Goal: Task Accomplishment & Management: Manage account settings

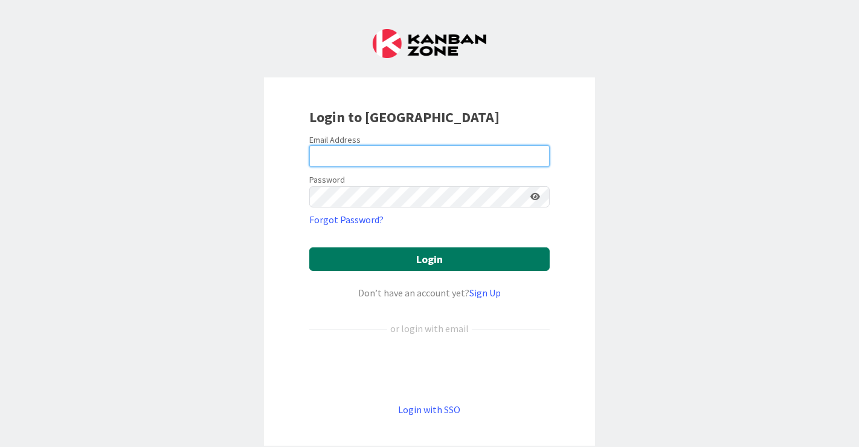
type input "[EMAIL_ADDRESS][DOMAIN_NAME]"
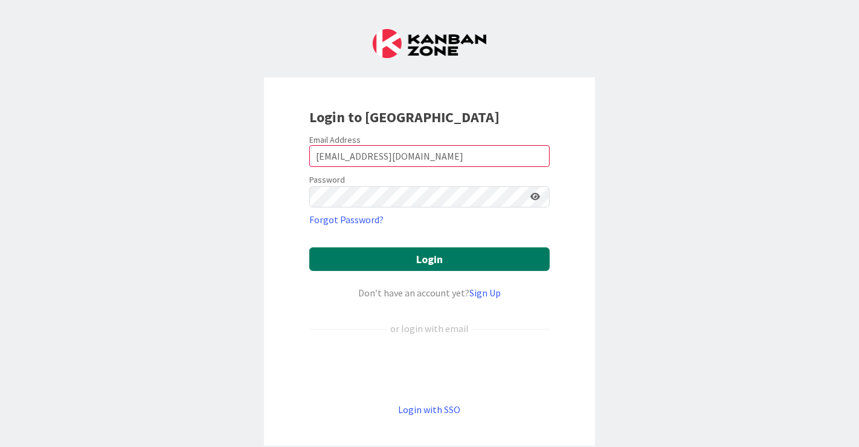
click at [425, 265] on button "Login" at bounding box center [429, 259] width 241 height 24
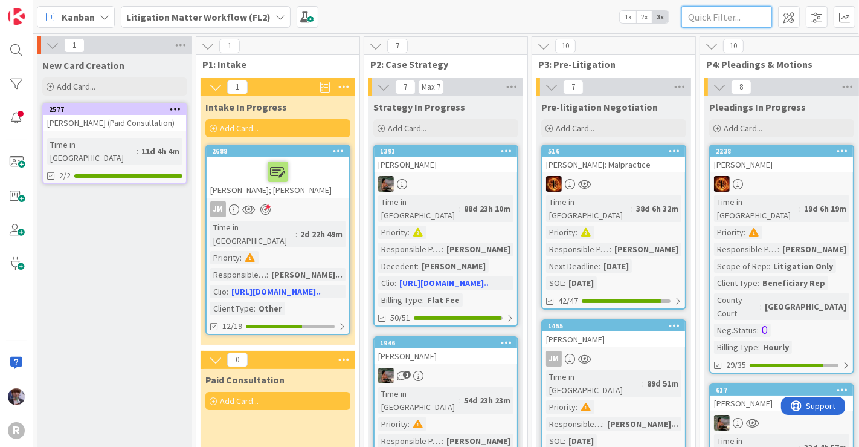
click at [711, 21] on input "text" at bounding box center [727, 17] width 91 height 22
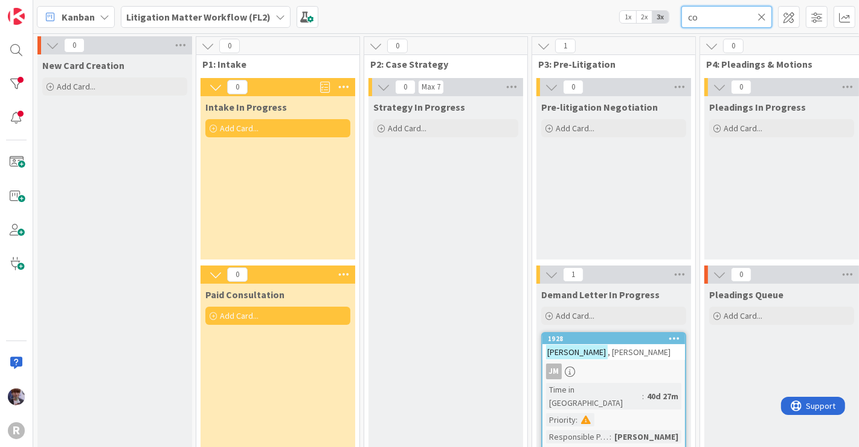
type input "c"
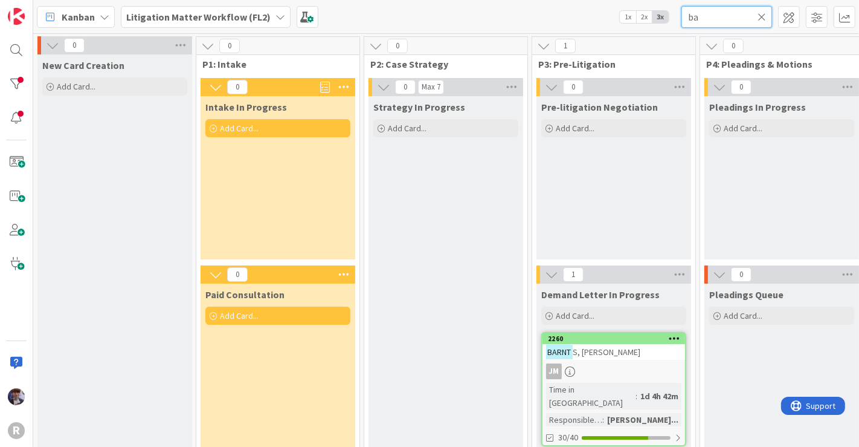
type input "b"
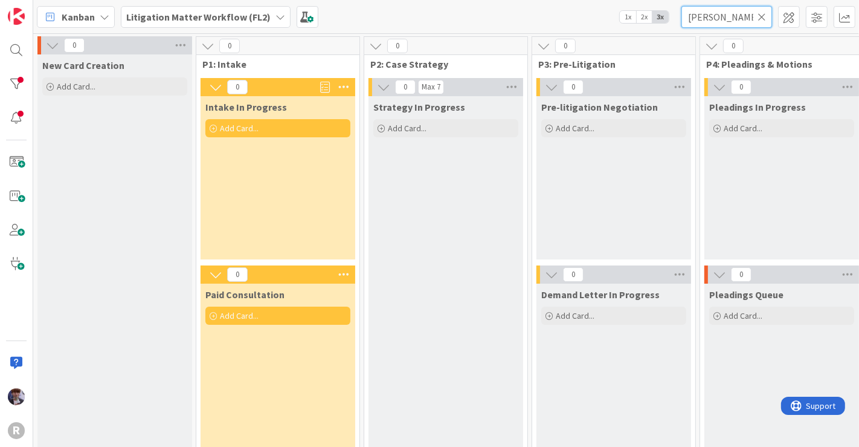
type input "[PERSON_NAME]"
click at [12, 70] on div "R" at bounding box center [16, 223] width 33 height 447
click at [13, 80] on div at bounding box center [16, 84] width 24 height 24
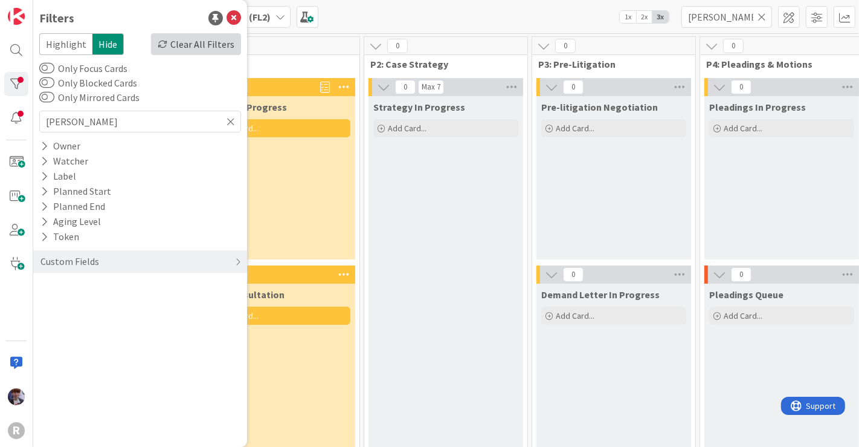
click at [205, 40] on div "Clear All Filters" at bounding box center [196, 44] width 90 height 22
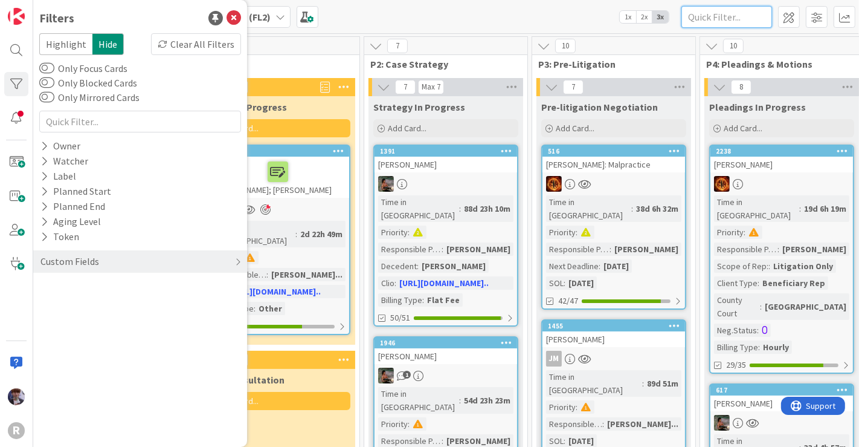
click at [687, 18] on input "text" at bounding box center [727, 17] width 91 height 22
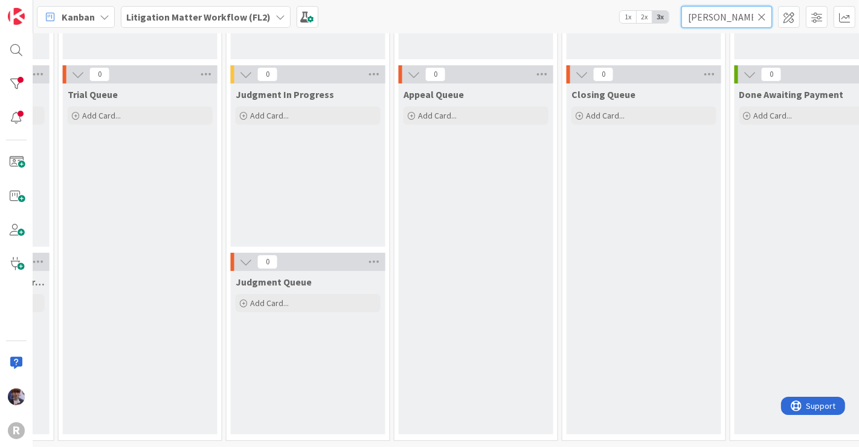
scroll to position [209, 1423]
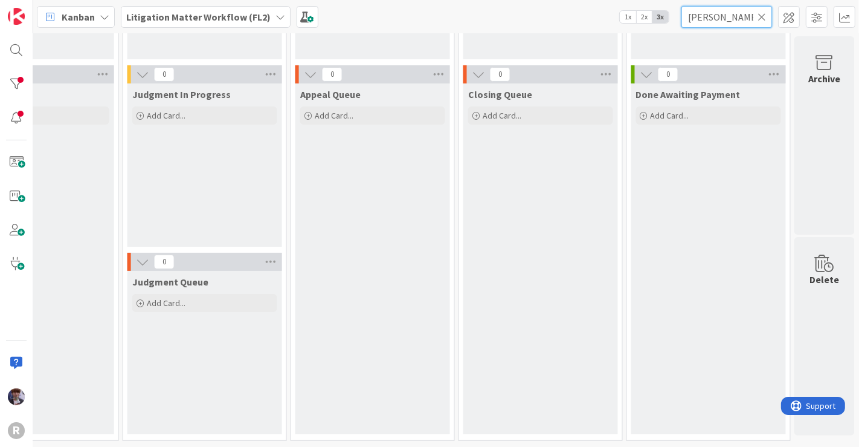
type input "[PERSON_NAME]"
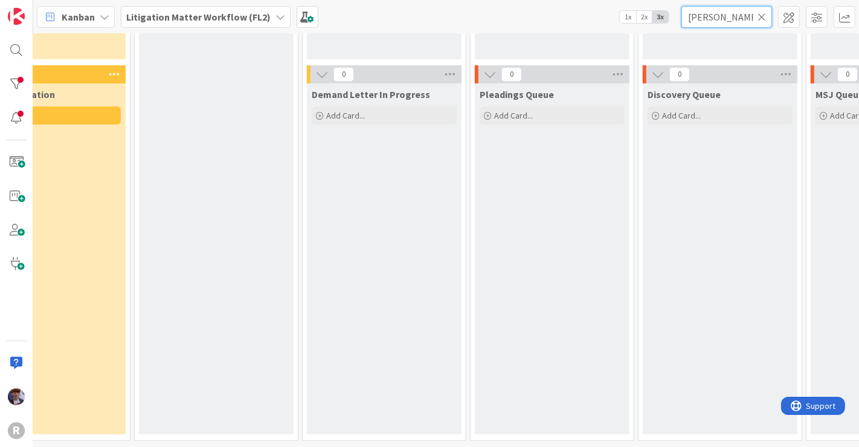
scroll to position [209, 0]
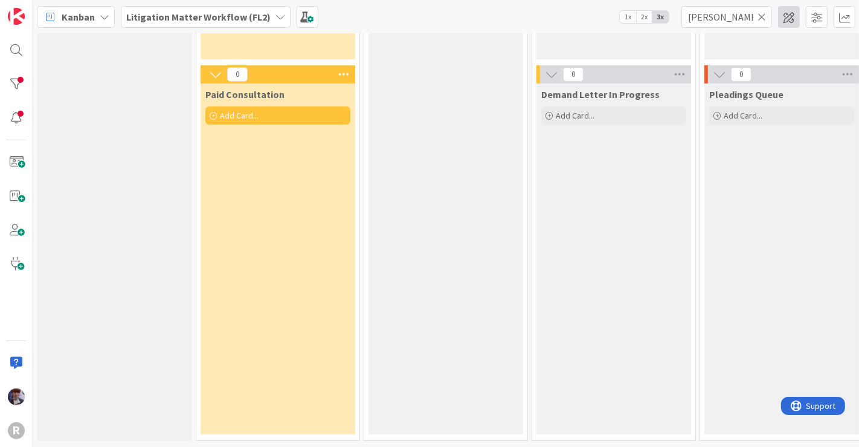
click at [782, 18] on span at bounding box center [789, 17] width 22 height 22
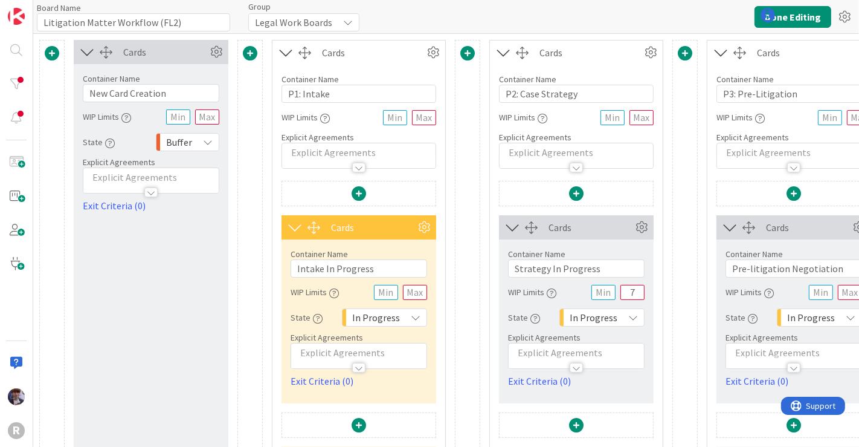
type input "Litigation Matter Workflow (FL2)"
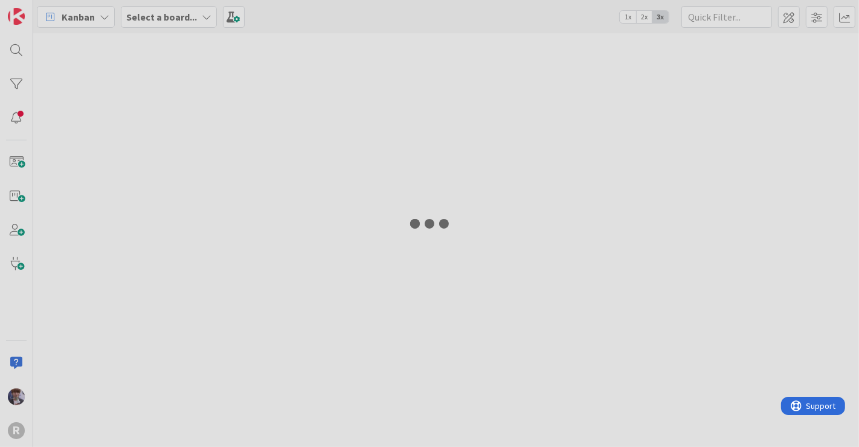
type input "[PERSON_NAME]"
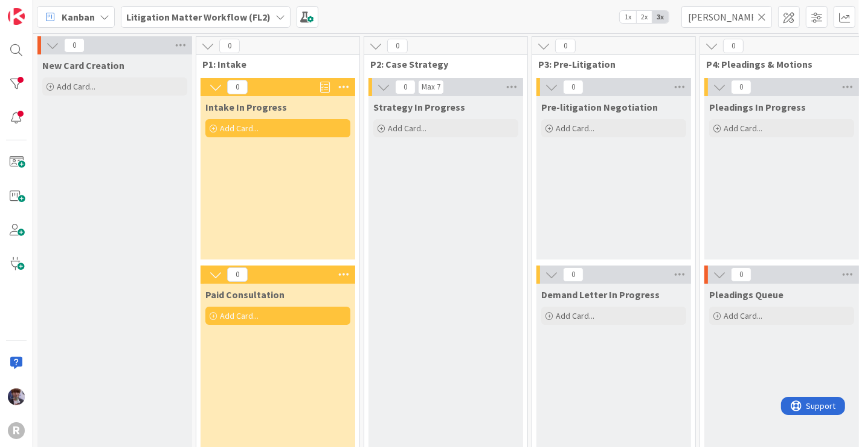
click at [764, 16] on icon at bounding box center [762, 16] width 8 height 11
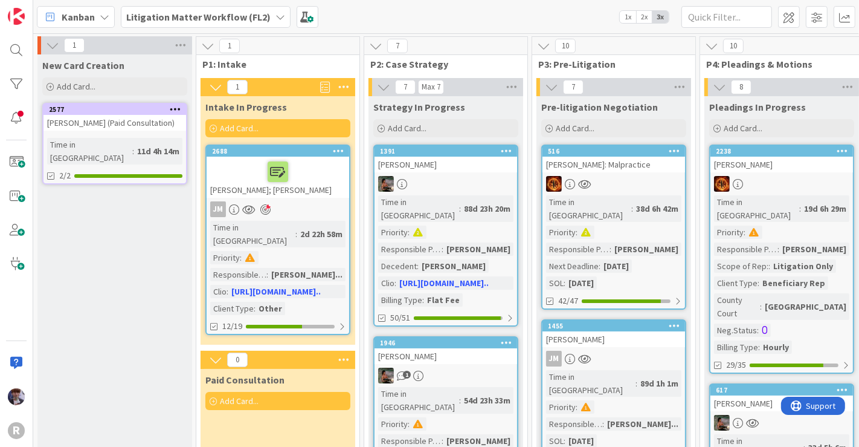
click at [554, 11] on div "Kanban Litigation Matter Workflow (FL2) 1x 2x 3x" at bounding box center [446, 16] width 826 height 33
click at [311, 177] on div at bounding box center [277, 171] width 135 height 25
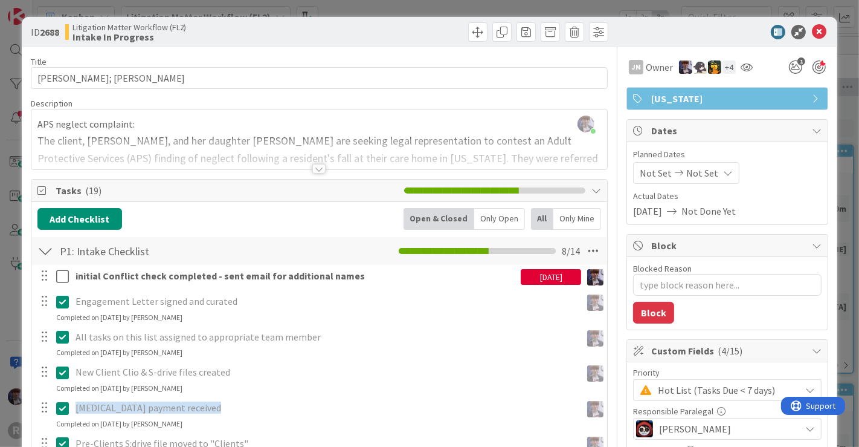
click at [506, 221] on div "Only Open" at bounding box center [499, 219] width 51 height 22
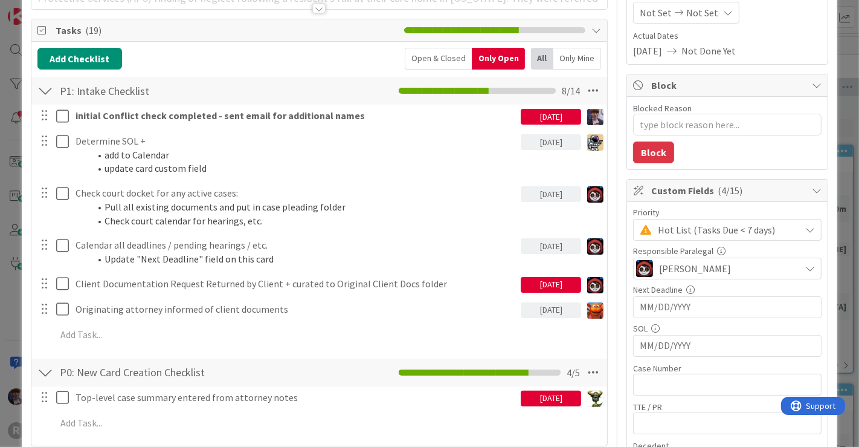
scroll to position [159, 0]
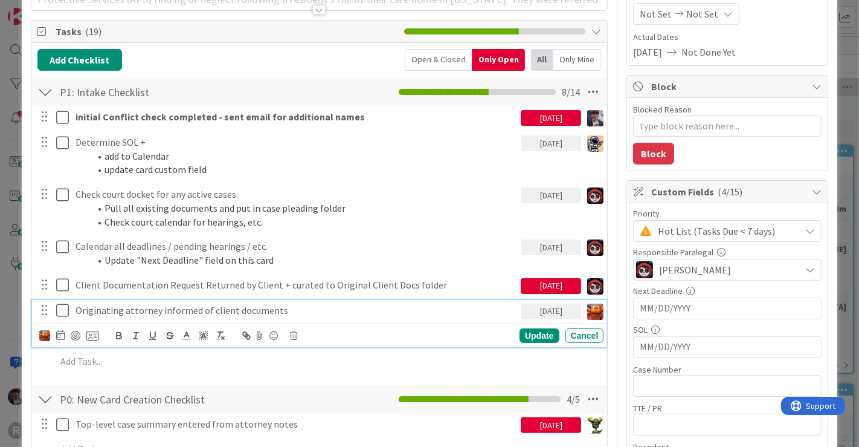
click at [263, 314] on p "Originating attorney informed of client documents" at bounding box center [296, 310] width 441 height 14
click at [42, 335] on img at bounding box center [44, 335] width 11 height 11
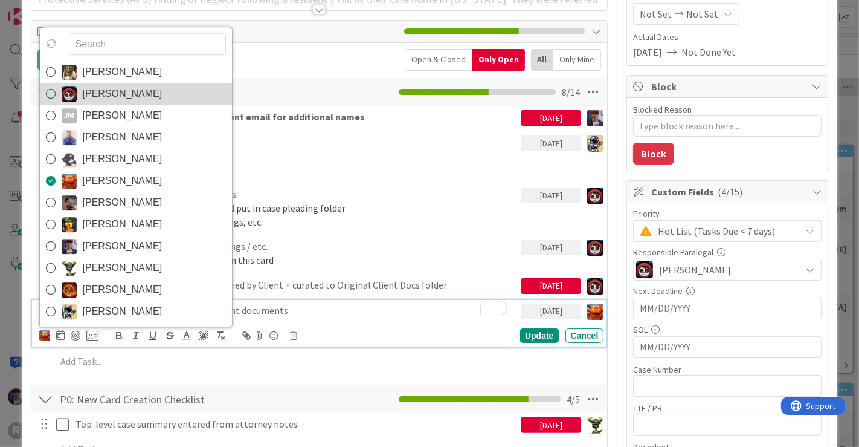
click at [126, 94] on span "[PERSON_NAME]" at bounding box center [123, 94] width 80 height 18
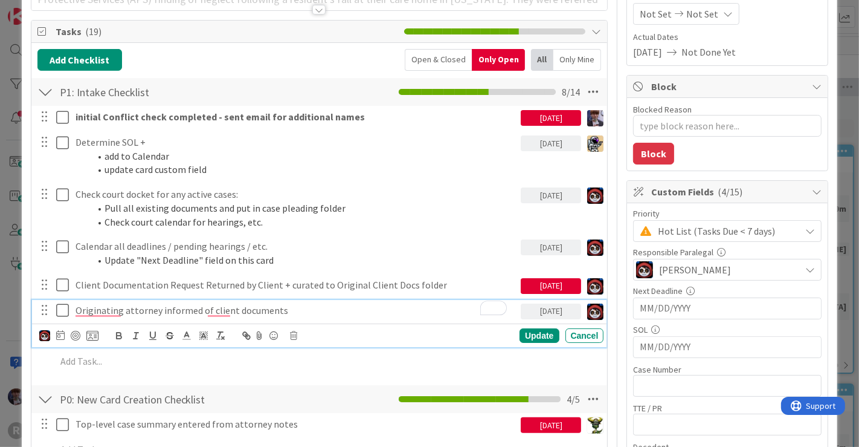
click at [524, 344] on div "Devine Gines Jasmin Sanchez JM Jeff Myers John Grant Kelly Nguyen Kiara Adams M…" at bounding box center [319, 335] width 575 height 24
click at [526, 338] on div "Update" at bounding box center [539, 335] width 39 height 15
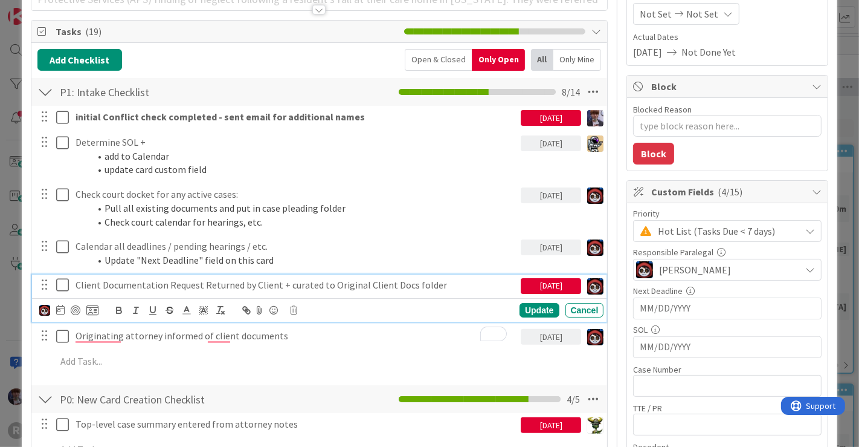
click at [83, 282] on p "Client Documentation Request Returned by Client + curated to Original Client Do…" at bounding box center [296, 285] width 441 height 14
click at [44, 309] on img at bounding box center [44, 310] width 11 height 11
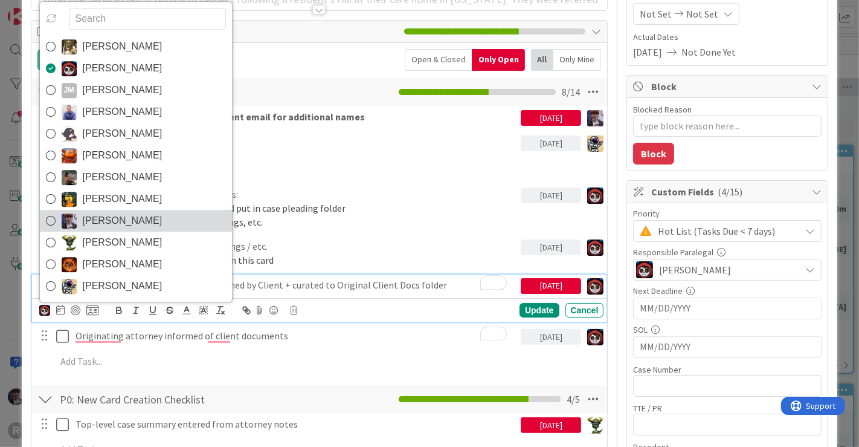
click at [106, 216] on span "[PERSON_NAME]" at bounding box center [123, 221] width 80 height 18
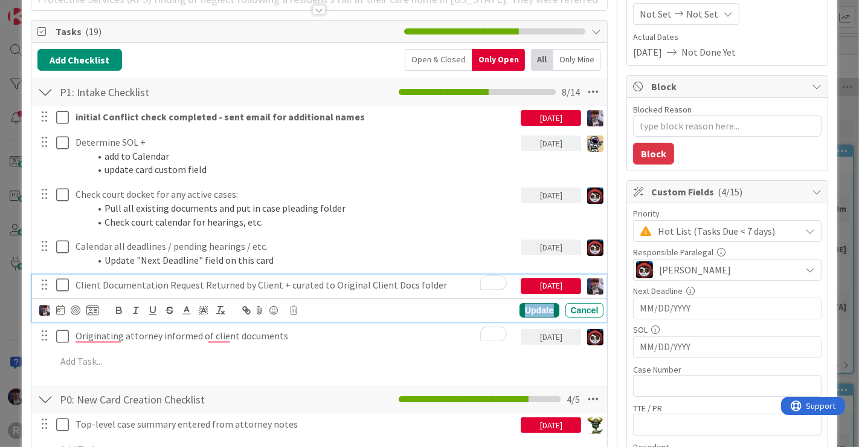
click at [523, 309] on div "Update" at bounding box center [539, 310] width 39 height 15
click at [63, 285] on icon at bounding box center [62, 284] width 13 height 15
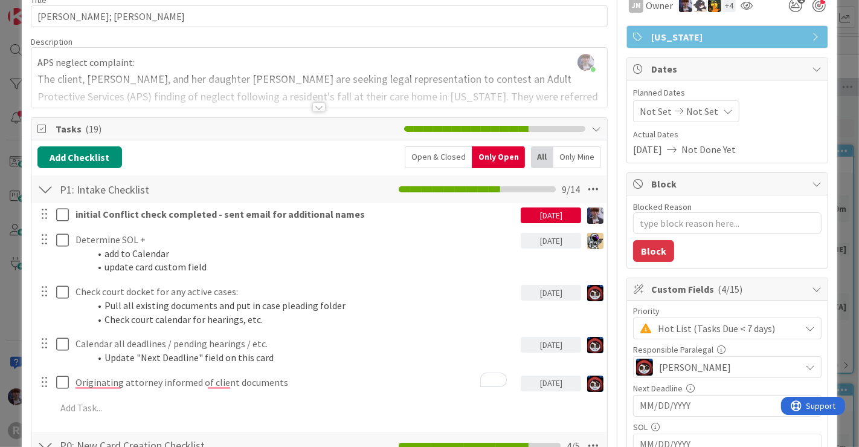
scroll to position [72, 0]
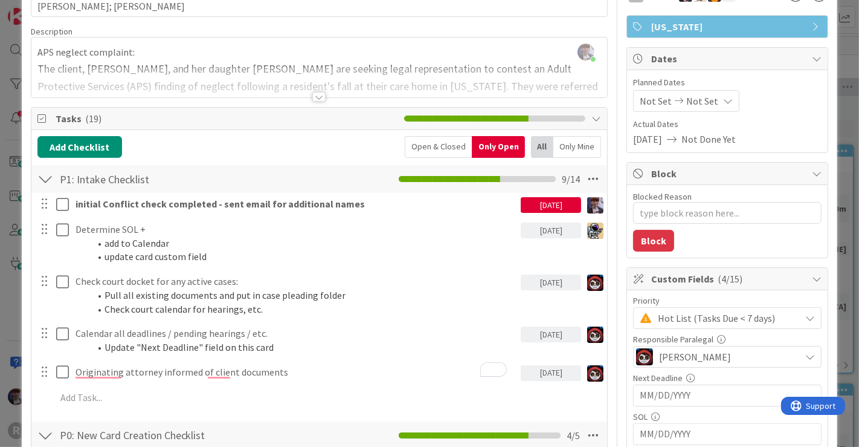
click at [426, 144] on div "Open & Closed" at bounding box center [438, 147] width 67 height 22
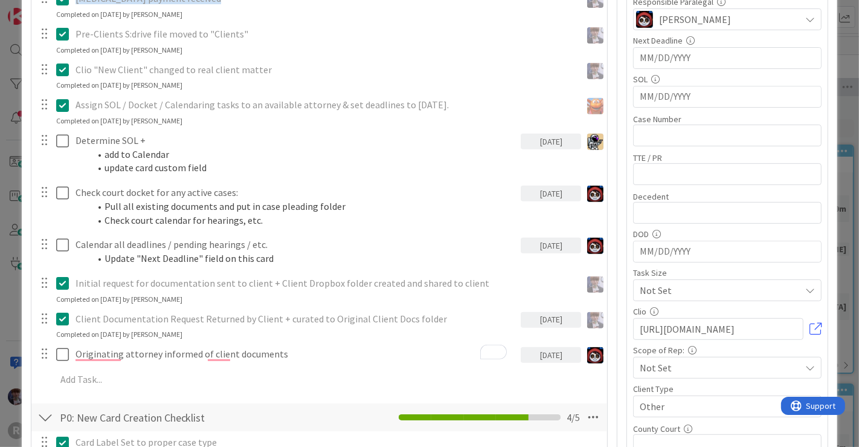
scroll to position [406, 0]
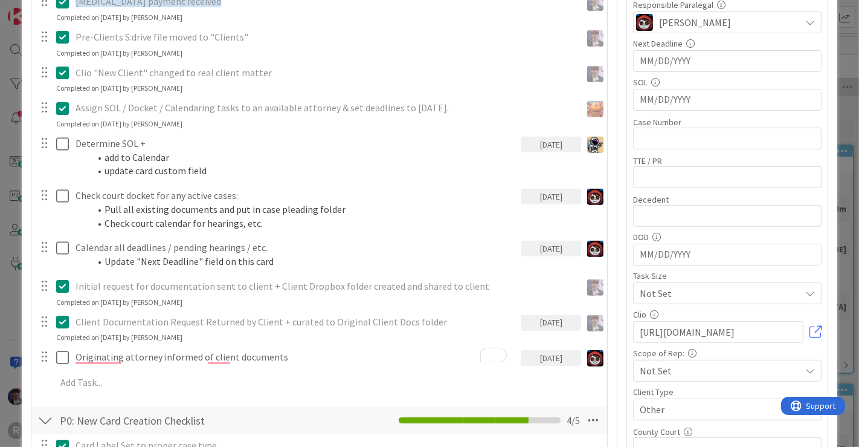
click at [65, 317] on icon at bounding box center [62, 321] width 13 height 15
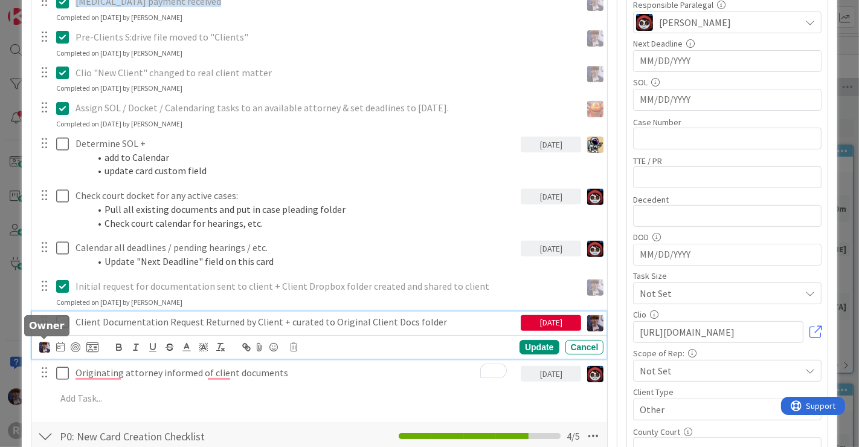
click at [40, 341] on img at bounding box center [44, 346] width 11 height 11
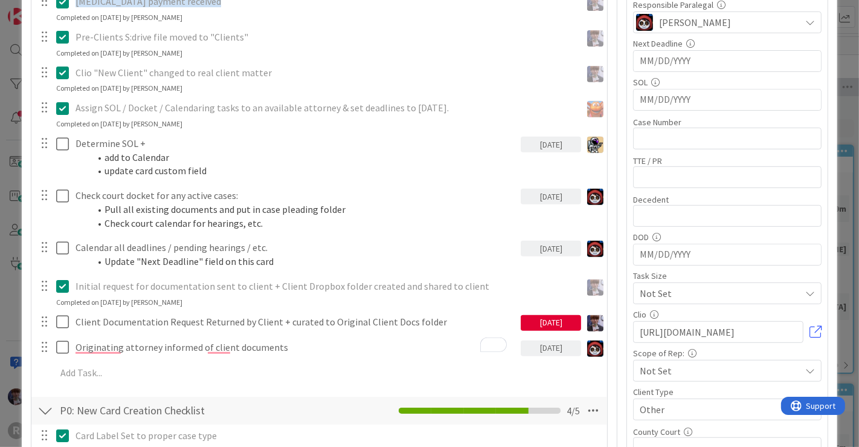
click at [0, 0] on span "[PERSON_NAME]" at bounding box center [0, 0] width 0 height 0
type textarea "x"
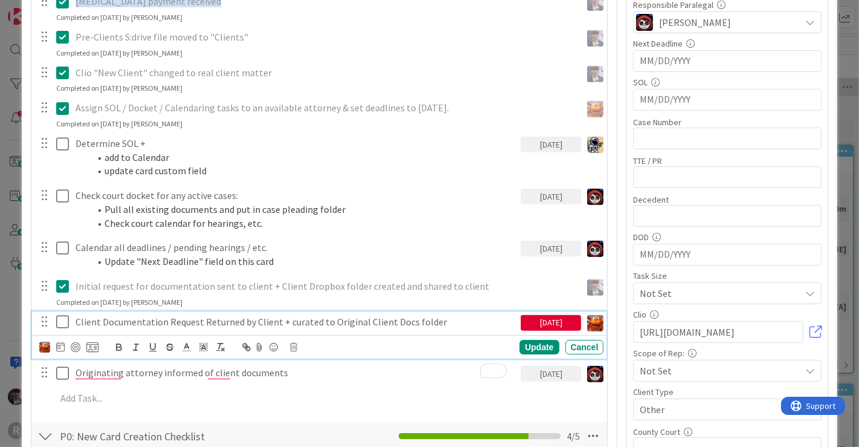
click at [200, 318] on p "Client Documentation Request Returned by Client + curated to Original Client Do…" at bounding box center [296, 322] width 441 height 14
click at [59, 344] on icon at bounding box center [60, 346] width 8 height 10
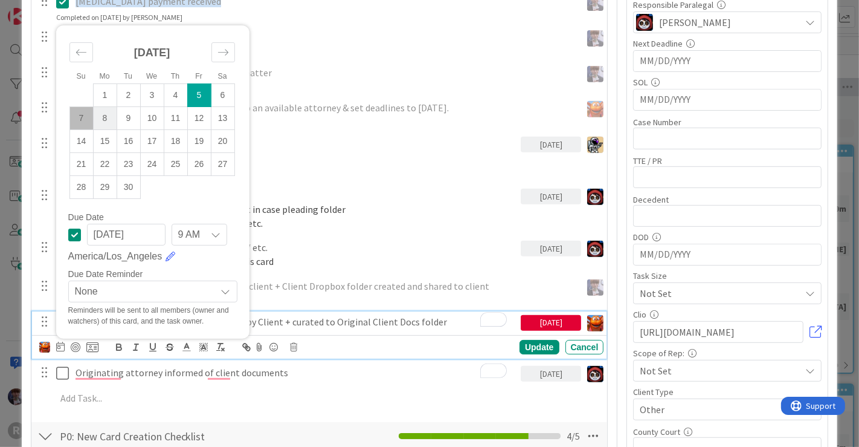
click at [97, 122] on td "8" at bounding box center [105, 118] width 24 height 23
type input "09/08/2025"
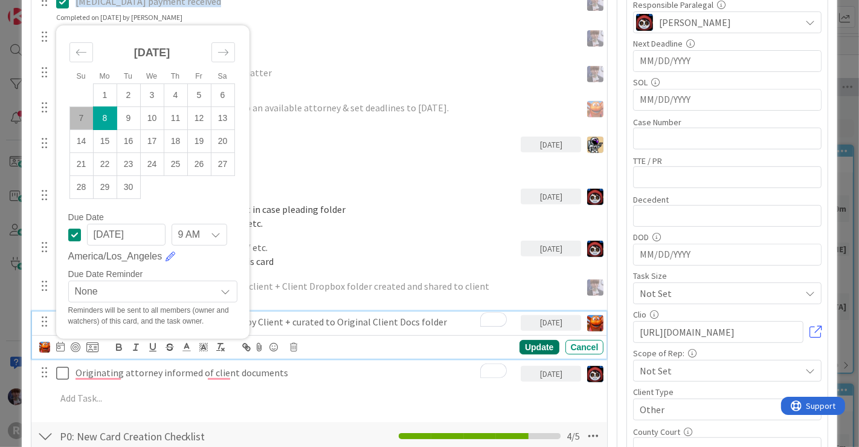
click at [535, 348] on div "Update" at bounding box center [539, 347] width 39 height 15
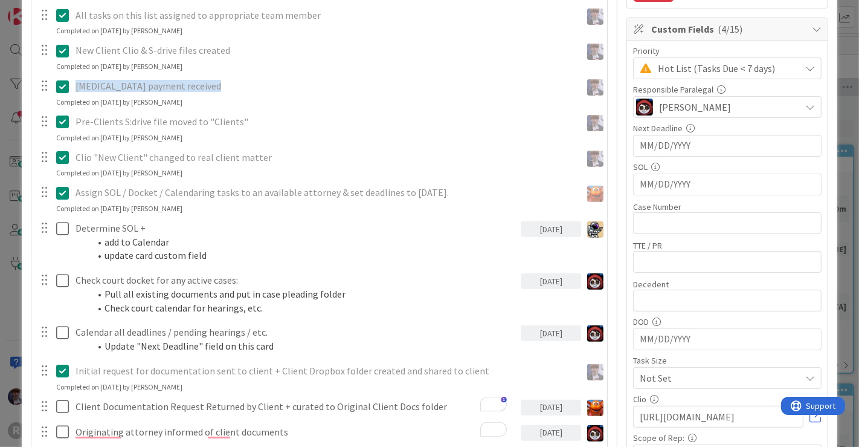
scroll to position [397, 0]
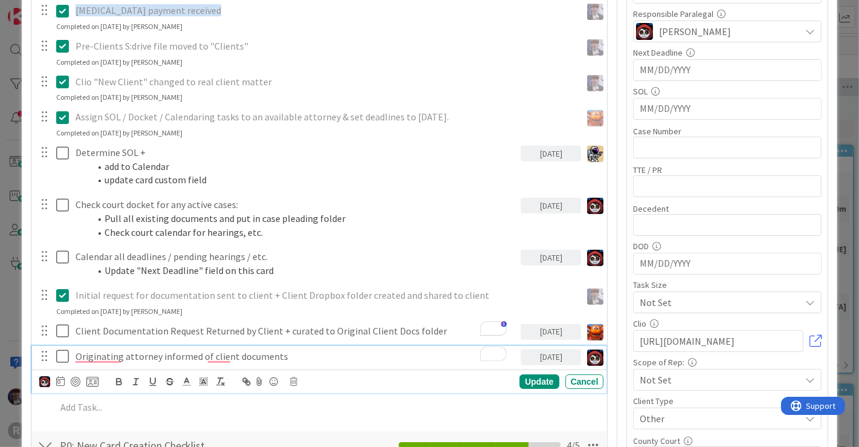
click at [103, 355] on p "Originating attorney informed of client documents" at bounding box center [296, 356] width 441 height 14
click at [47, 378] on img at bounding box center [44, 381] width 11 height 11
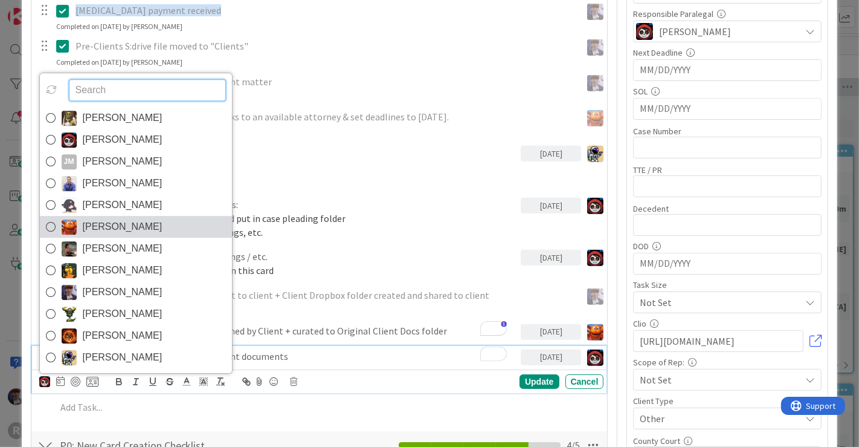
click at [115, 228] on span "[PERSON_NAME]" at bounding box center [123, 227] width 80 height 18
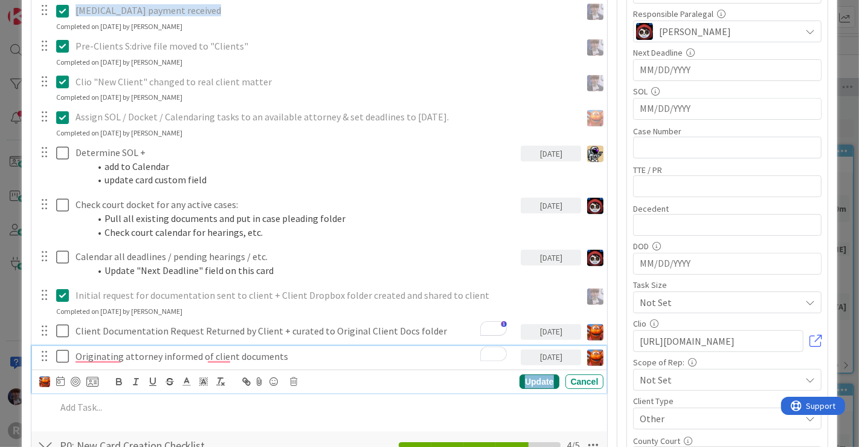
click at [538, 374] on div "Update" at bounding box center [539, 381] width 39 height 15
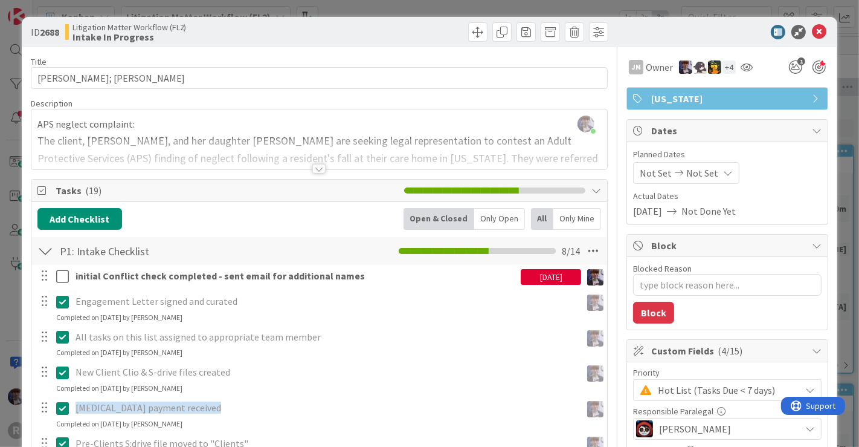
scroll to position [0, 0]
click at [508, 214] on div "Only Open" at bounding box center [499, 219] width 51 height 22
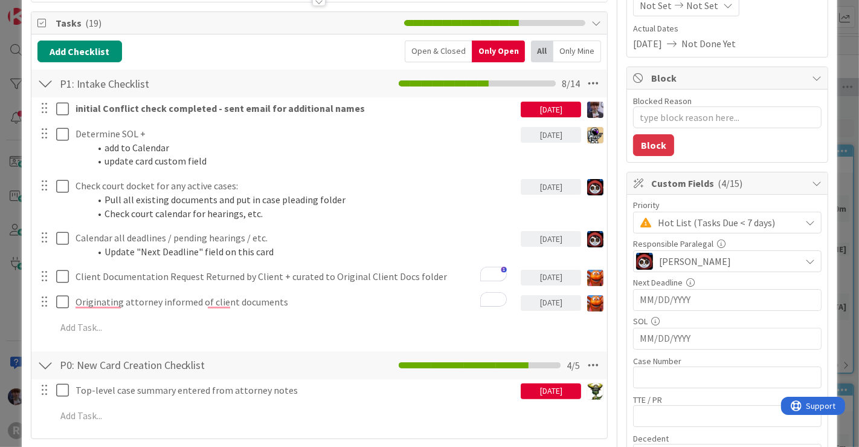
scroll to position [193, 0]
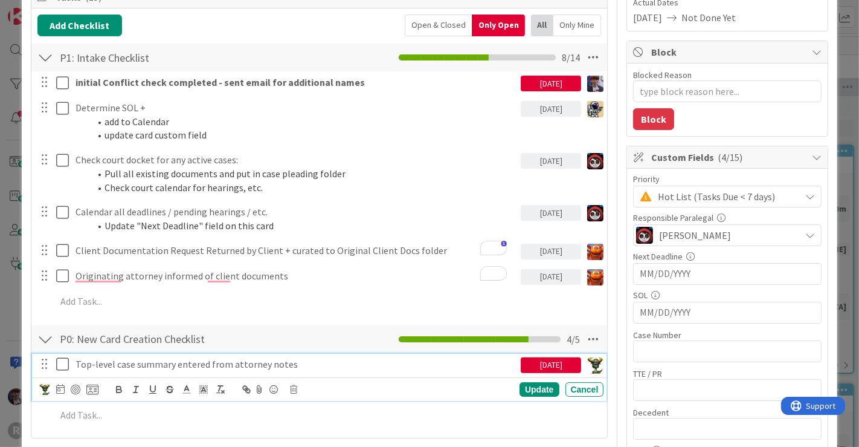
click at [62, 362] on icon at bounding box center [62, 364] width 13 height 15
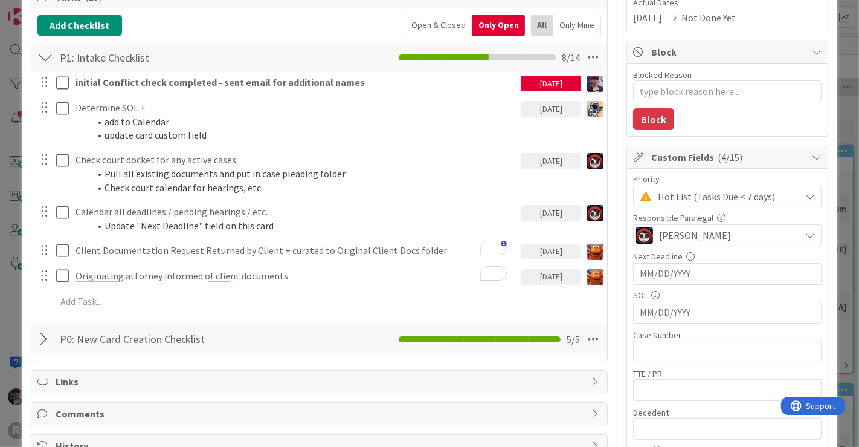
scroll to position [0, 0]
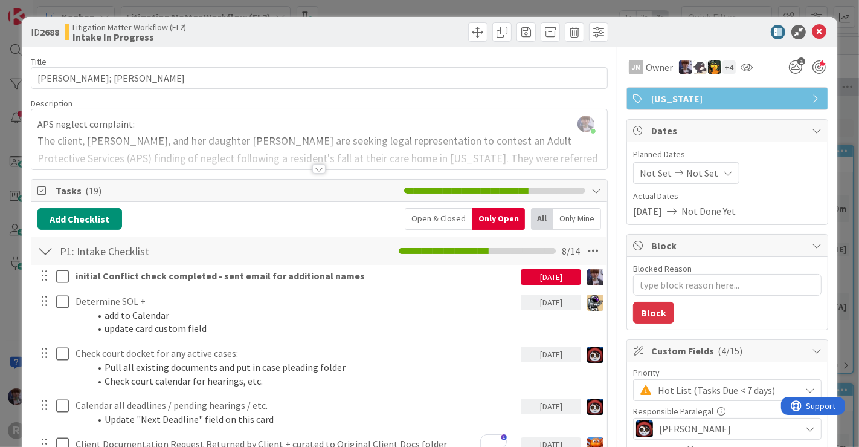
click at [274, 133] on div "Minka Laine Friesen just joined APS neglect complaint: The client, Maria Aguila…" at bounding box center [319, 139] width 577 height 60
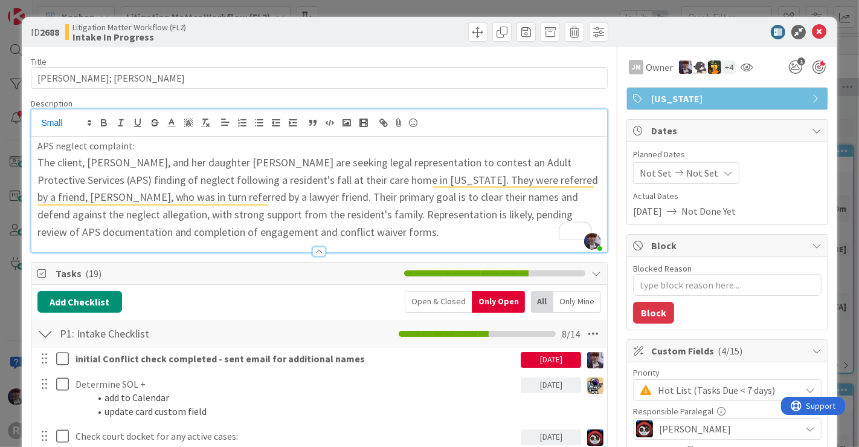
click at [415, 227] on h2 "The client, Maria Aguila, and her daughter Diane Bathan are seeking legal repre…" at bounding box center [319, 196] width 564 height 87
click at [835, 102] on div "ID 2688 Litigation Matter Workflow (FL2) Intake In Progress Title 14 / 128 AGUI…" at bounding box center [429, 223] width 859 height 447
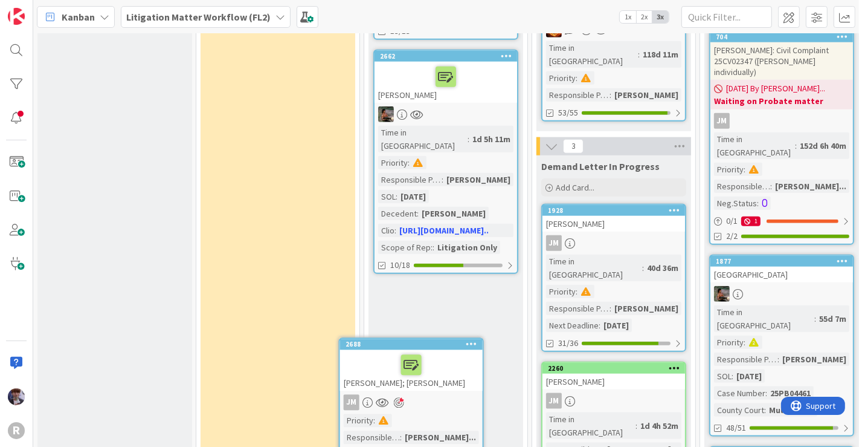
scroll to position [1132, 0]
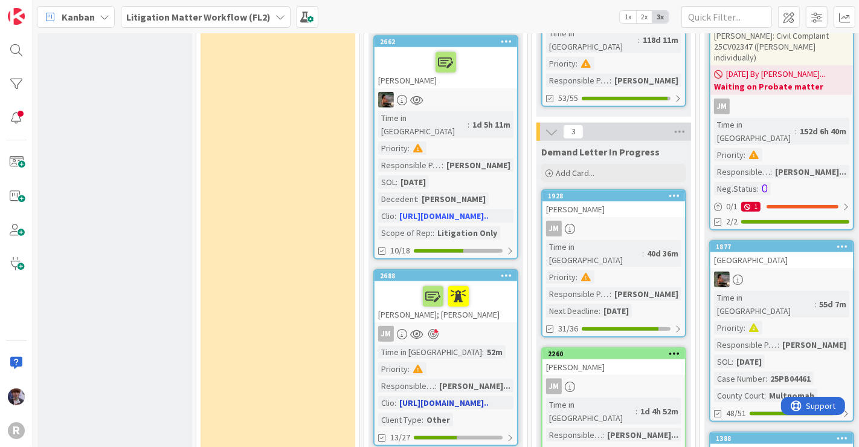
click at [393, 283] on div at bounding box center [445, 295] width 135 height 25
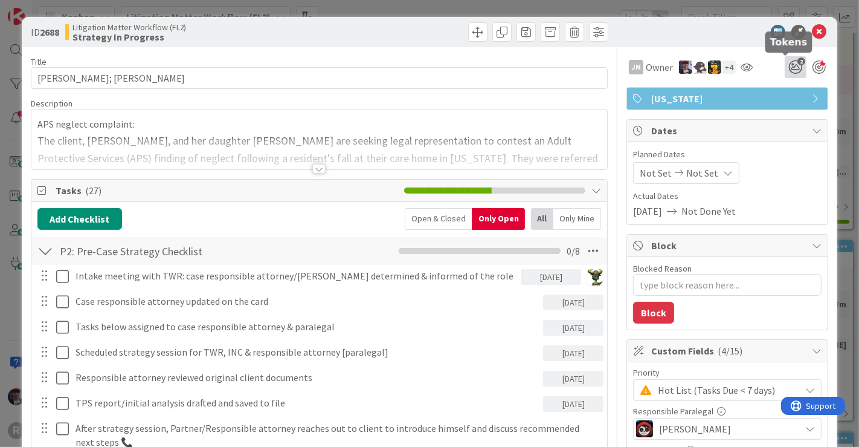
click at [798, 63] on span "2" at bounding box center [802, 61] width 8 height 8
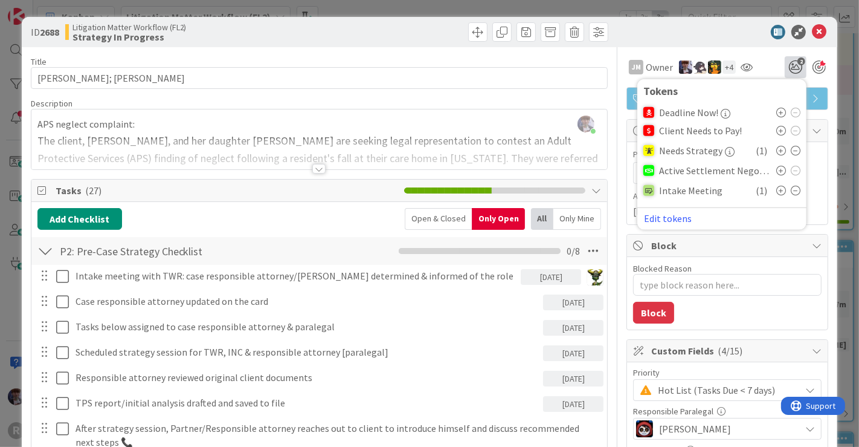
click at [791, 190] on icon at bounding box center [796, 191] width 10 height 10
click at [841, 89] on div "ID 2688 Litigation Matter Workflow (FL2) Strategy In Progress Title 14 / 128 AG…" at bounding box center [429, 223] width 859 height 447
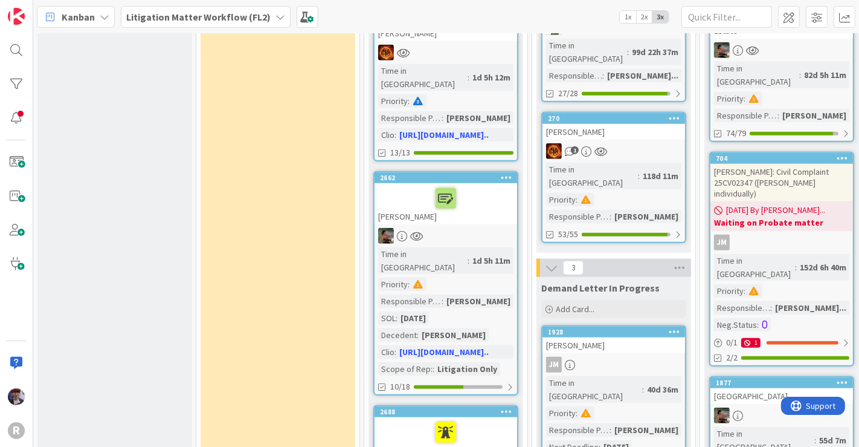
scroll to position [995, 0]
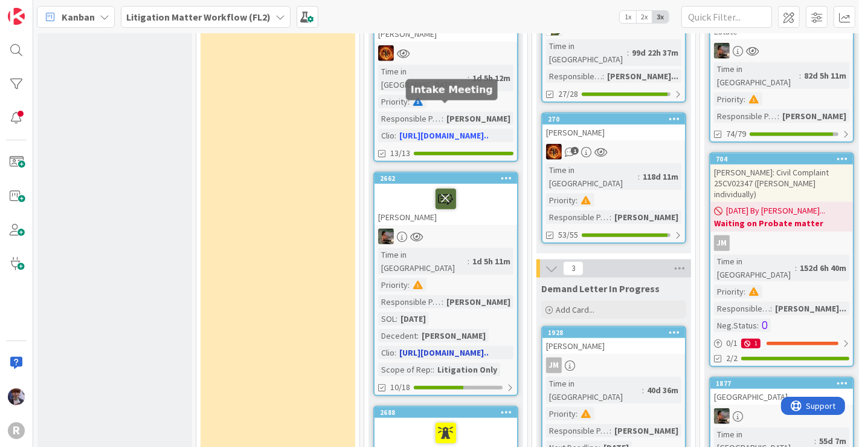
click at [446, 189] on icon at bounding box center [446, 198] width 21 height 19
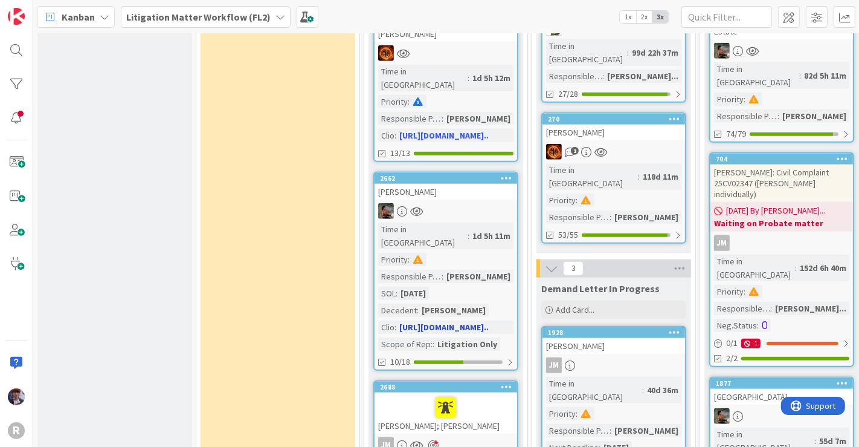
click at [457, 184] on div "[PERSON_NAME]" at bounding box center [446, 192] width 143 height 16
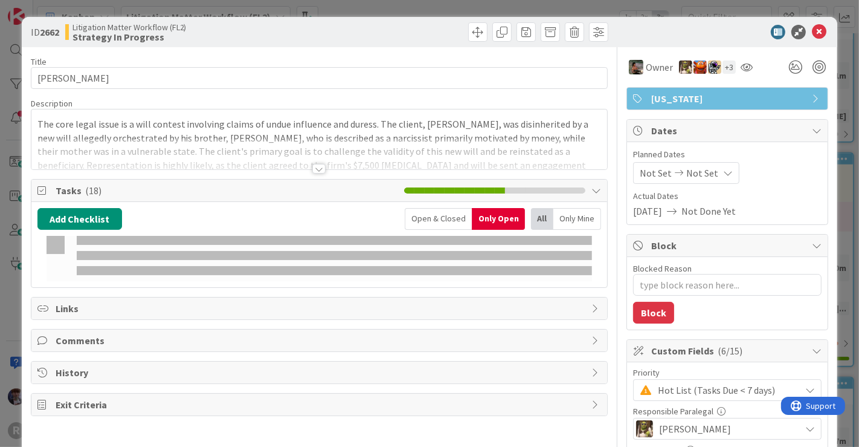
type textarea "x"
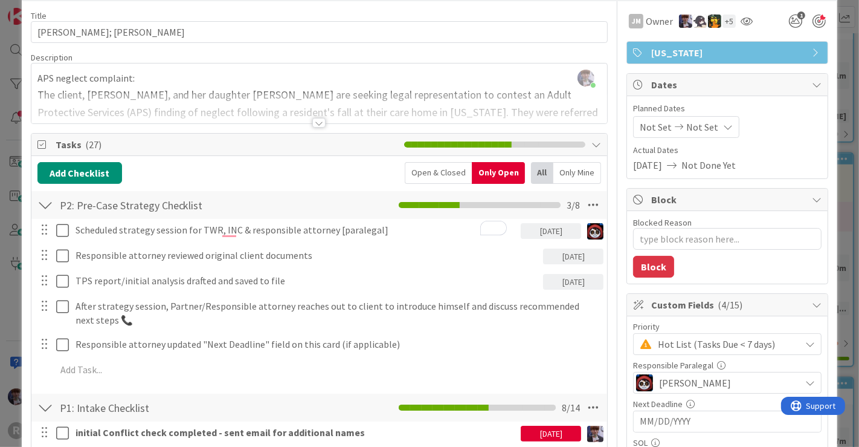
scroll to position [76, 0]
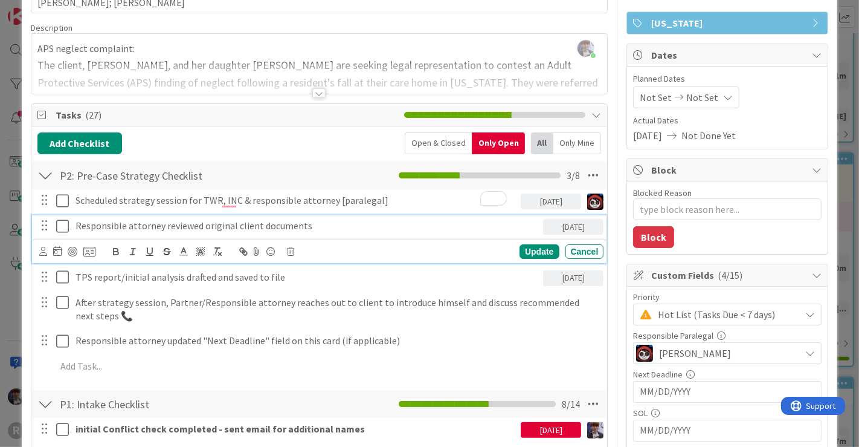
click at [135, 221] on p "Responsible attorney reviewed original client documents" at bounding box center [308, 226] width 464 height 14
click at [44, 248] on icon at bounding box center [43, 251] width 8 height 9
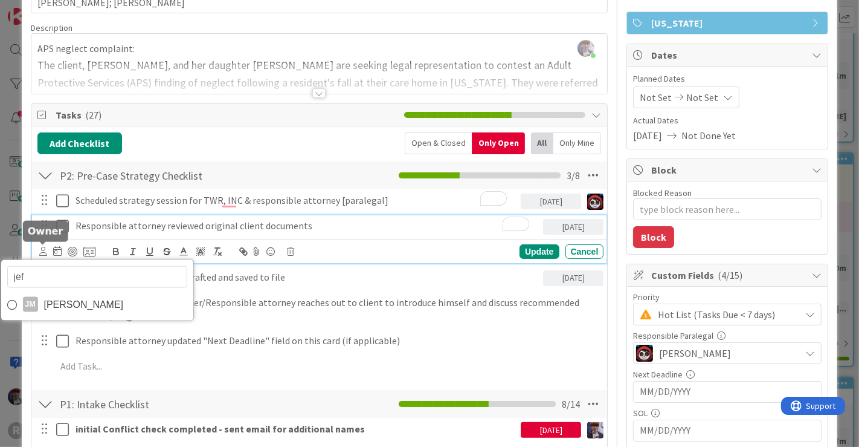
type input "jeff"
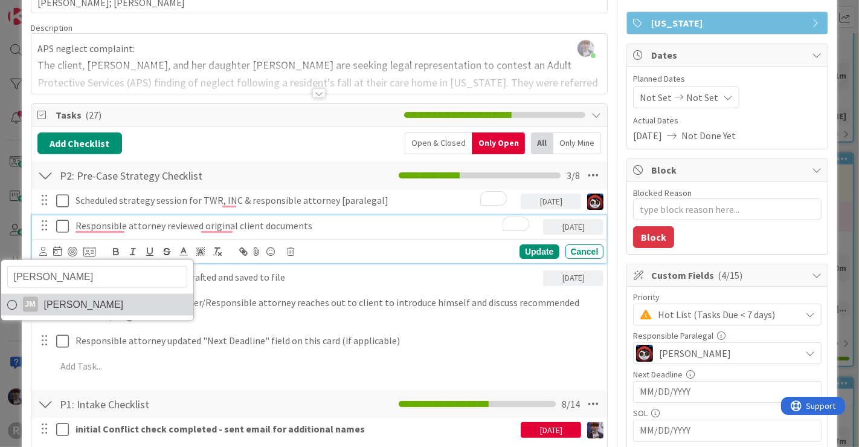
click at [44, 303] on span "[PERSON_NAME]" at bounding box center [84, 304] width 80 height 18
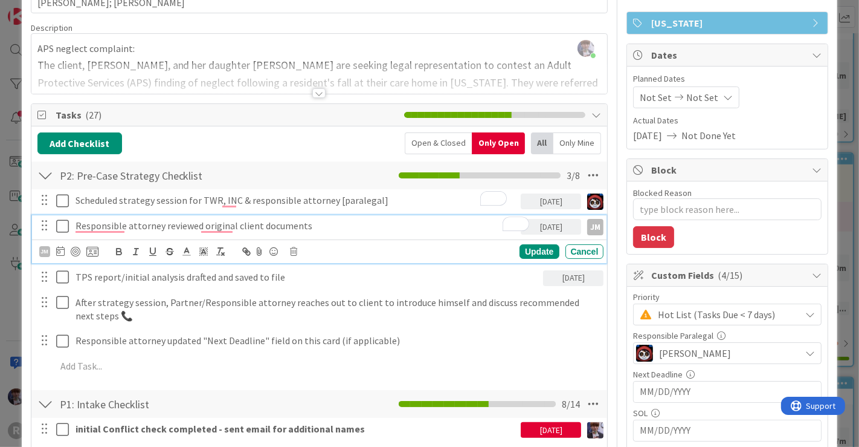
type textarea "x"
click at [532, 251] on div "Update" at bounding box center [539, 251] width 39 height 15
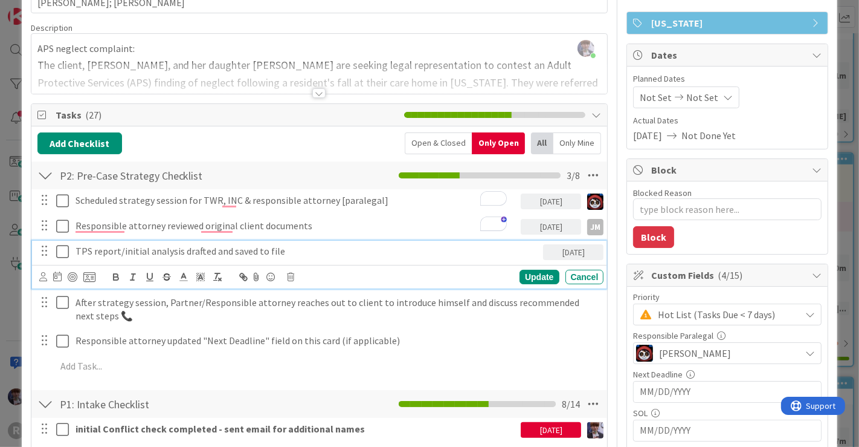
click at [193, 251] on p "TPS report/initial analysis drafted and saved to file" at bounding box center [308, 251] width 464 height 14
click at [45, 275] on icon at bounding box center [43, 276] width 8 height 9
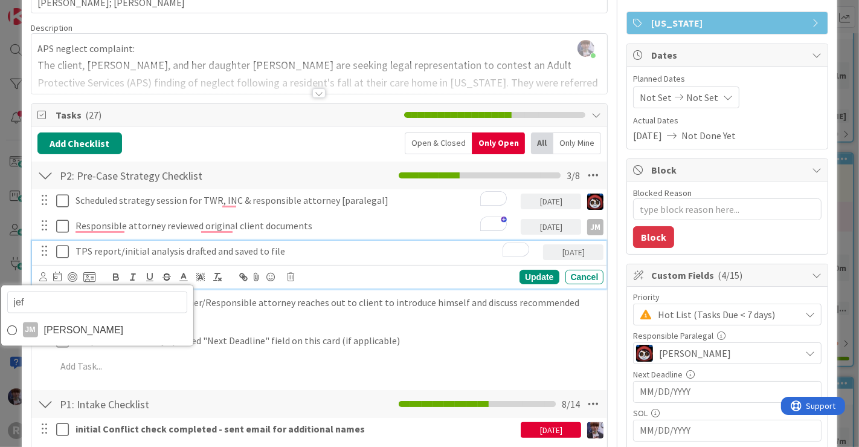
type input "jeff"
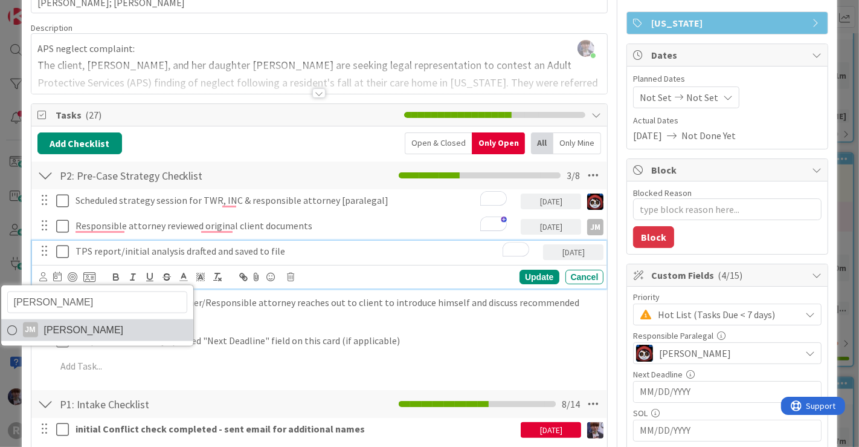
click at [87, 322] on span "Jeff Myers" at bounding box center [84, 329] width 80 height 18
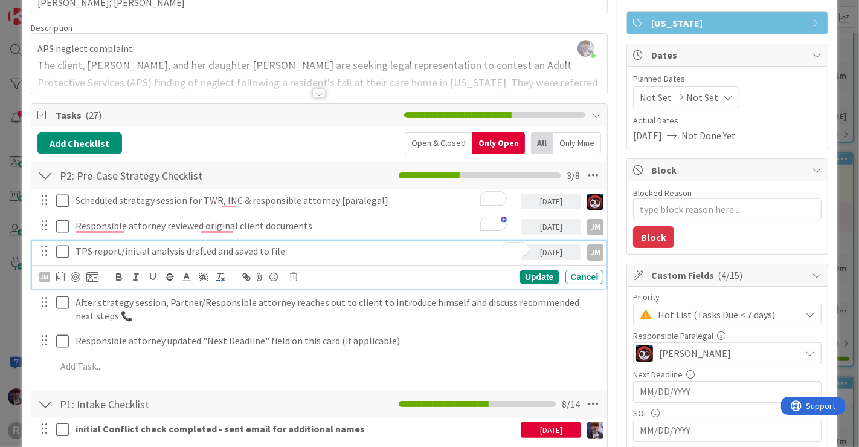
type textarea "x"
click at [526, 279] on div "Update" at bounding box center [539, 277] width 39 height 15
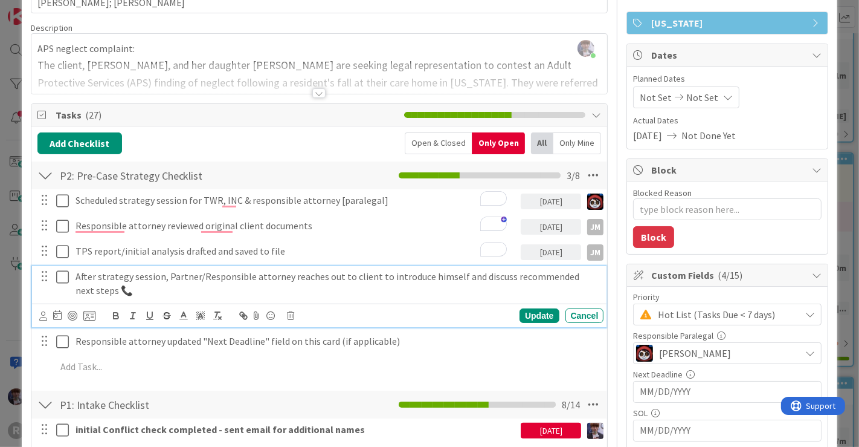
click at [213, 273] on p "After strategy session, Partner/Responsible attorney reaches out to client to i…" at bounding box center [338, 283] width 524 height 27
click at [41, 312] on icon at bounding box center [43, 315] width 8 height 9
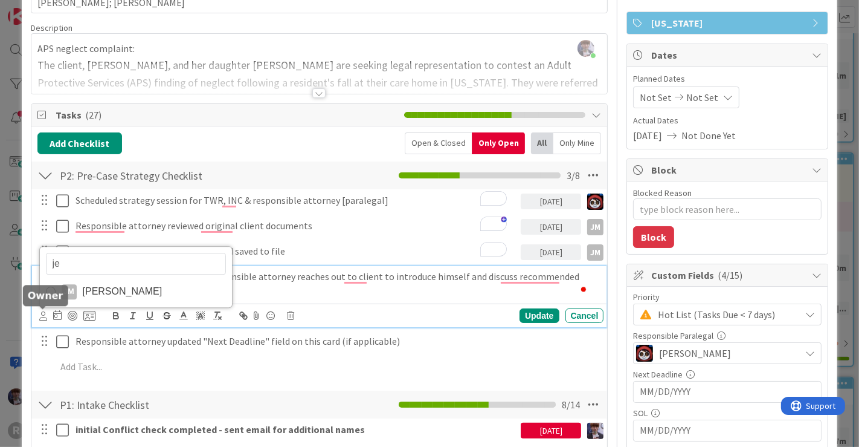
type input "jef"
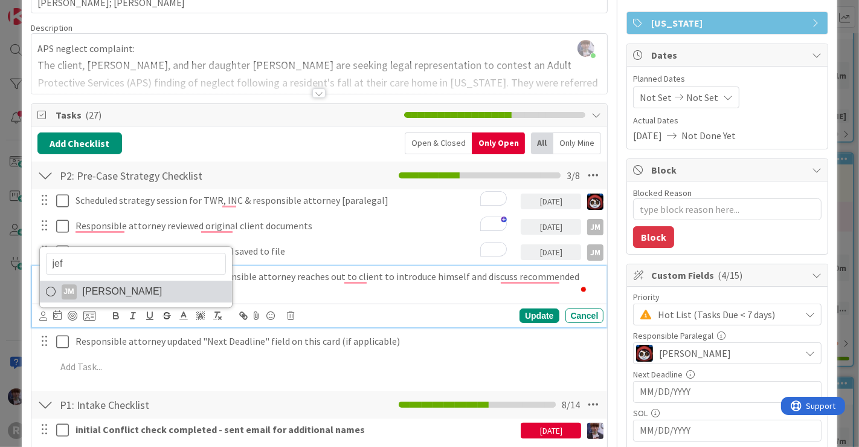
click at [134, 282] on link "JM Jeff Myers" at bounding box center [136, 292] width 192 height 22
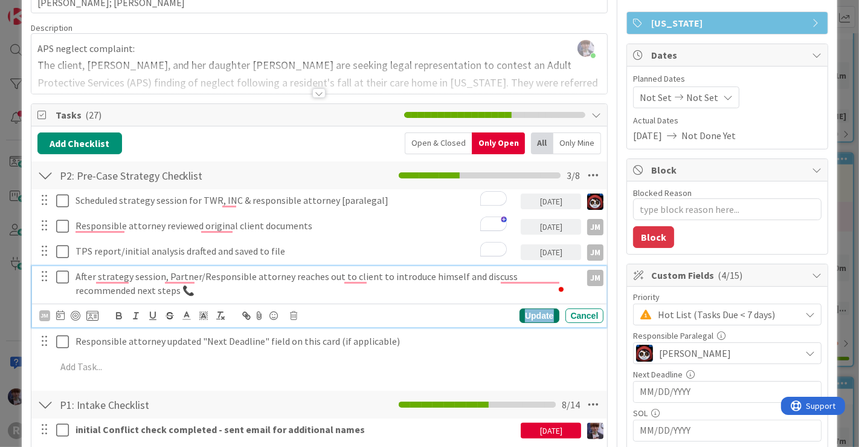
click at [525, 314] on div "Update" at bounding box center [539, 315] width 39 height 15
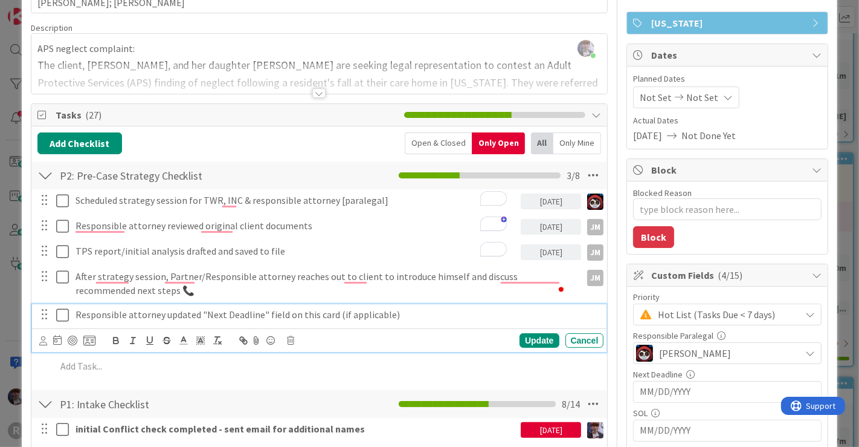
click at [137, 313] on p "Responsible attorney updated "Next Deadline" field on this card (if applicable)" at bounding box center [338, 315] width 524 height 14
click at [43, 340] on icon at bounding box center [43, 340] width 8 height 9
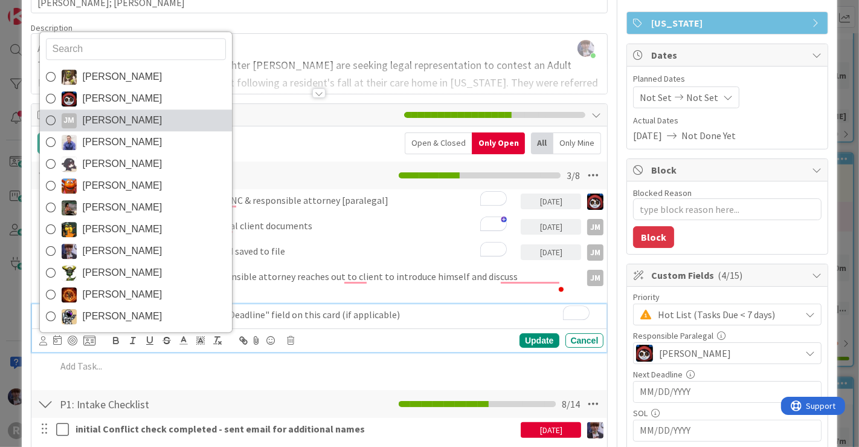
click at [133, 120] on link "JM Jeff Myers" at bounding box center [136, 120] width 192 height 22
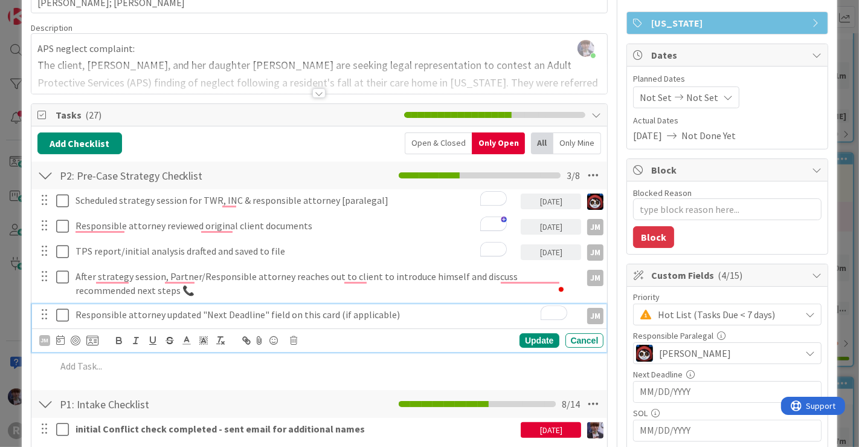
type textarea "x"
click at [528, 334] on div "Update" at bounding box center [539, 340] width 39 height 15
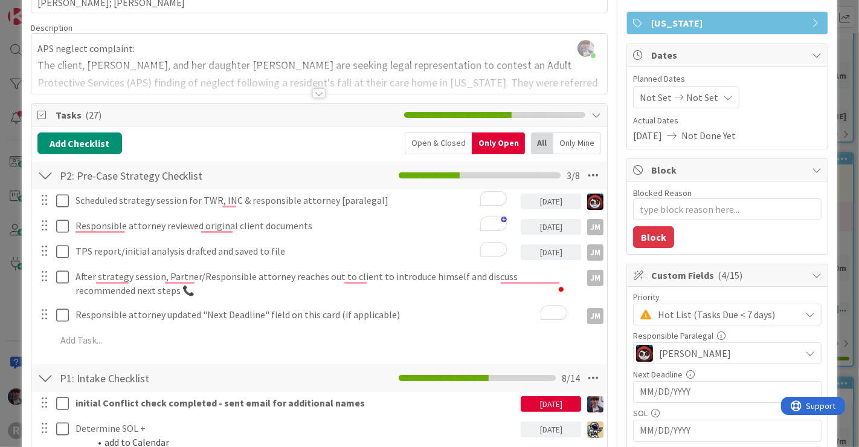
click at [44, 173] on div at bounding box center [45, 175] width 16 height 22
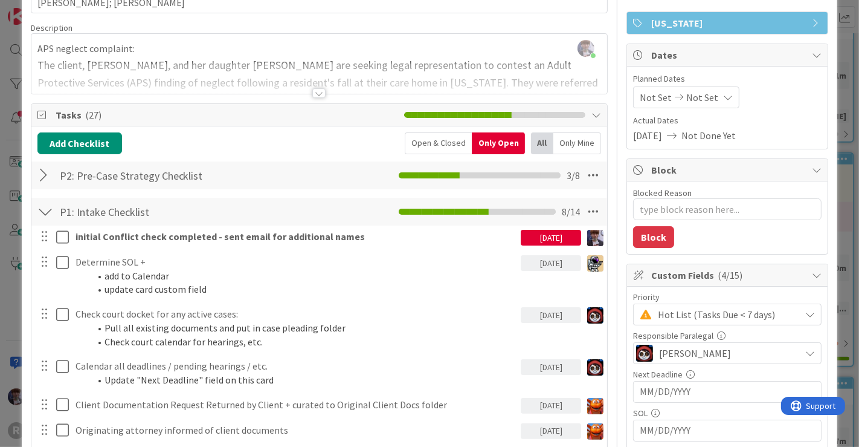
click at [43, 212] on div at bounding box center [45, 212] width 16 height 22
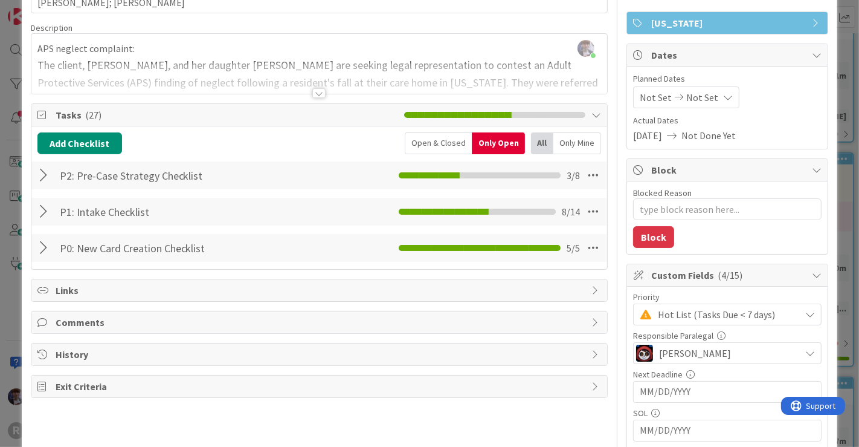
scroll to position [0, 0]
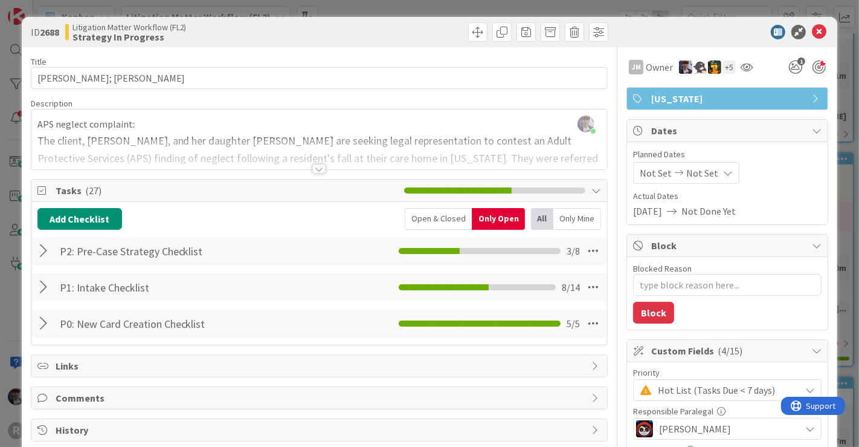
click at [846, 80] on div "ID 2688 Litigation Matter Workflow (FL2) Strategy In Progress Title 14 / 128 AG…" at bounding box center [429, 223] width 859 height 447
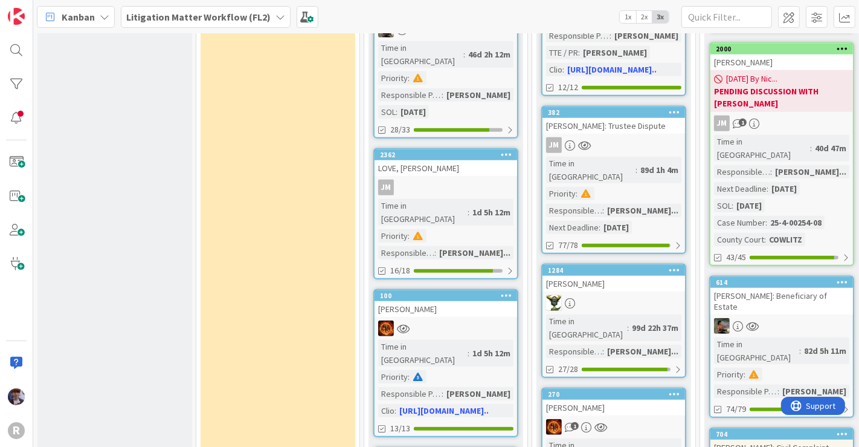
scroll to position [711, 0]
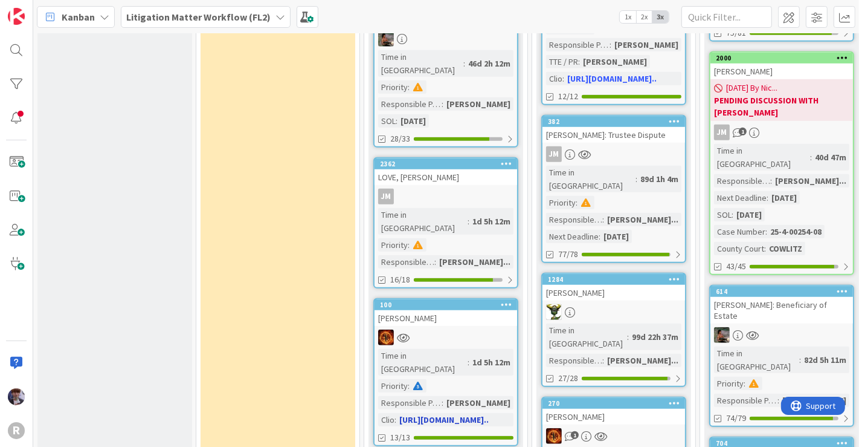
click at [444, 310] on div "[PERSON_NAME]" at bounding box center [446, 318] width 143 height 16
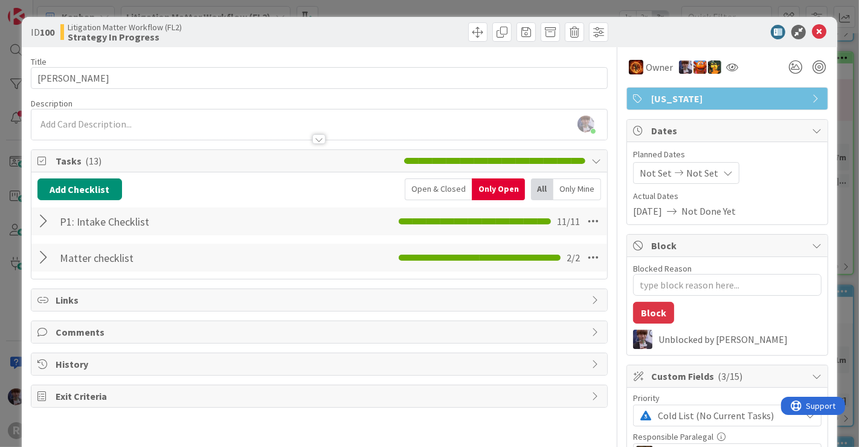
click at [40, 225] on div at bounding box center [45, 221] width 16 height 22
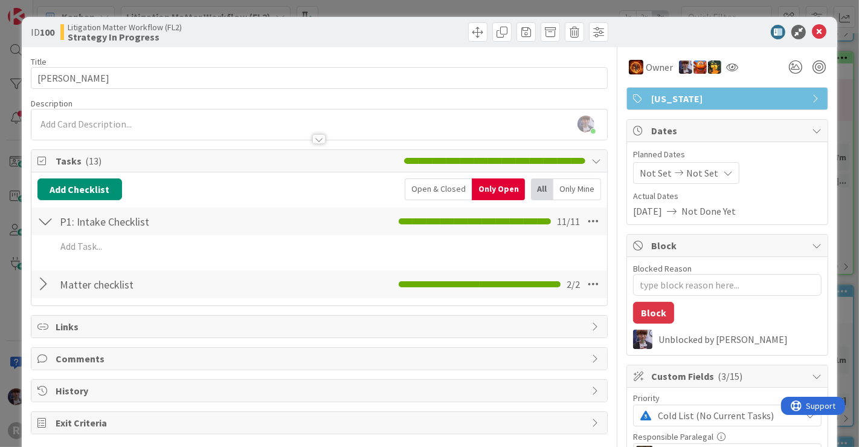
click at [439, 189] on div "Open & Closed" at bounding box center [438, 189] width 67 height 22
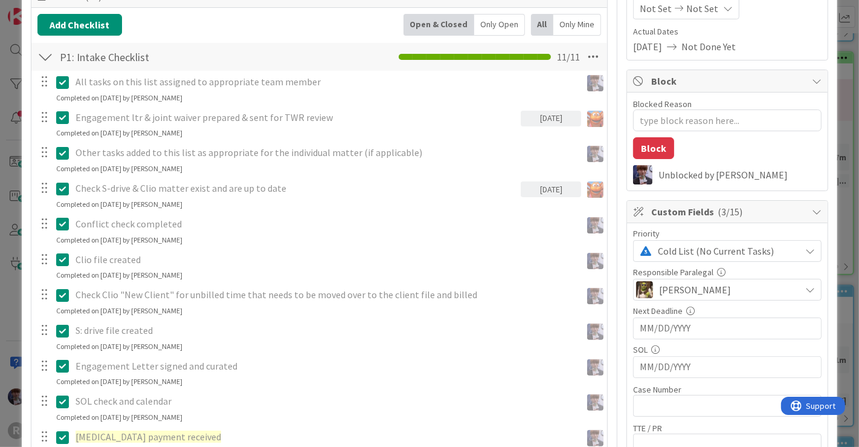
scroll to position [163, 0]
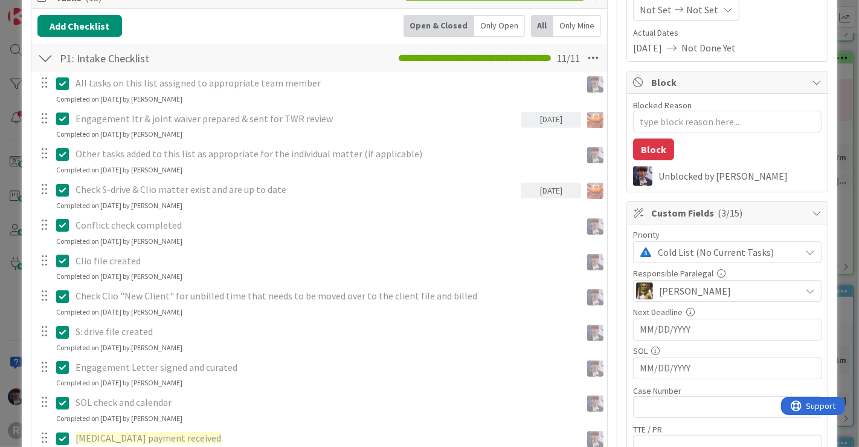
click at [837, 107] on div "ID 100 Litigation Matter Workflow (FL2) Strategy In Progress Title 15 / 128 SEI…" at bounding box center [429, 223] width 859 height 447
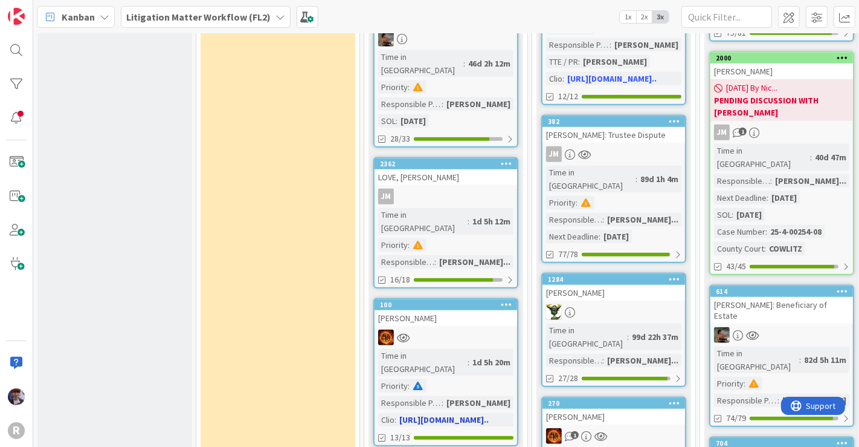
click at [438, 414] on link "https://app.clio.com/nc..." at bounding box center [443, 419] width 89 height 11
click at [475, 310] on div "[PERSON_NAME]" at bounding box center [446, 318] width 143 height 16
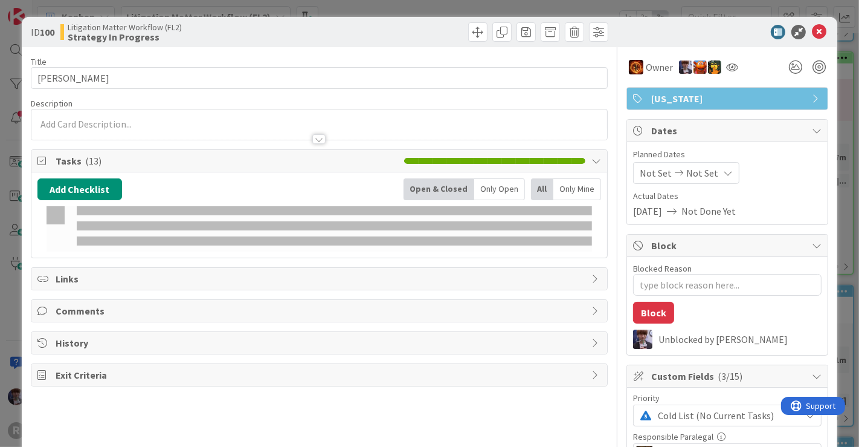
type textarea "x"
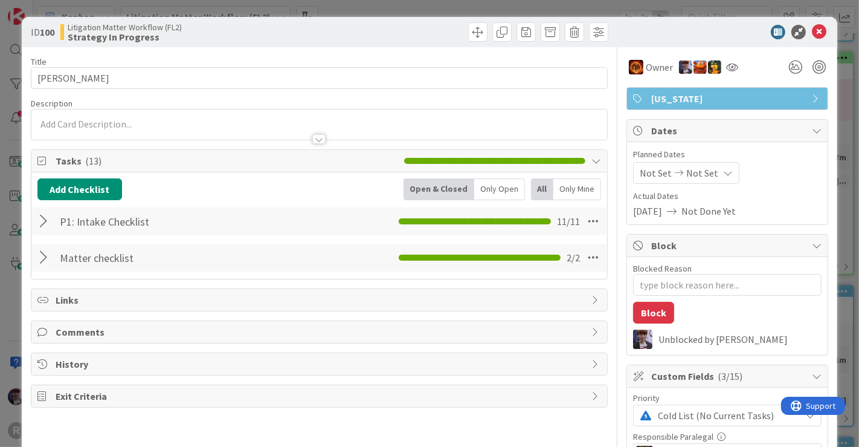
click at [44, 223] on div at bounding box center [45, 221] width 16 height 22
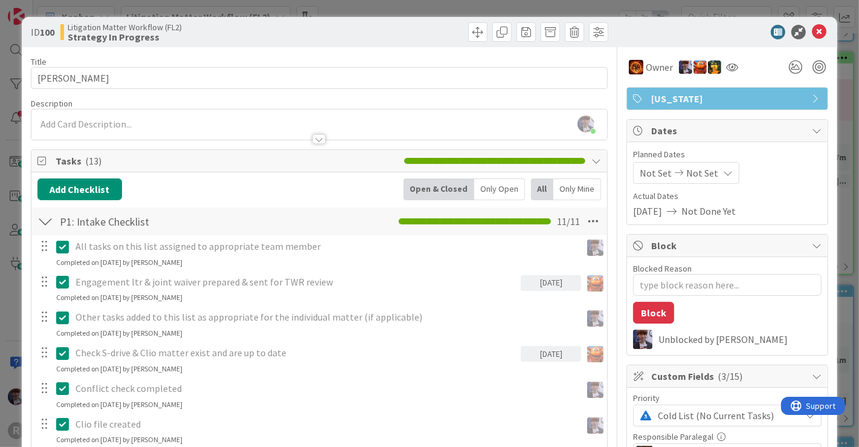
click at [44, 223] on div at bounding box center [45, 221] width 16 height 22
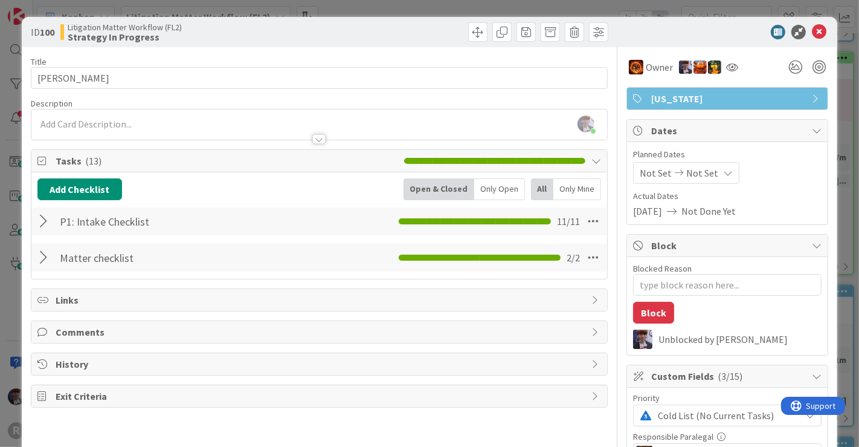
click at [46, 255] on div at bounding box center [45, 258] width 16 height 22
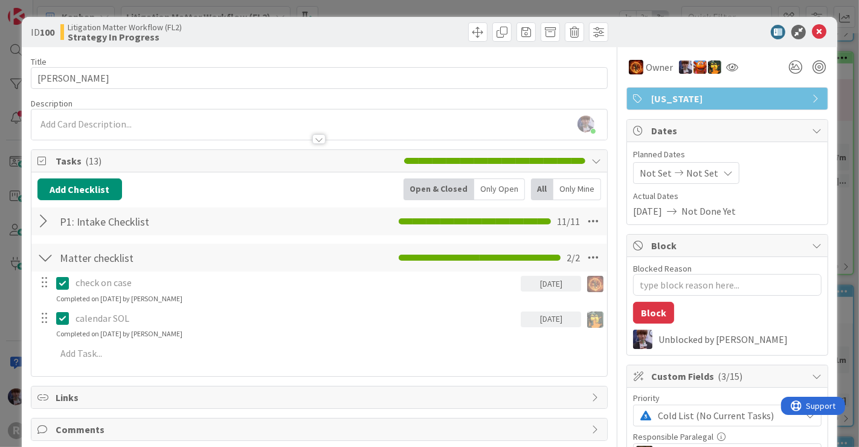
click at [45, 255] on div at bounding box center [45, 258] width 16 height 22
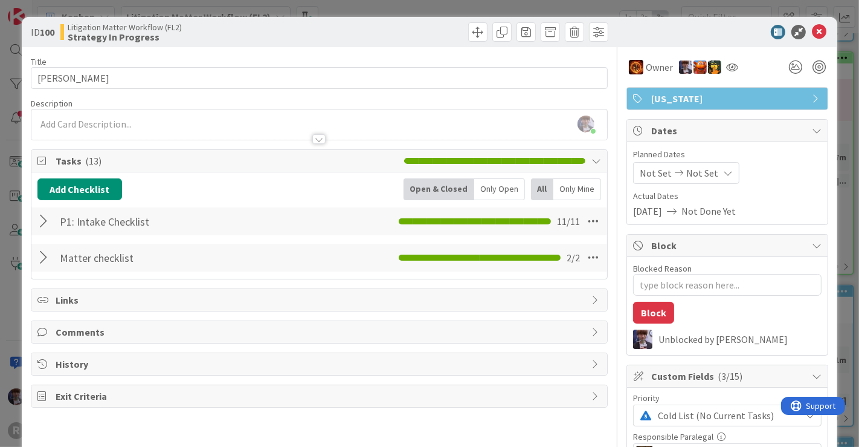
click at [48, 254] on div at bounding box center [45, 258] width 16 height 22
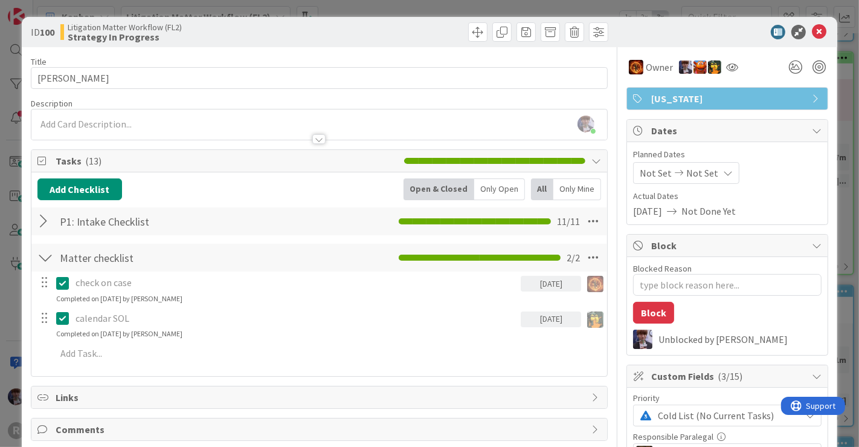
click at [45, 253] on div at bounding box center [45, 258] width 16 height 22
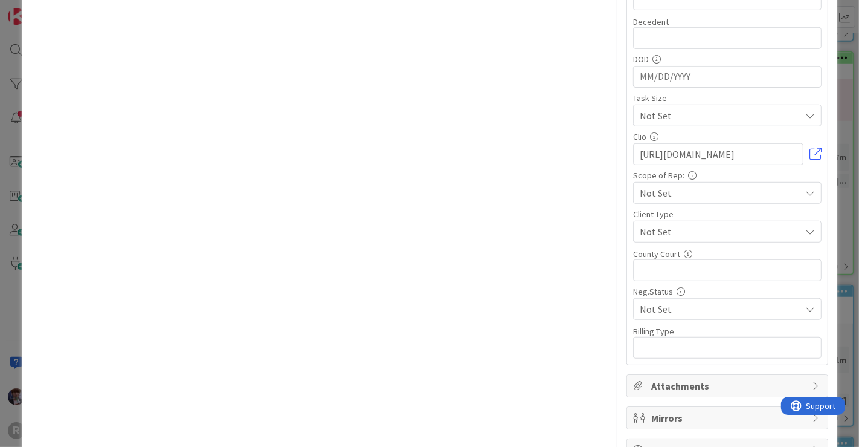
scroll to position [602, 0]
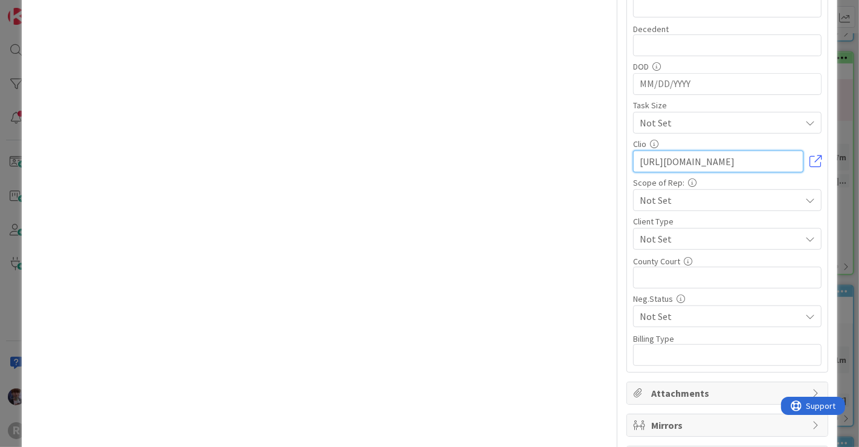
click at [734, 158] on input "https://app.clio.com/nc/#/matters/1612729503" at bounding box center [718, 161] width 170 height 22
type textarea "x"
click at [708, 178] on div "Scope of Rep:" at bounding box center [727, 182] width 189 height 8
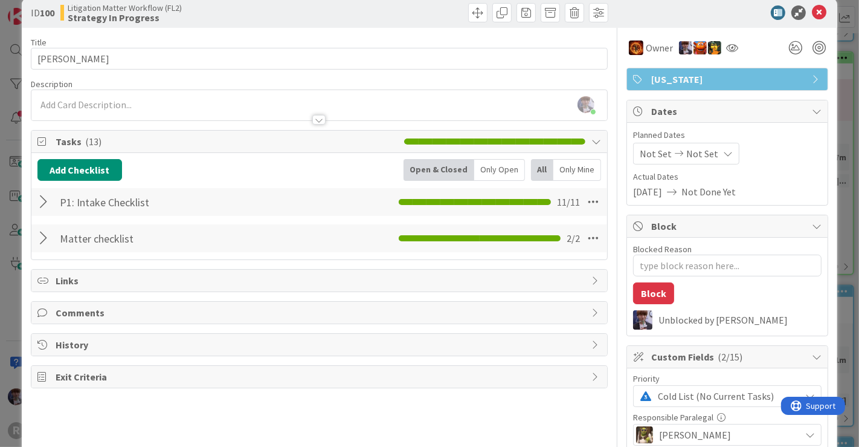
scroll to position [4, 0]
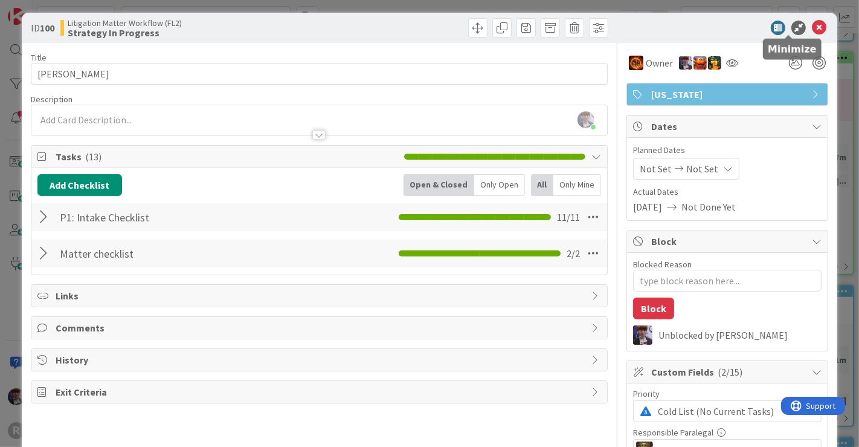
click at [792, 27] on icon at bounding box center [799, 28] width 15 height 15
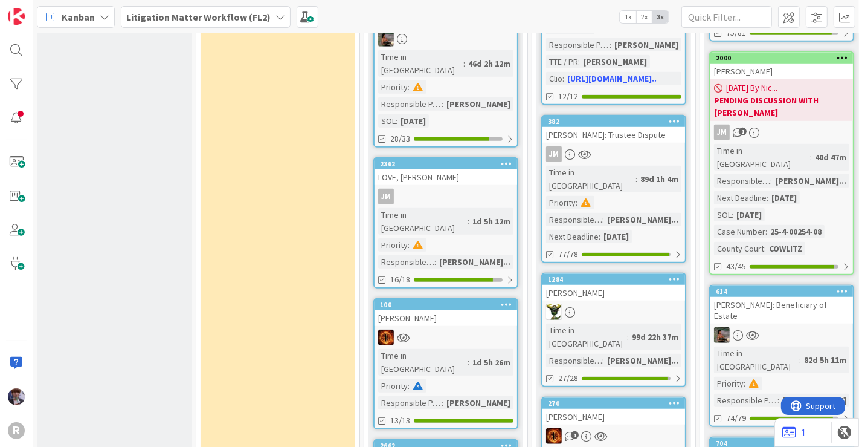
click at [506, 300] on icon at bounding box center [506, 304] width 11 height 8
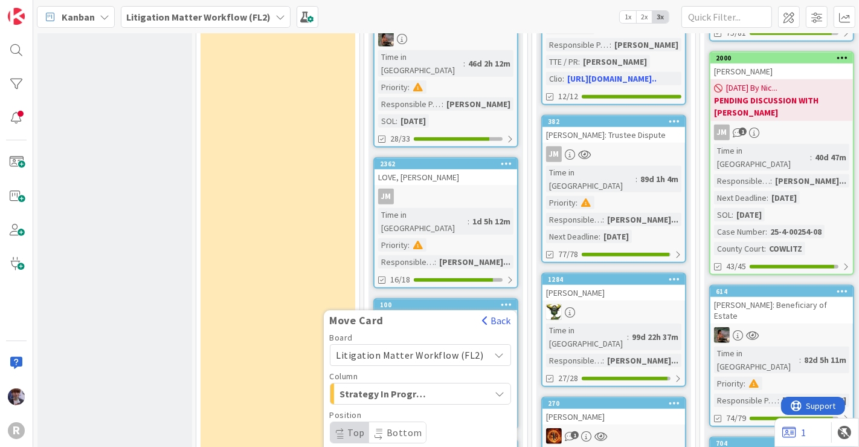
click at [421, 344] on div "Litigation Matter Workflow (FL2)" at bounding box center [421, 355] width 182 height 22
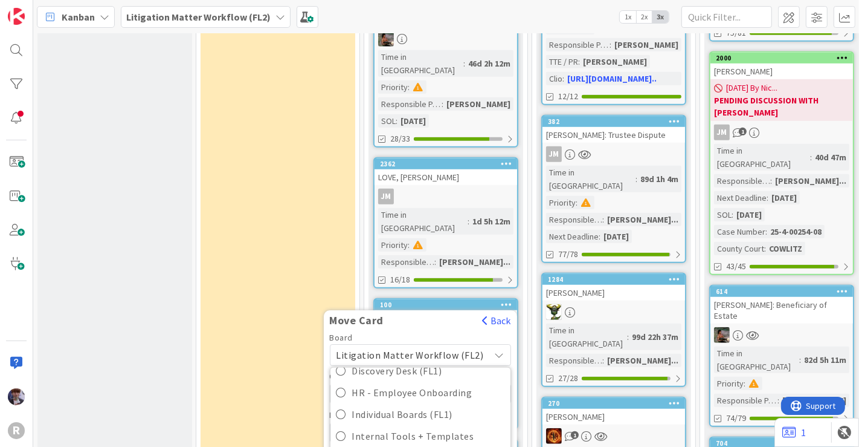
scroll to position [123, 0]
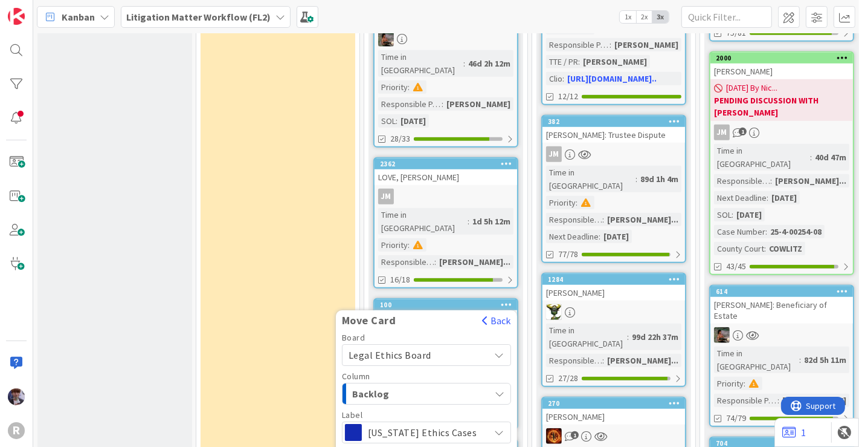
click at [406, 386] on span "Backlog" at bounding box center [397, 394] width 91 height 16
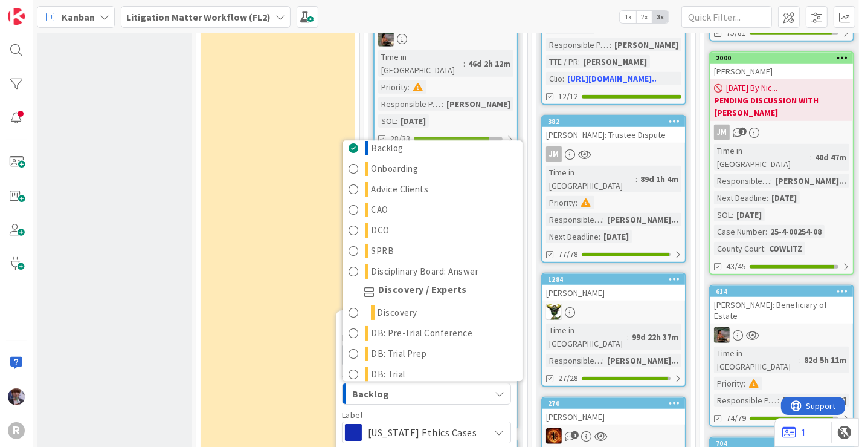
scroll to position [0, 0]
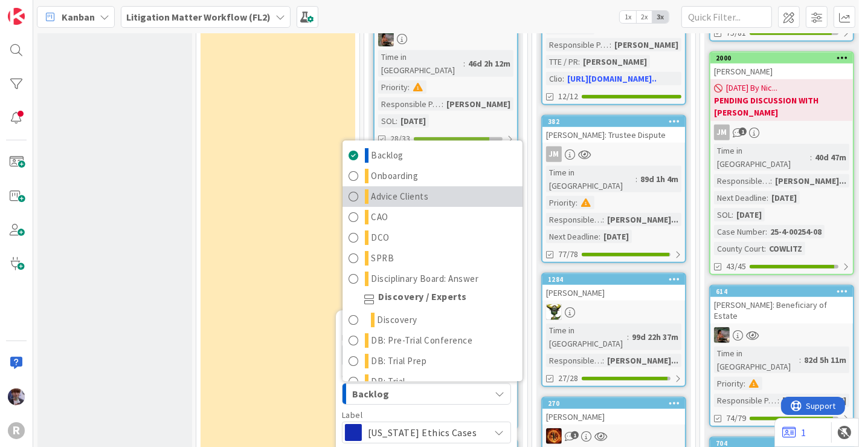
click at [425, 190] on span "Advice Clients" at bounding box center [400, 197] width 57 height 15
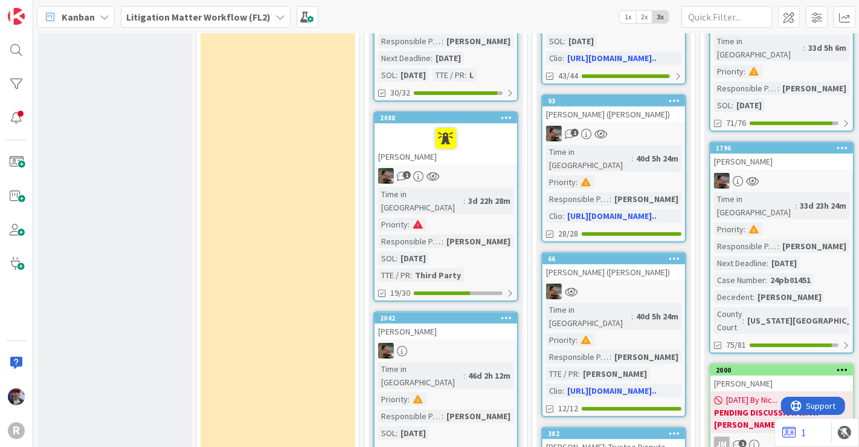
scroll to position [390, 0]
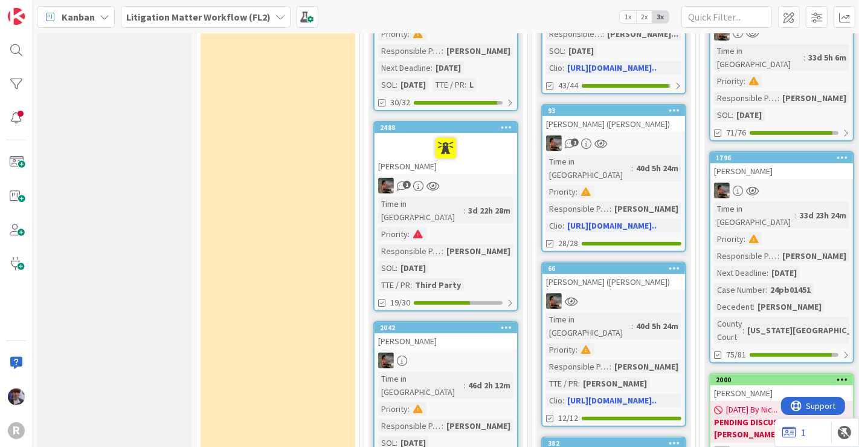
click at [406, 135] on div at bounding box center [445, 147] width 135 height 25
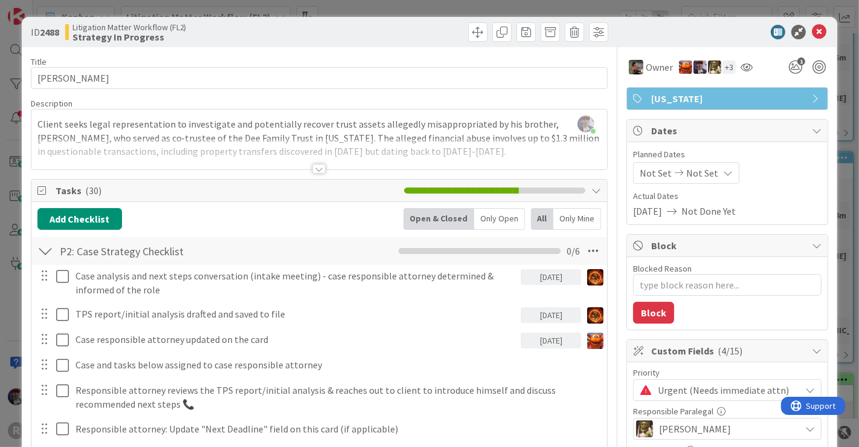
click at [832, 123] on div "ID 2488 Litigation Matter Workflow (FL2) Strategy In Progress Title 9 / 128 DEE…" at bounding box center [429, 223] width 859 height 447
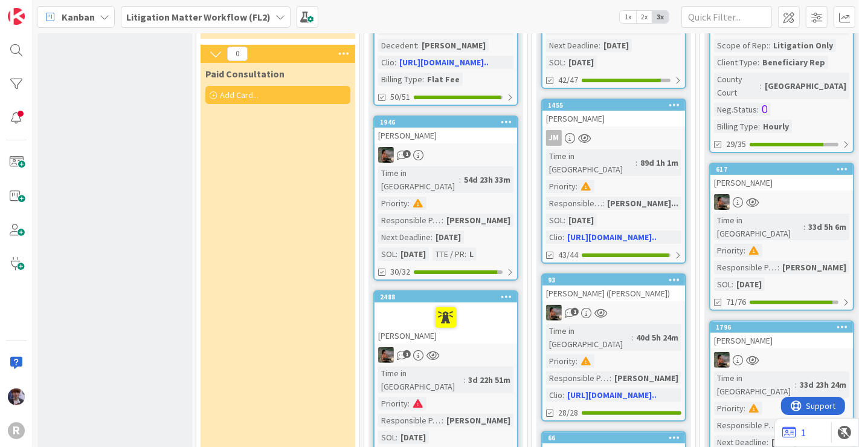
scroll to position [220, 0]
click at [398, 305] on div at bounding box center [445, 317] width 135 height 25
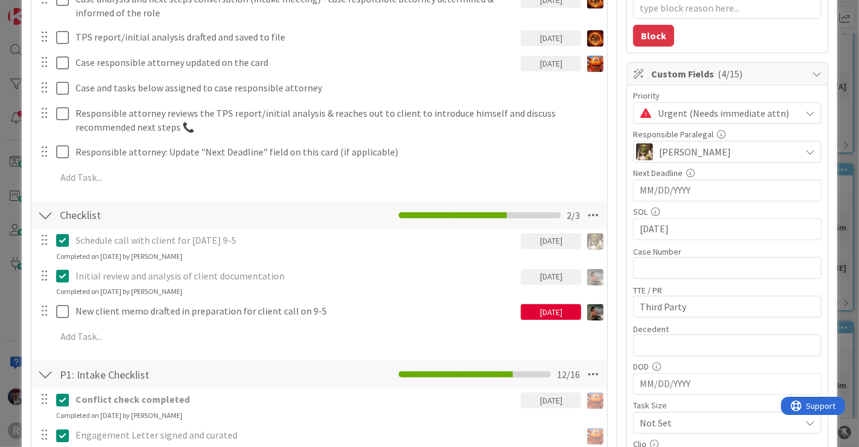
scroll to position [262, 0]
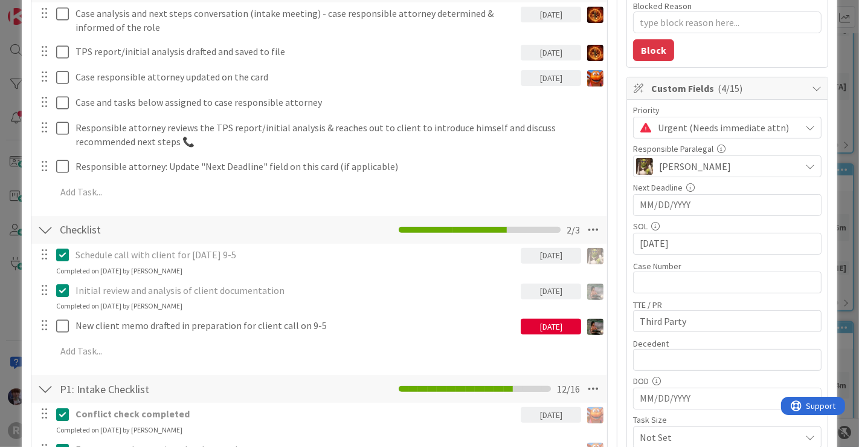
click at [839, 179] on div "ID 2488 Litigation Matter Workflow (FL2) Strategy In Progress Title 9 / 128 DEE…" at bounding box center [429, 223] width 859 height 447
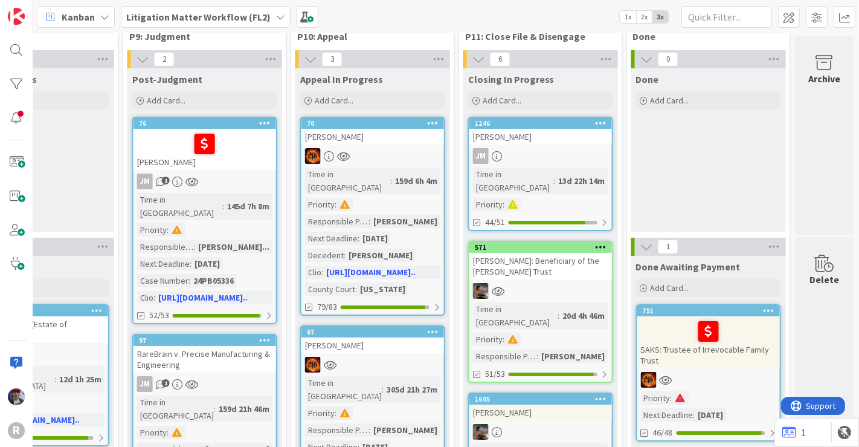
scroll to position [0, 1423]
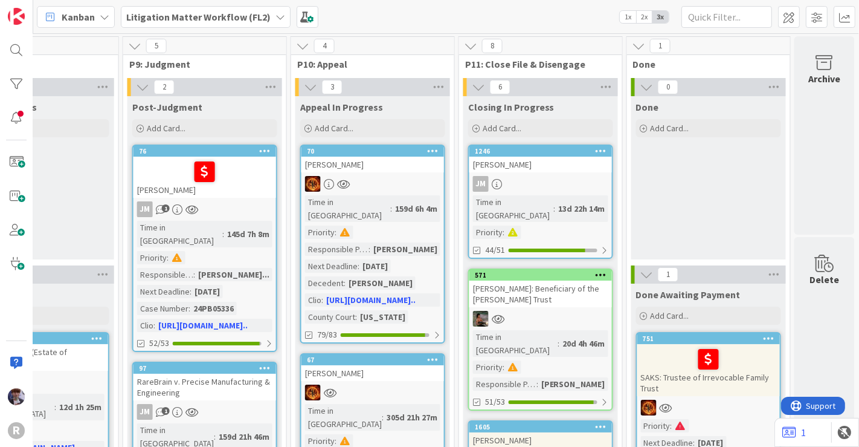
click at [245, 15] on b "Litigation Matter Workflow (FL2)" at bounding box center [198, 17] width 144 height 12
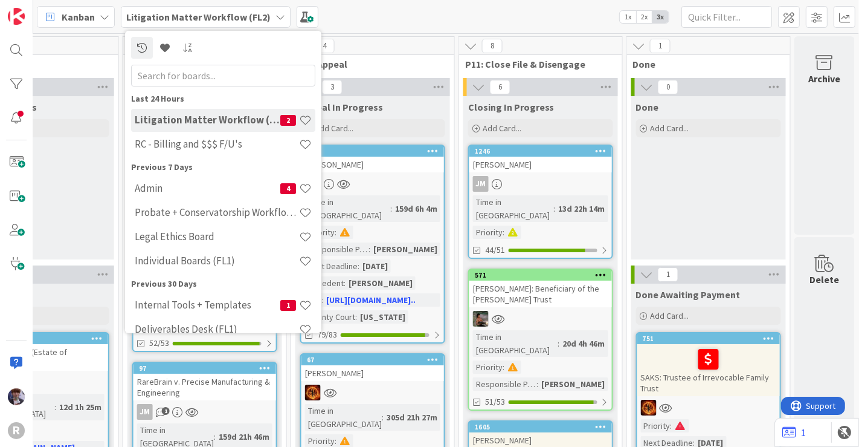
click at [357, 24] on div "Kanban Litigation Matter Workflow (FL2) Last 24 Hours Litigation Matter Workflo…" at bounding box center [446, 16] width 826 height 33
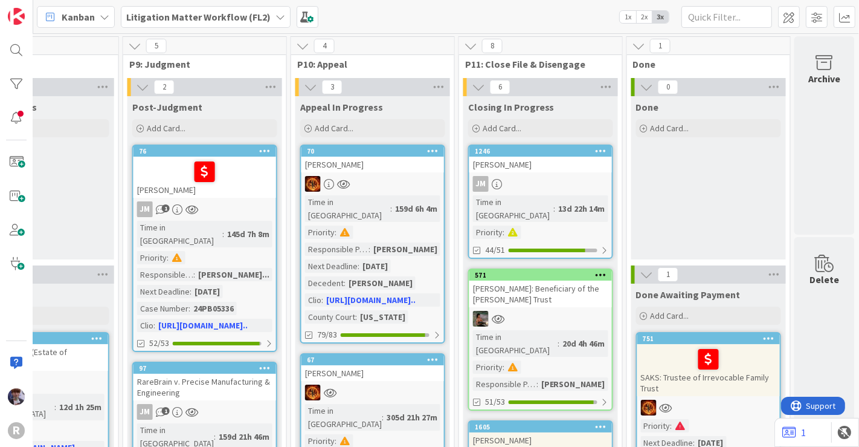
click at [251, 23] on span "Litigation Matter Workflow (FL2)" at bounding box center [198, 17] width 144 height 15
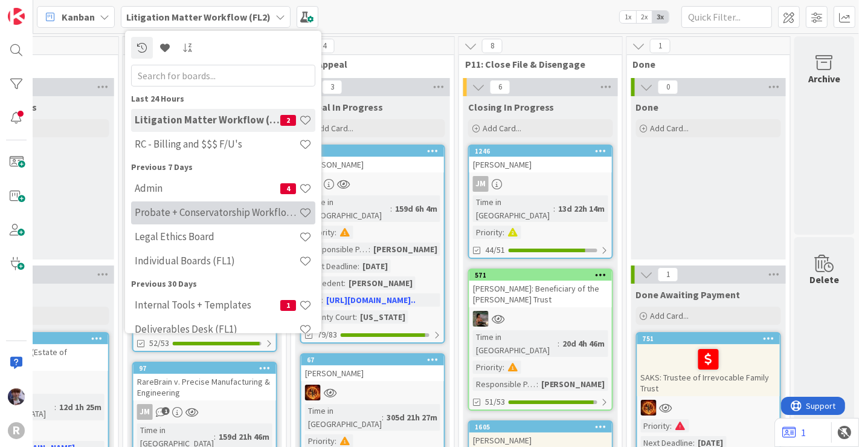
click at [178, 207] on h4 "Probate + Conservatorship Workflow (FL2)" at bounding box center [217, 212] width 164 height 12
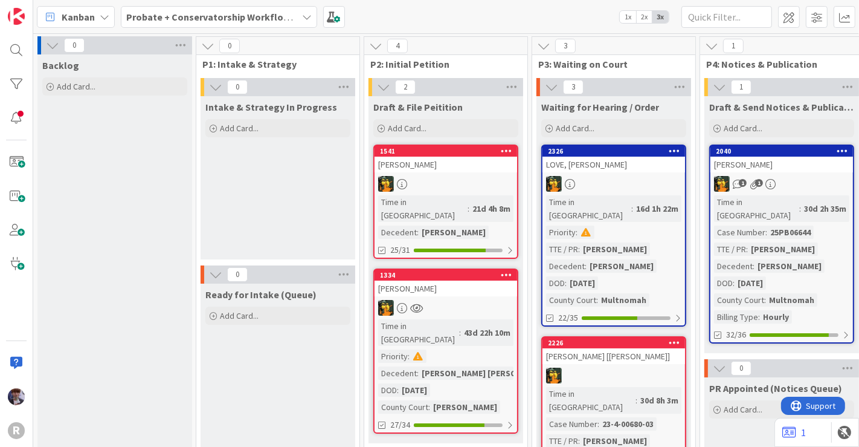
click at [256, 191] on div "Intake & Strategy In Progress Add Card..." at bounding box center [278, 177] width 155 height 163
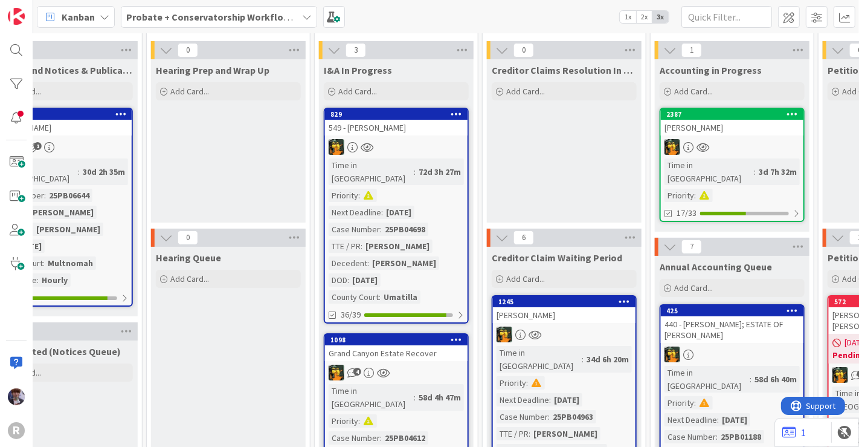
scroll to position [30, 722]
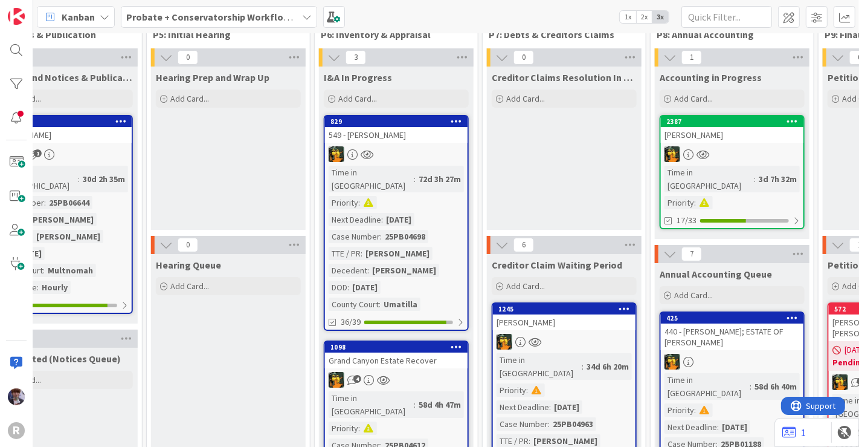
click at [629, 17] on span "1x" at bounding box center [628, 17] width 16 height 12
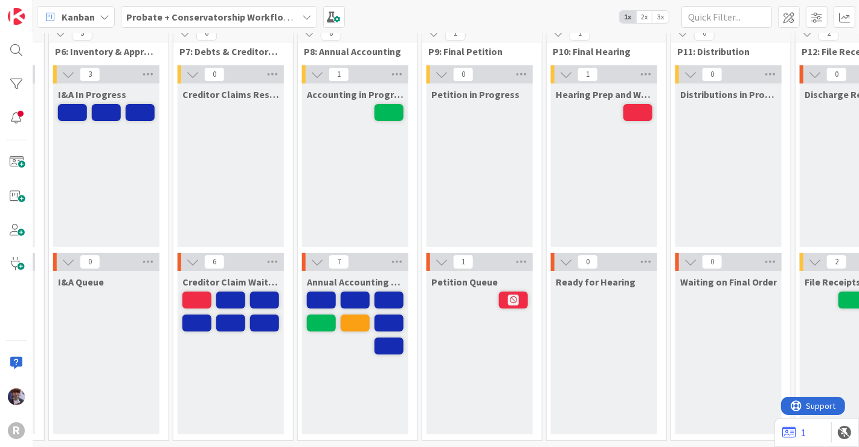
click at [644, 16] on span "2x" at bounding box center [644, 17] width 16 height 12
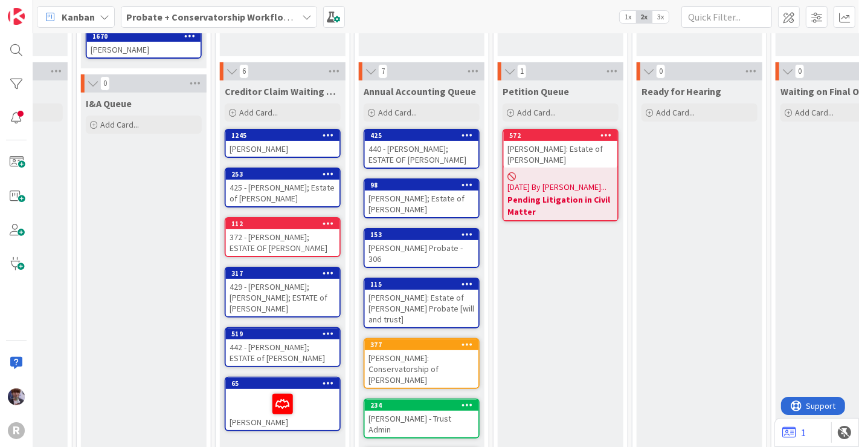
scroll to position [217, 786]
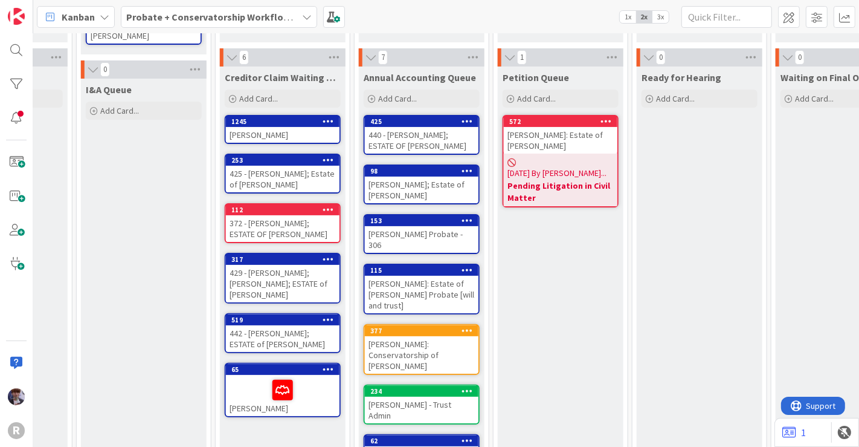
click at [566, 243] on div "Petition Queue Add Card... 572 DIXSON: Estate of Norman Hodge Dixson 06/13/2025…" at bounding box center [561, 274] width 126 height 417
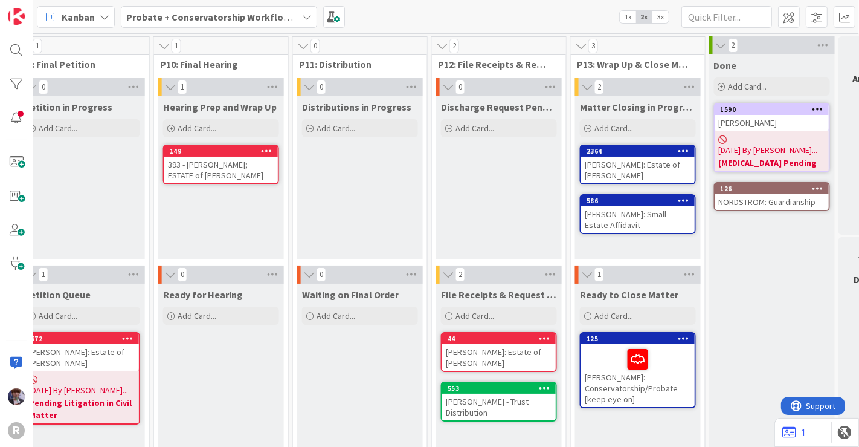
scroll to position [0, 1264]
click at [660, 20] on span "3x" at bounding box center [661, 17] width 16 height 12
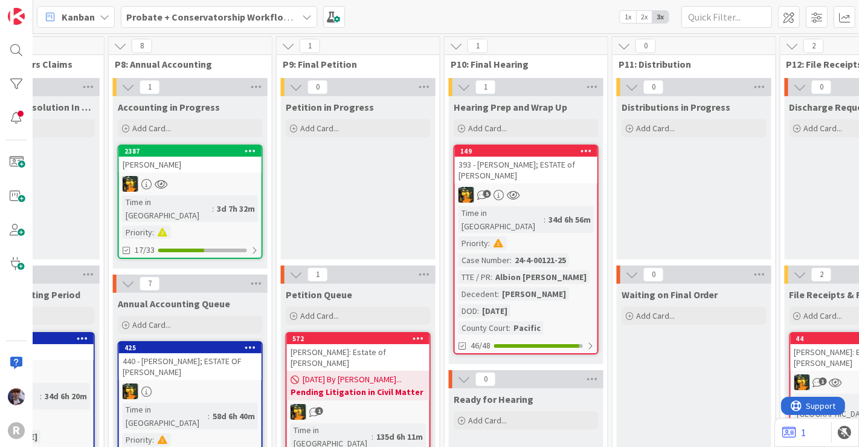
click at [384, 187] on div "Petition in Progress Add Card..." at bounding box center [358, 177] width 155 height 163
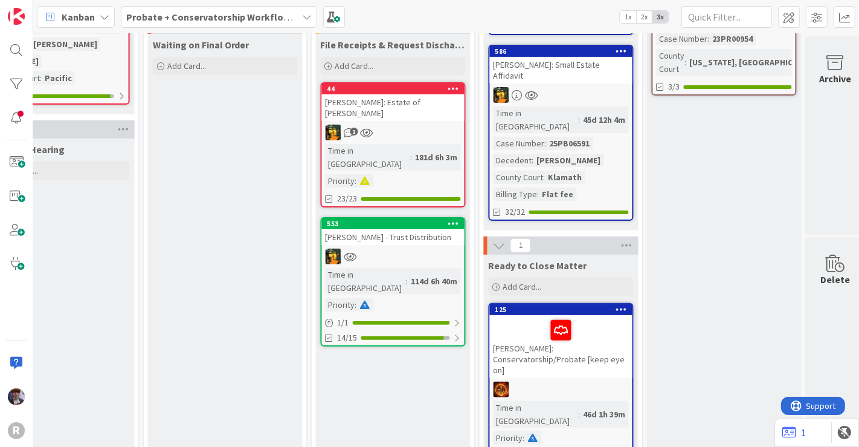
scroll to position [266, 1733]
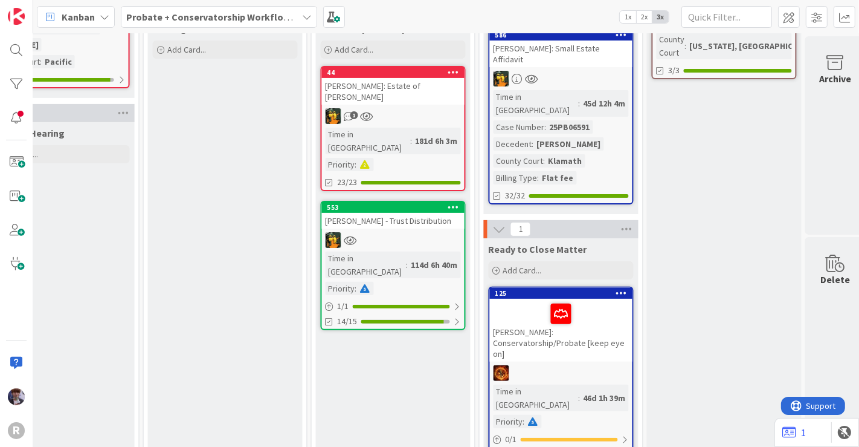
click at [432, 108] on div "1" at bounding box center [393, 116] width 143 height 16
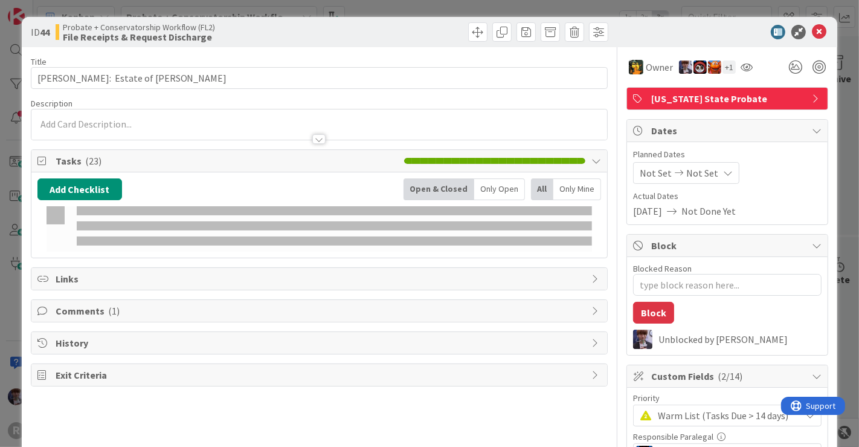
type textarea "x"
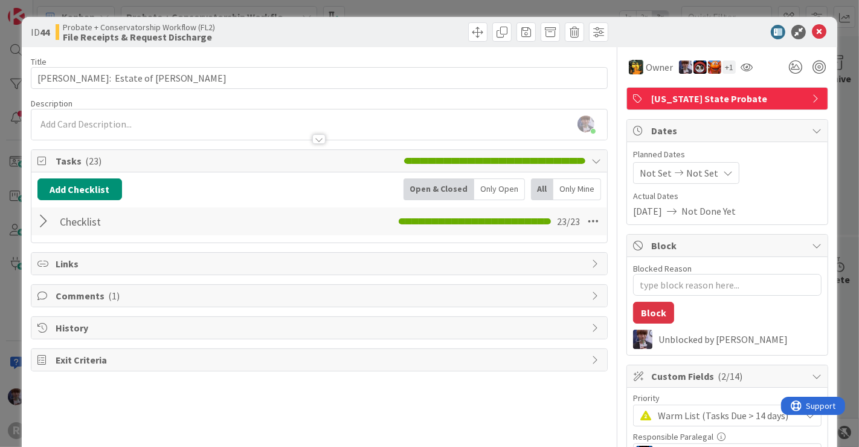
click at [5, 255] on div "ID 44 Probate + Conservatorship Workflow (FL2) File Receipts & Request Discharg…" at bounding box center [429, 223] width 859 height 447
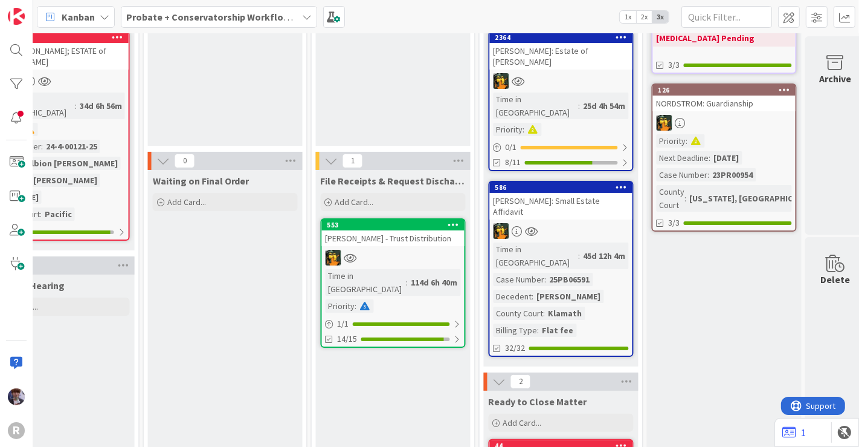
scroll to position [117, 1733]
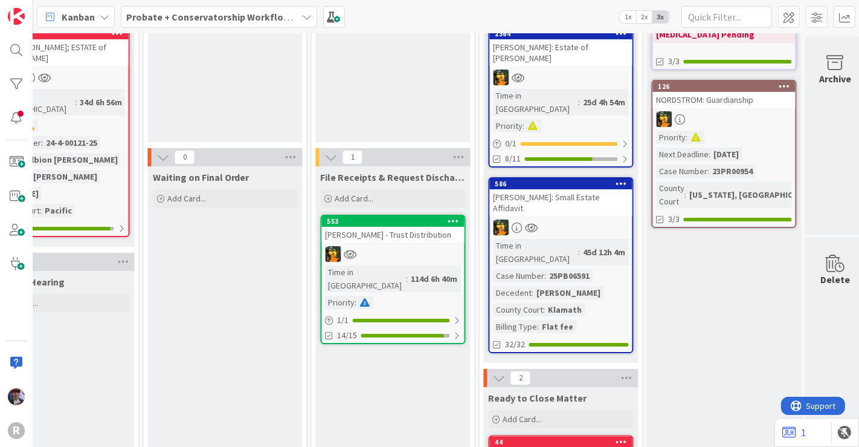
click at [293, 22] on span "Probate + Conservatorship Workflow (FL2)" at bounding box center [211, 17] width 171 height 15
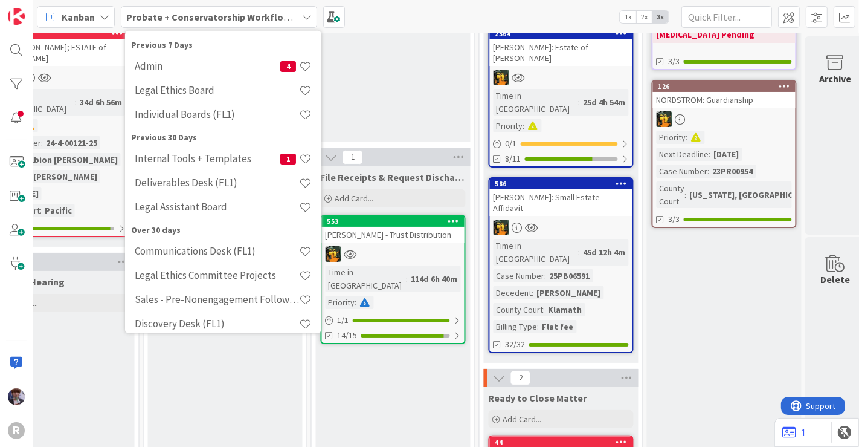
scroll to position [149, 0]
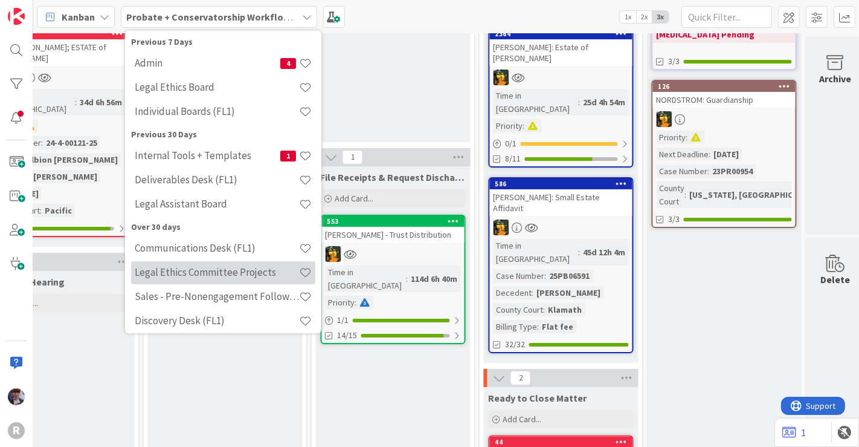
click at [224, 271] on h4 "Legal Ethics Committee Projects" at bounding box center [217, 272] width 164 height 12
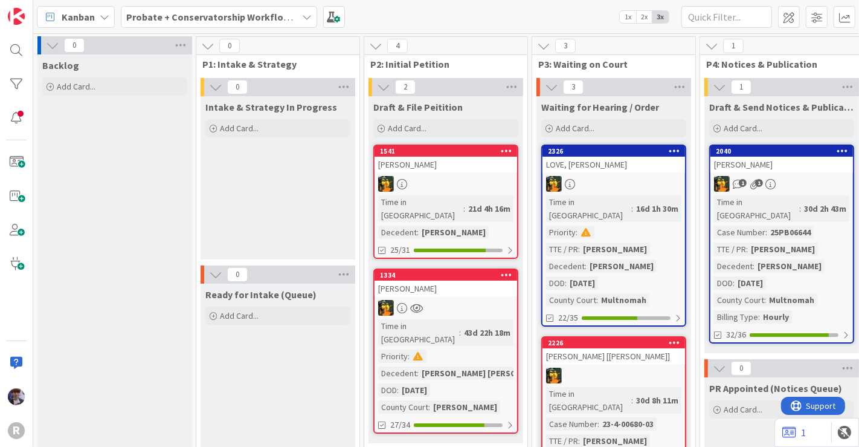
click at [272, 13] on b "Probate + Conservatorship Workflow (FL2)" at bounding box center [220, 17] width 188 height 12
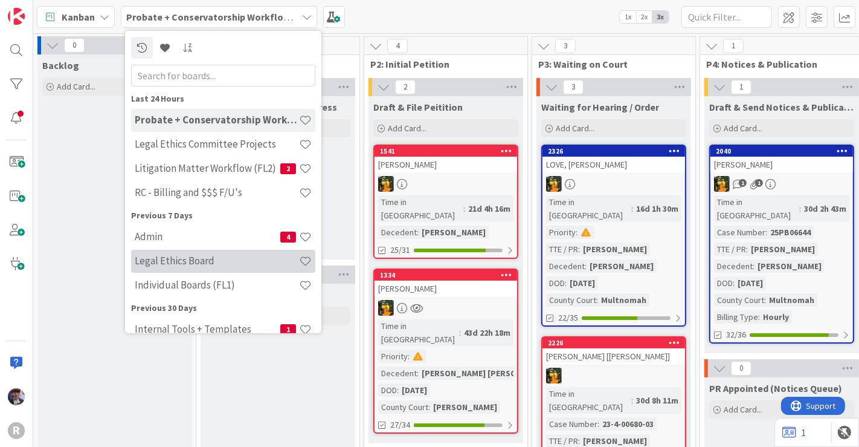
click at [216, 254] on h4 "Legal Ethics Board" at bounding box center [217, 260] width 164 height 12
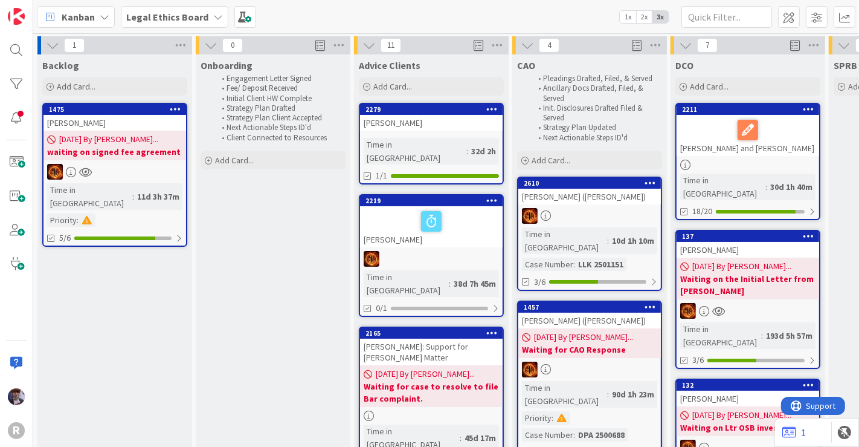
click at [202, 18] on b "Legal Ethics Board" at bounding box center [167, 17] width 82 height 12
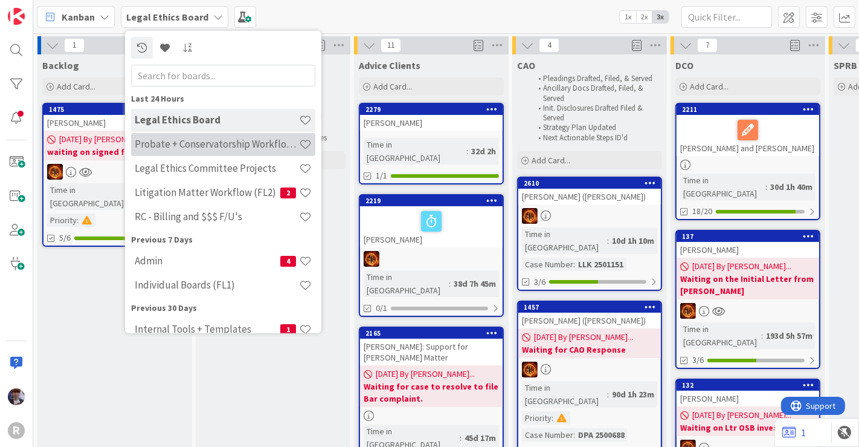
click at [184, 146] on h4 "Probate + Conservatorship Workflow (FL2)" at bounding box center [217, 144] width 164 height 12
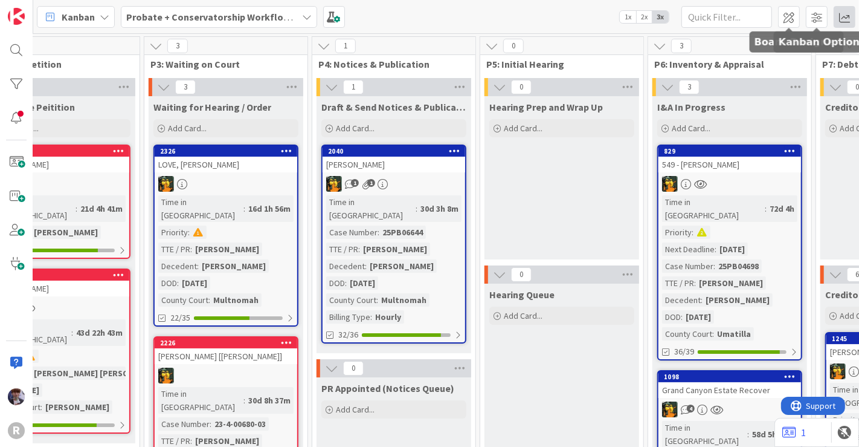
scroll to position [0, 392]
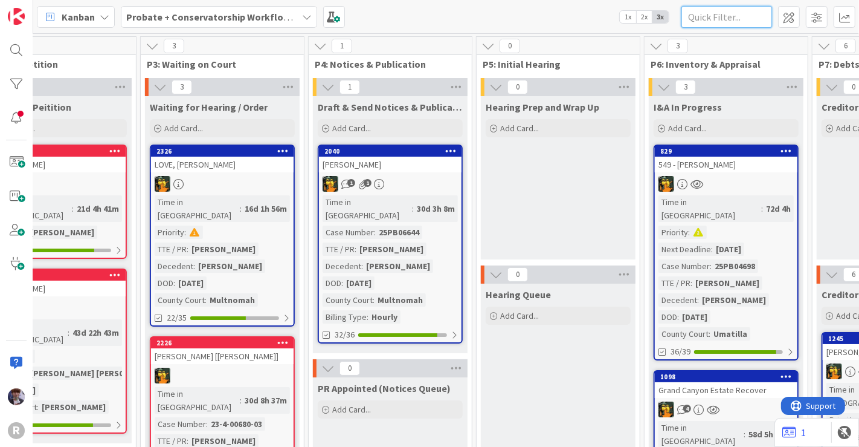
click at [718, 20] on input "text" at bounding box center [727, 17] width 91 height 22
type input "halsey"
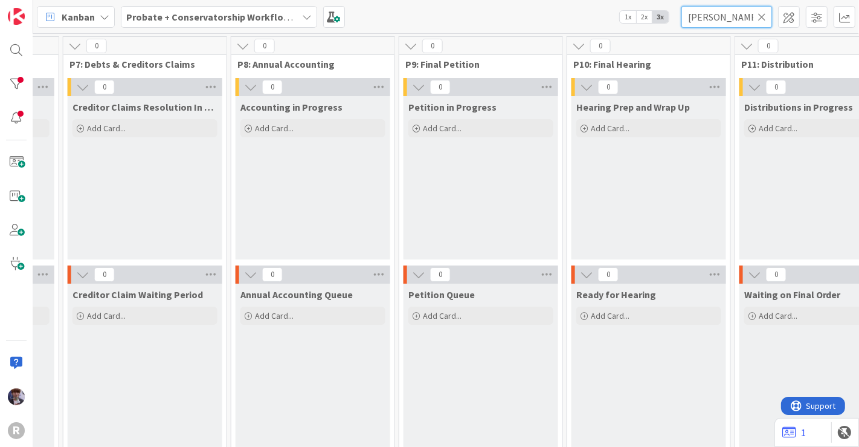
scroll to position [22, 1141]
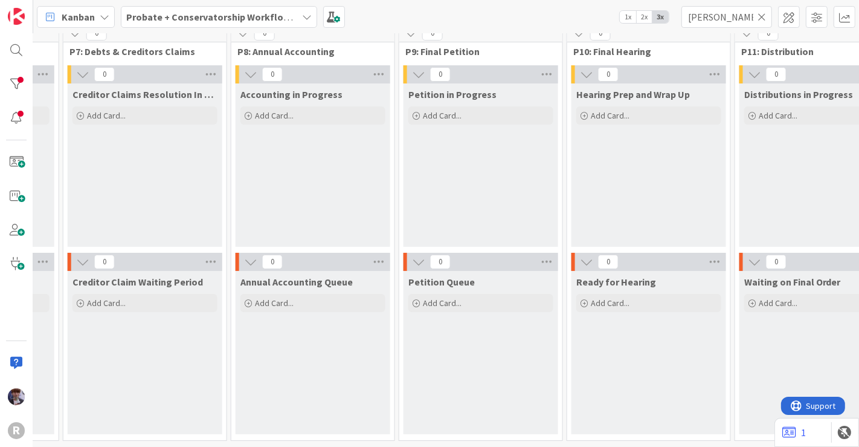
click at [638, 19] on span "2x" at bounding box center [644, 17] width 16 height 12
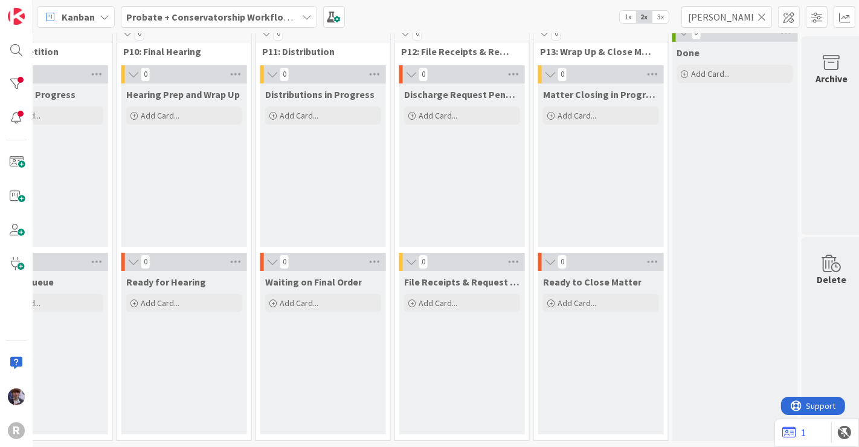
scroll to position [22, 1314]
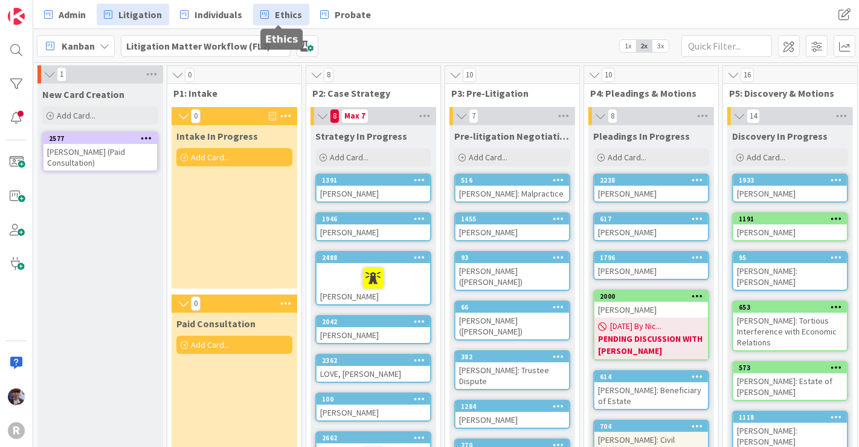
click at [275, 11] on span "Ethics" at bounding box center [288, 14] width 27 height 15
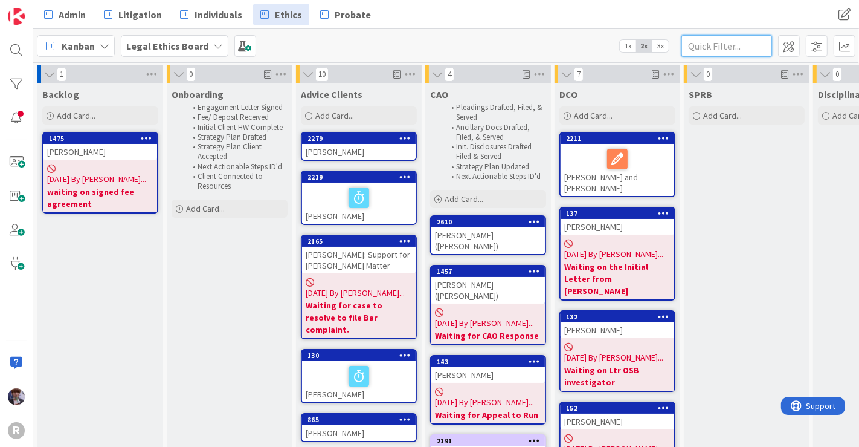
click at [726, 50] on input "text" at bounding box center [727, 46] width 91 height 22
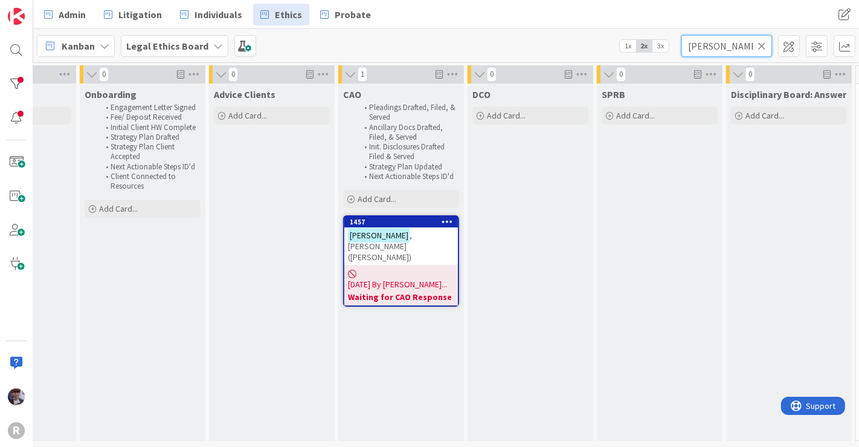
scroll to position [0, 88]
type input "seidl"
click at [393, 241] on div "SEIDL , Michael (Mick)" at bounding box center [400, 245] width 114 height 37
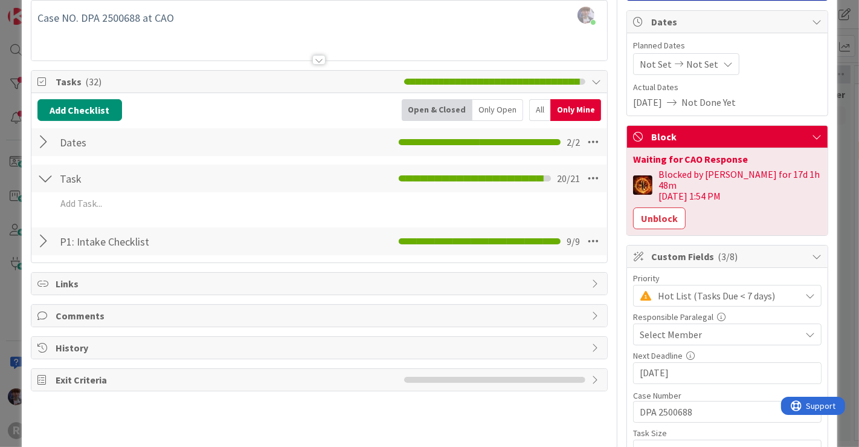
scroll to position [100, 0]
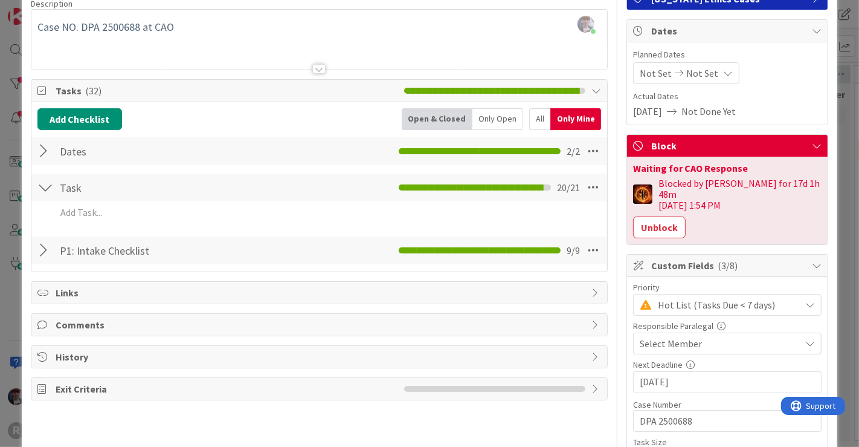
click at [51, 253] on div at bounding box center [45, 250] width 16 height 22
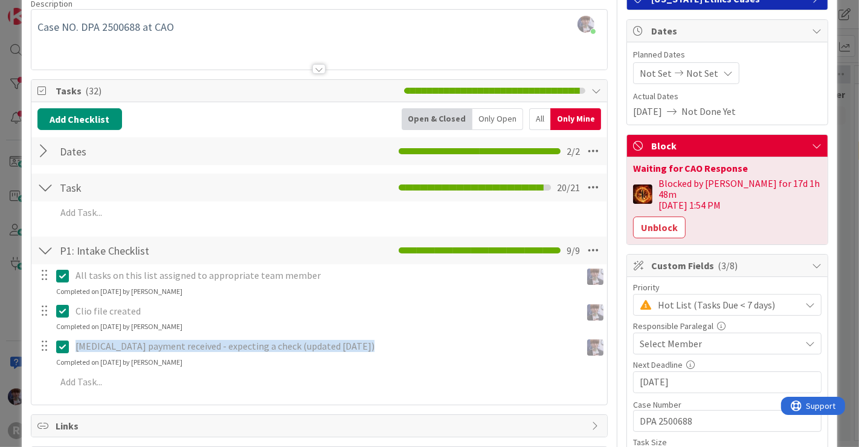
click at [492, 117] on div "Only Open" at bounding box center [498, 119] width 51 height 22
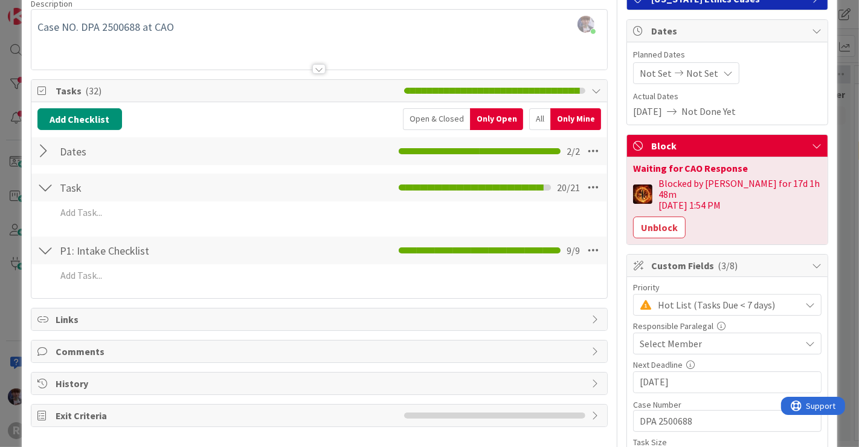
click at [38, 247] on div at bounding box center [45, 250] width 16 height 22
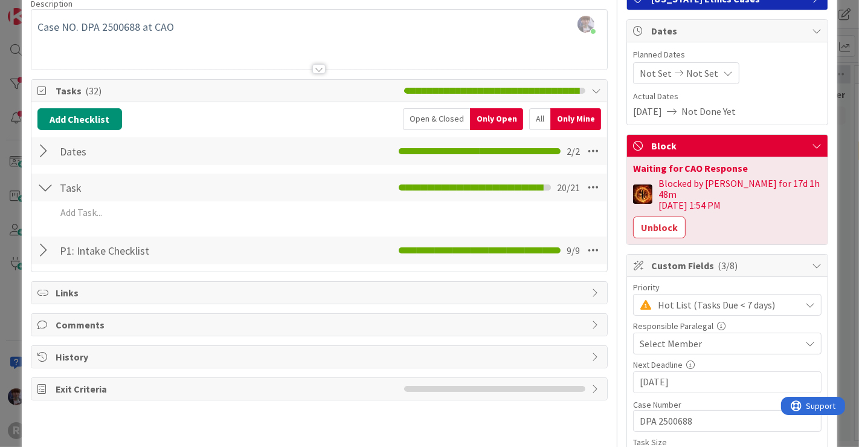
click at [38, 247] on div at bounding box center [45, 250] width 16 height 22
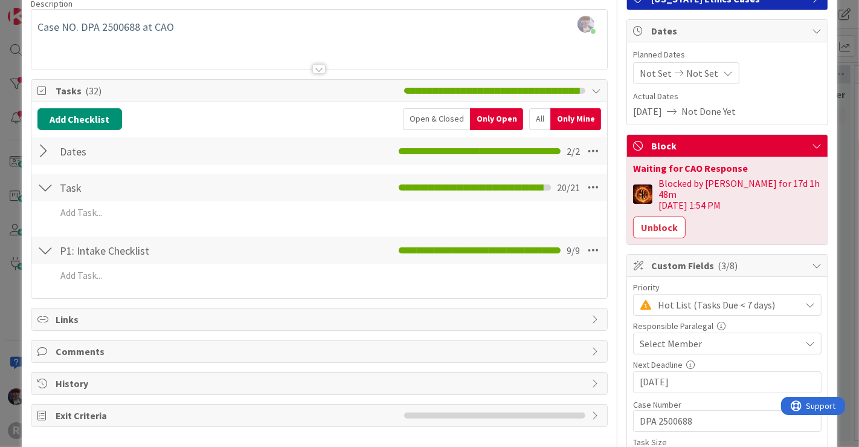
click at [427, 123] on div "Open & Closed" at bounding box center [436, 119] width 67 height 22
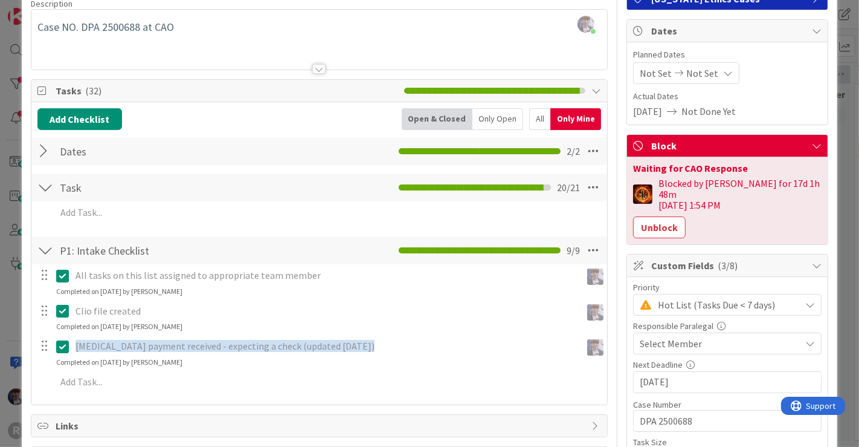
click at [530, 113] on div "All" at bounding box center [539, 119] width 21 height 22
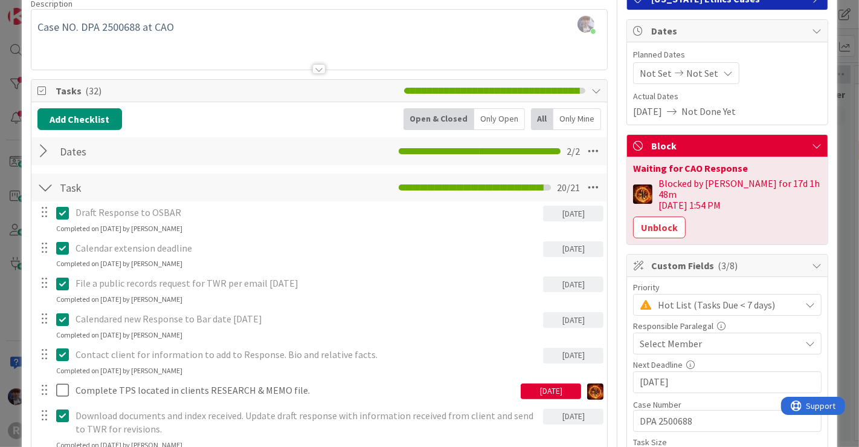
click at [49, 152] on div at bounding box center [45, 151] width 16 height 22
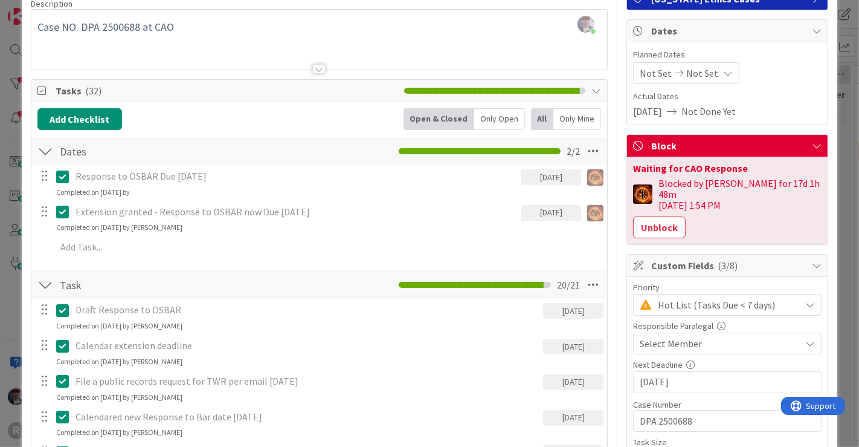
click at [50, 150] on div at bounding box center [45, 151] width 16 height 22
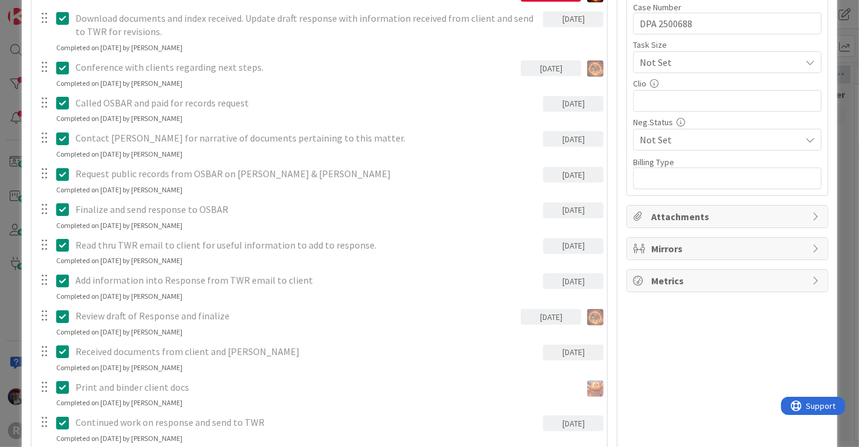
scroll to position [118, 0]
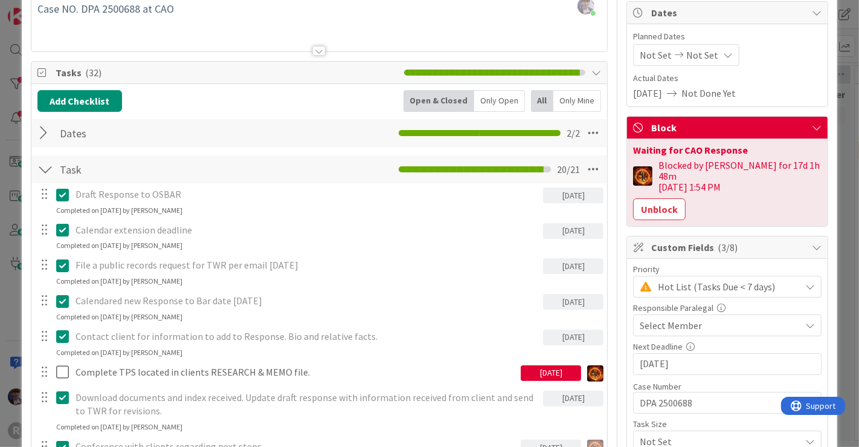
click at [838, 134] on div "ID 1457 Legal Ethics Board CAO Title 21 / 128 SEIDL, Michael (Mick) Description…" at bounding box center [429, 223] width 859 height 447
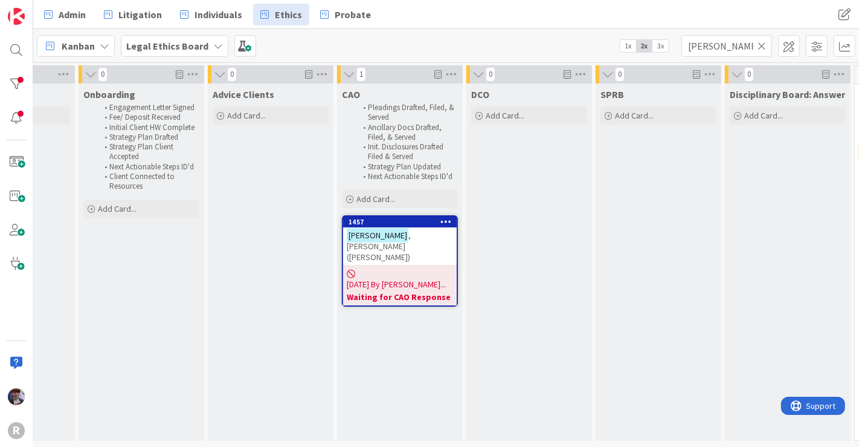
click at [409, 241] on div "SEIDL , Michael (Mick)" at bounding box center [400, 245] width 114 height 37
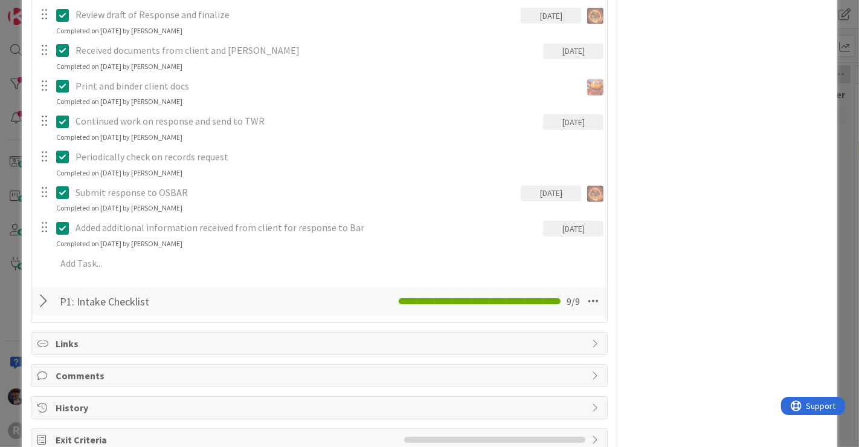
scroll to position [824, 0]
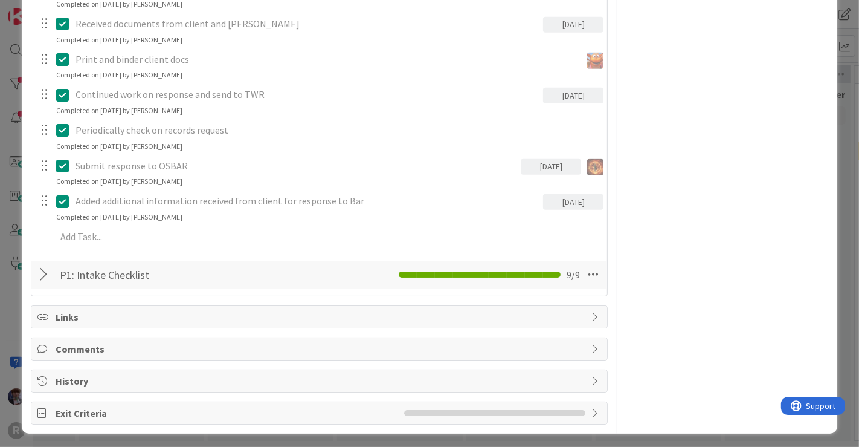
click at [42, 273] on div at bounding box center [45, 274] width 16 height 22
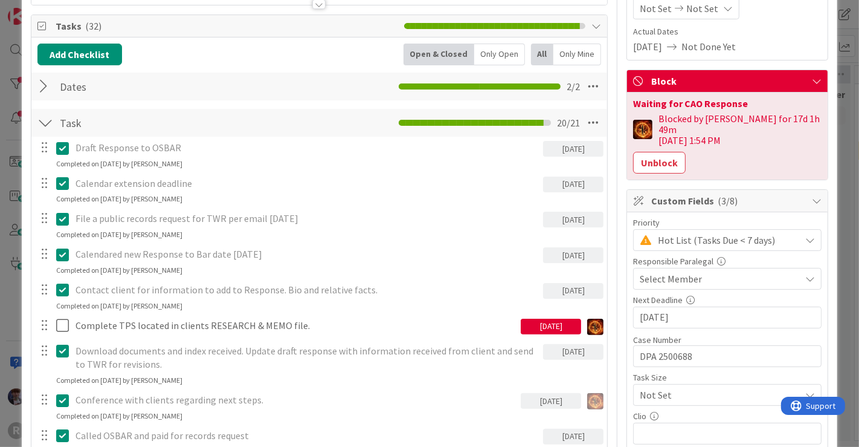
scroll to position [144, 0]
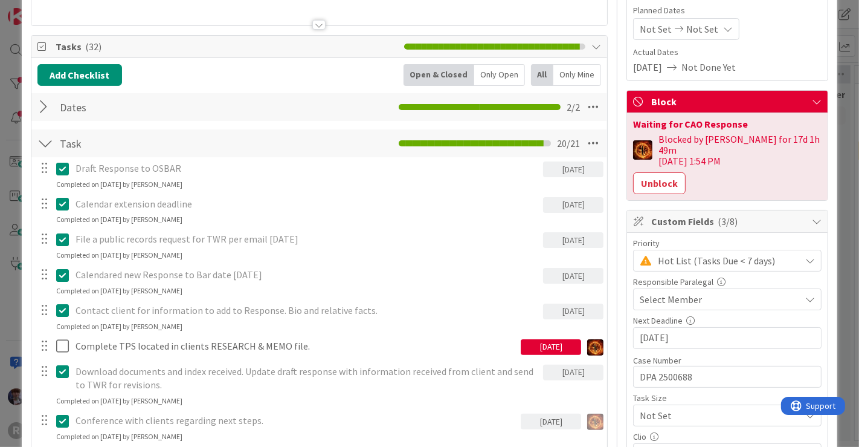
click at [43, 137] on div at bounding box center [45, 143] width 16 height 22
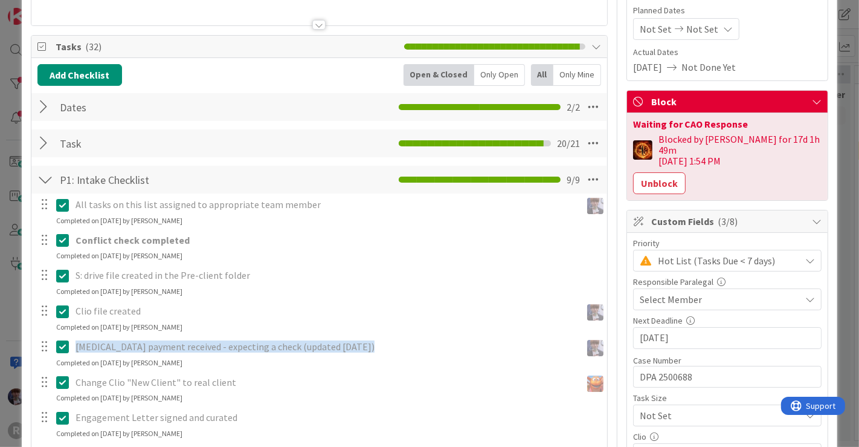
click at [41, 178] on div at bounding box center [45, 180] width 16 height 22
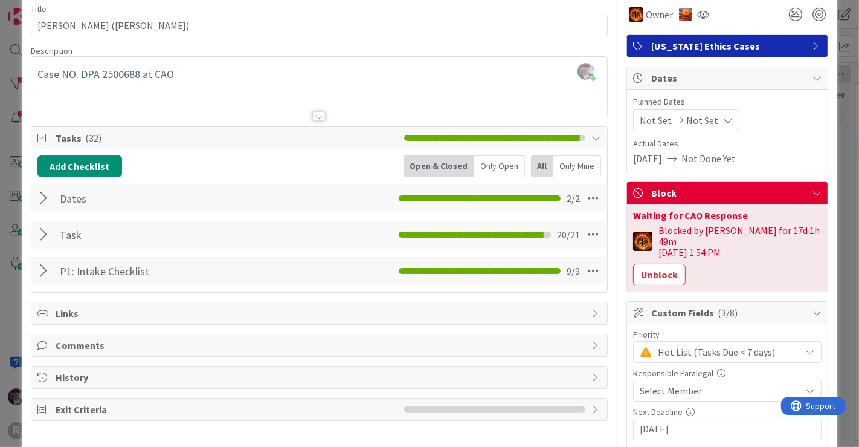
scroll to position [0, 0]
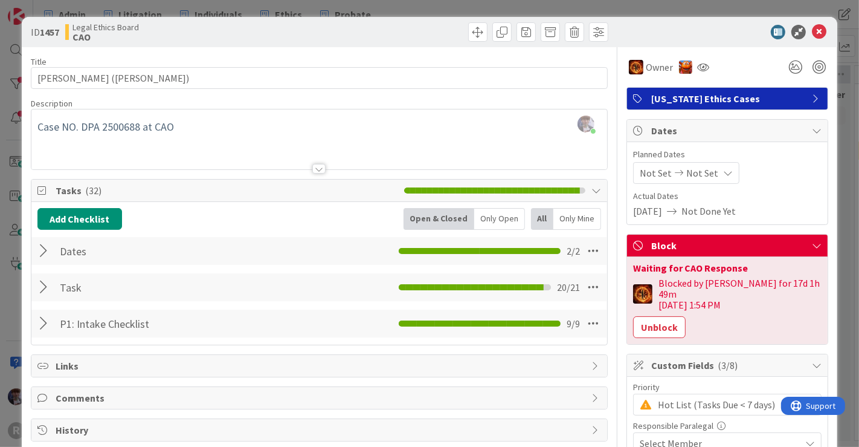
click at [10, 82] on div "ID 1457 Legal Ethics Board CAO Title 21 / 128 SEIDL, Michael (Mick) Description…" at bounding box center [429, 223] width 859 height 447
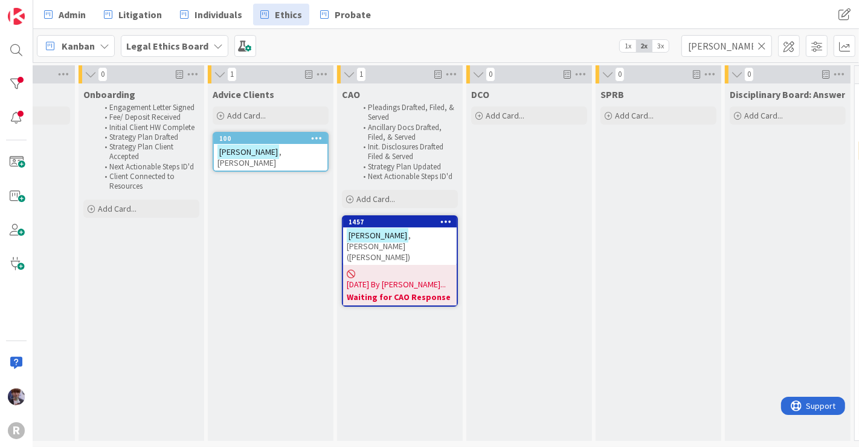
click at [269, 184] on div "Advice Clients Add Card... 100 SEIDL , Michael" at bounding box center [271, 261] width 126 height 357
click at [285, 144] on div "SEIDL , Michael" at bounding box center [271, 157] width 114 height 27
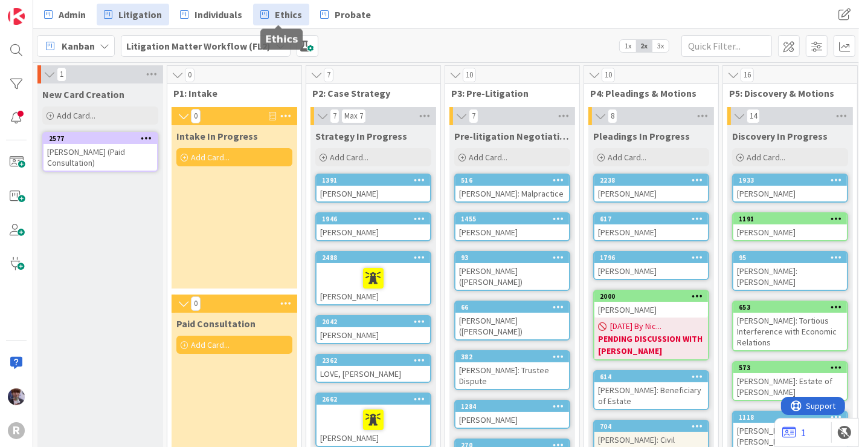
click at [291, 11] on span "Ethics" at bounding box center [288, 14] width 27 height 15
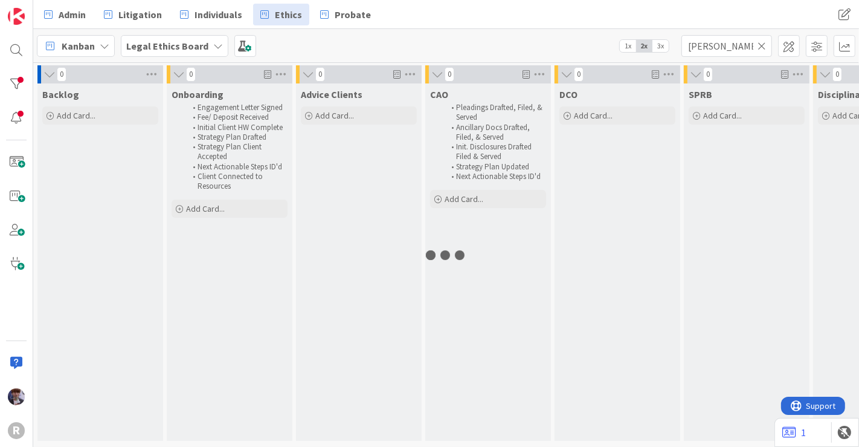
type input "[PERSON_NAME]"
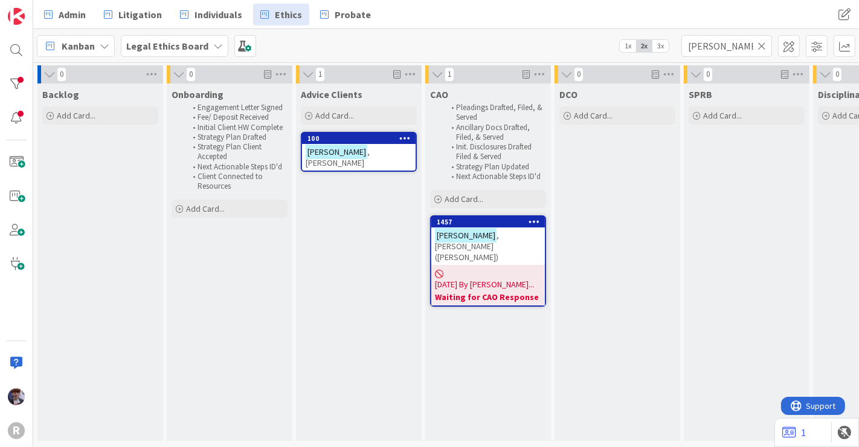
click at [373, 201] on div "Advice Clients Add Card... 100 [PERSON_NAME]" at bounding box center [359, 261] width 126 height 357
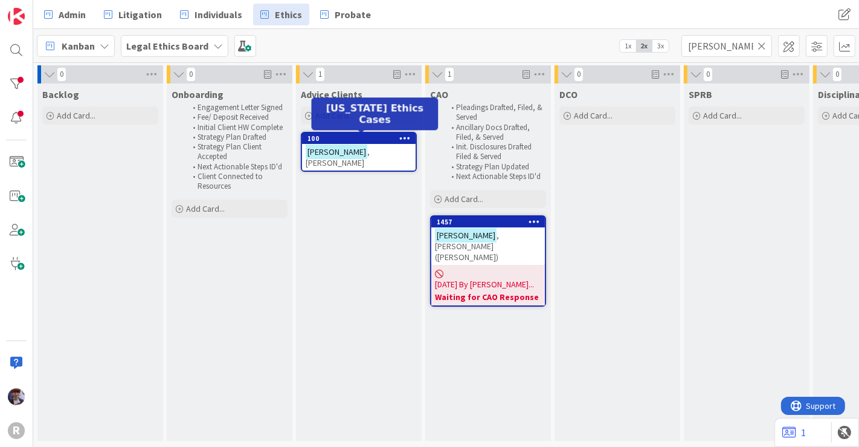
click at [364, 141] on div "100" at bounding box center [362, 138] width 108 height 8
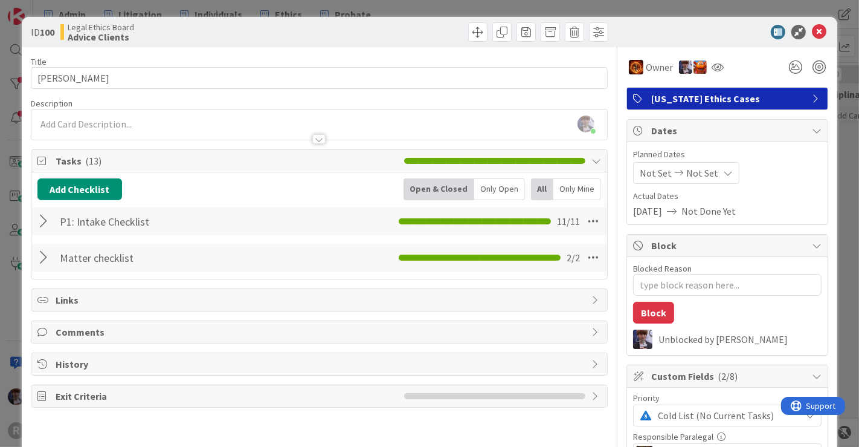
click at [170, 120] on div "[PERSON_NAME] just joined" at bounding box center [319, 124] width 577 height 30
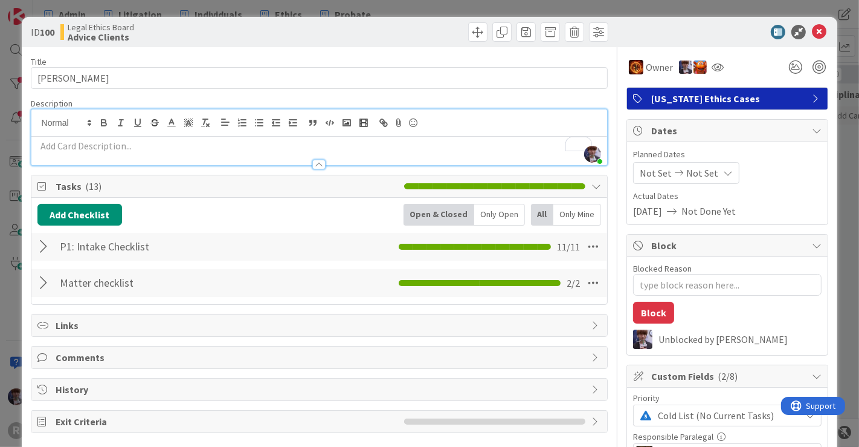
paste div "To enrich screen reader interactions, please activate Accessibility in Grammarl…"
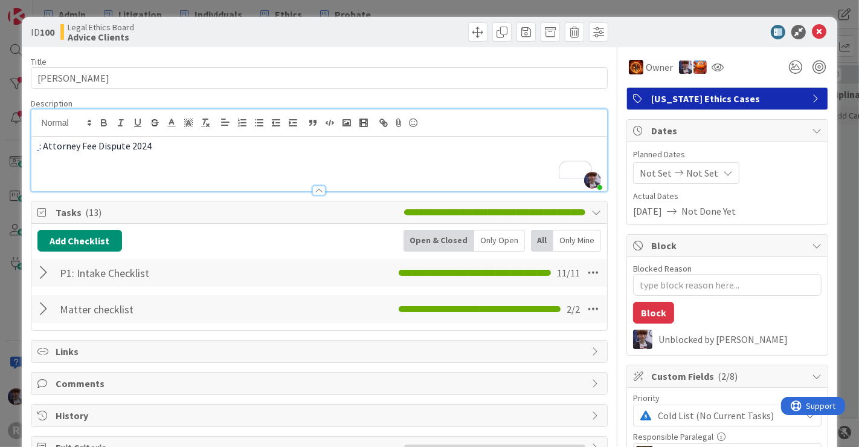
click at [45, 146] on span ": Attorney Fee Dispute 2024" at bounding box center [95, 146] width 112 height 12
type textarea "x"
click at [734, 315] on div "Blocked Reason 0 / 256 Block Unblocked by [PERSON_NAME]" at bounding box center [727, 306] width 201 height 98
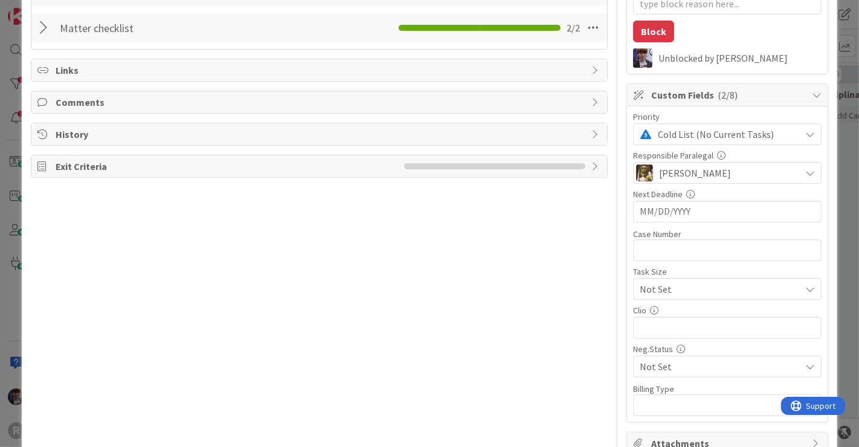
scroll to position [293, 0]
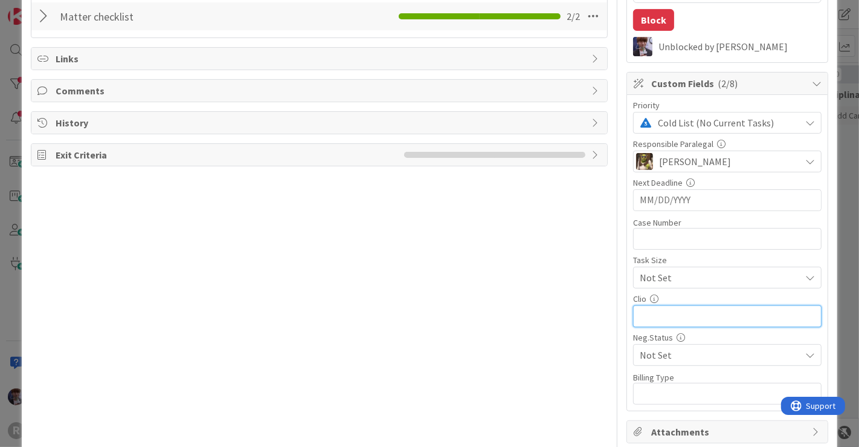
click at [708, 308] on input "text" at bounding box center [727, 316] width 189 height 22
paste input "[URL][DOMAIN_NAME]"
type input "[URL][DOMAIN_NAME]"
type textarea "x"
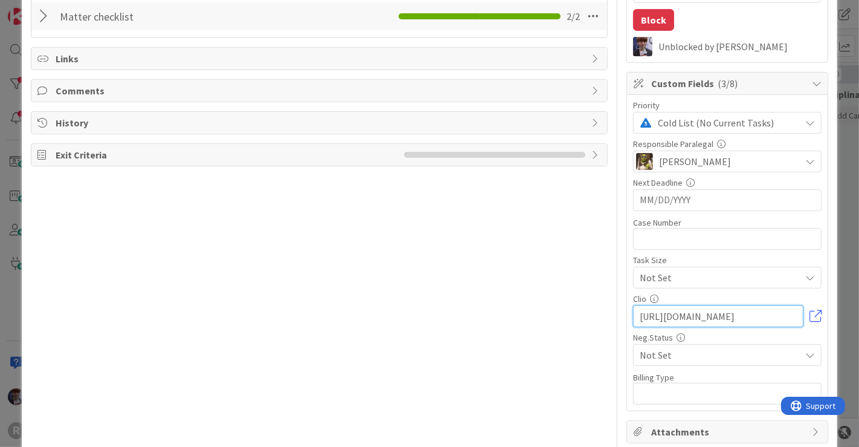
type input "[URL][DOMAIN_NAME]"
click at [602, 303] on div "Title 15 / 128 [PERSON_NAME] Description [PERSON_NAME] just joined Attorney Fee…" at bounding box center [430, 131] width 798 height 752
click at [832, 152] on div "ID 100 Legal Ethics Board Advice Clients Title 15 / 128 [PERSON_NAME] Descripti…" at bounding box center [429, 223] width 859 height 447
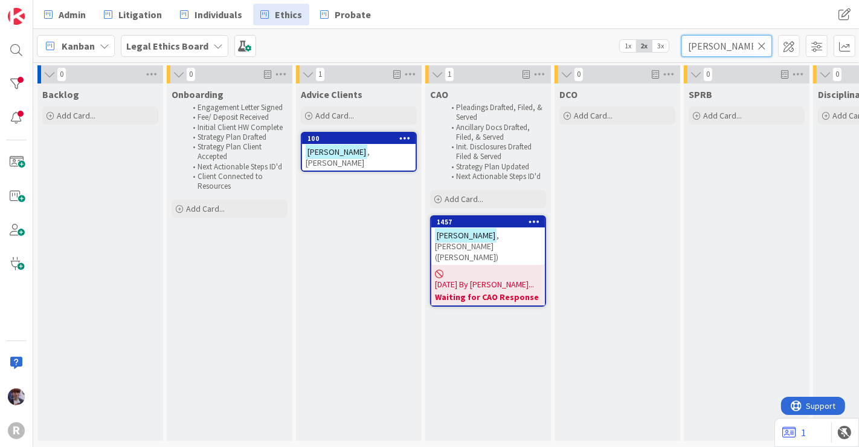
drag, startPoint x: 714, startPoint y: 51, endPoint x: 543, endPoint y: 18, distance: 174.7
click at [543, 18] on div "Admin Litigation Individuals Ethics Probate Admin Litigation Individuals Ethics…" at bounding box center [446, 223] width 826 height 447
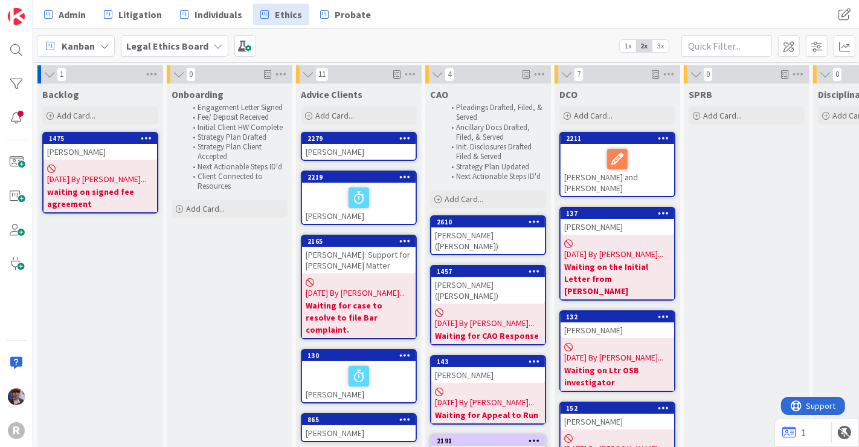
click at [212, 317] on div "Onboarding Engagement Letter Signed Fee/ Deposit Received Initial Client HW Com…" at bounding box center [230, 403] width 126 height 641
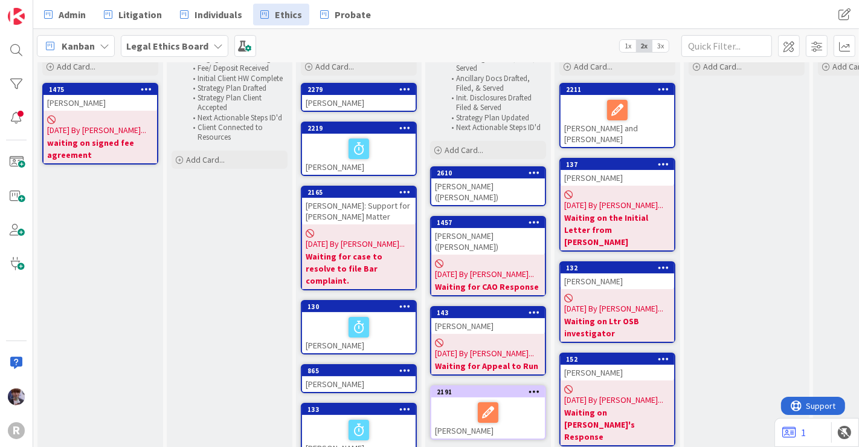
scroll to position [53, 0]
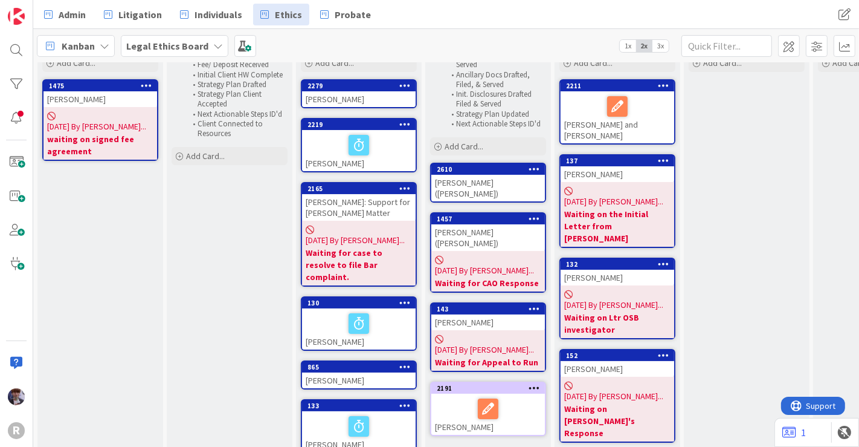
click at [456, 396] on div at bounding box center [488, 408] width 106 height 25
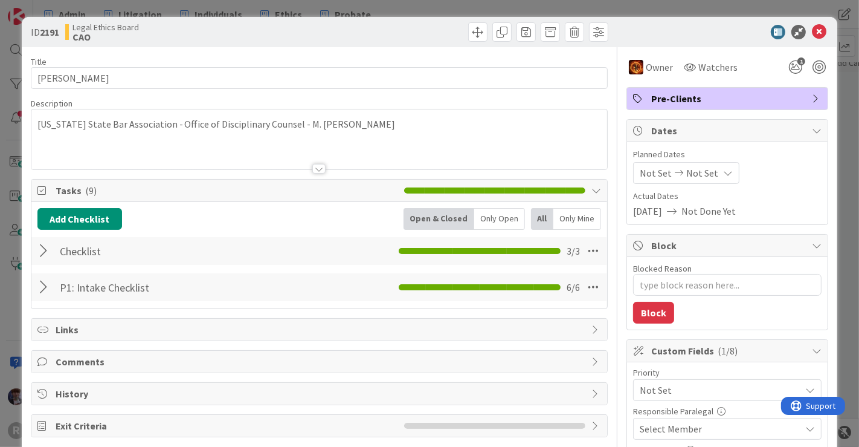
click at [717, 102] on span "Pre-Clients" at bounding box center [728, 98] width 155 height 15
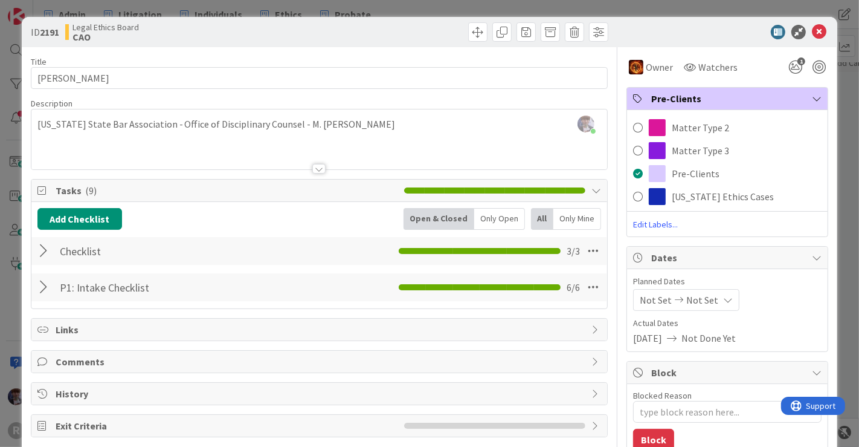
click at [833, 125] on div "ID 2191 Legal Ethics Board CAO Title 14 / 128 [PERSON_NAME] Description [PERSON…" at bounding box center [429, 223] width 859 height 447
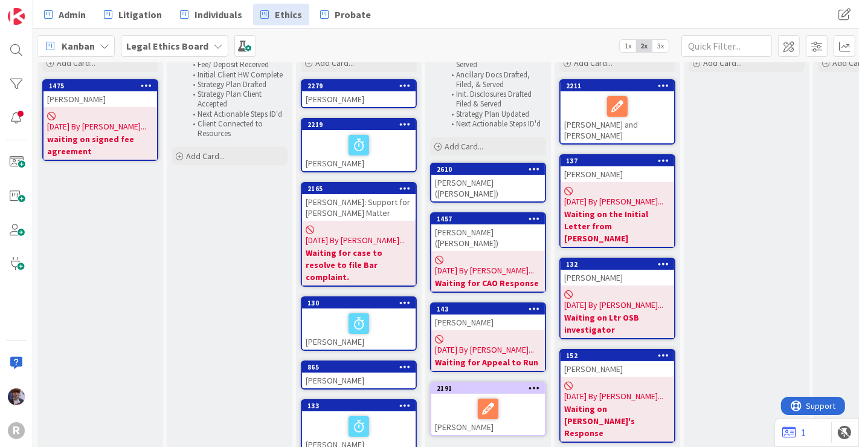
click at [457, 383] on div "2191" at bounding box center [489, 388] width 114 height 11
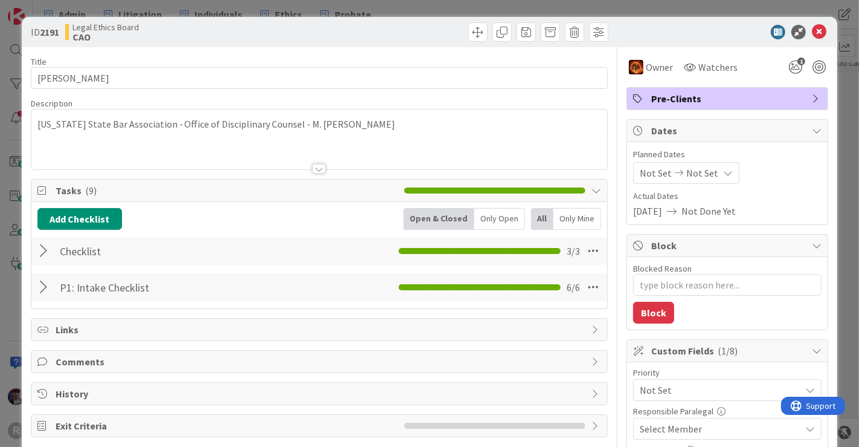
click at [749, 97] on span "Pre-Clients" at bounding box center [728, 98] width 155 height 15
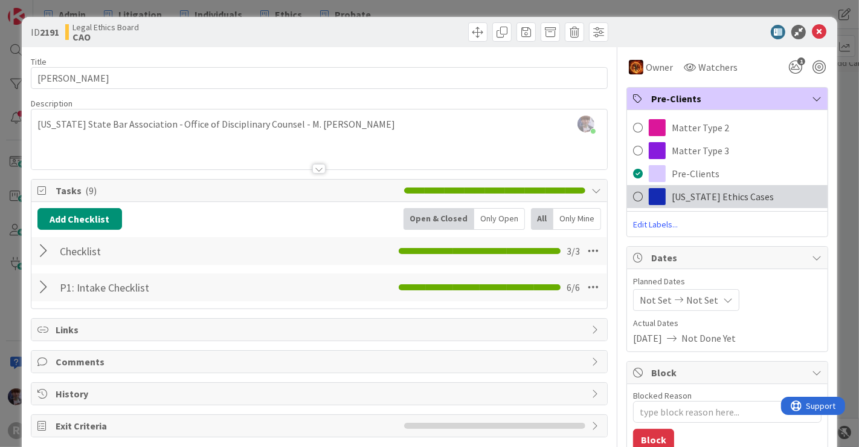
click at [694, 189] on span "[US_STATE] Ethics Cases" at bounding box center [723, 196] width 102 height 15
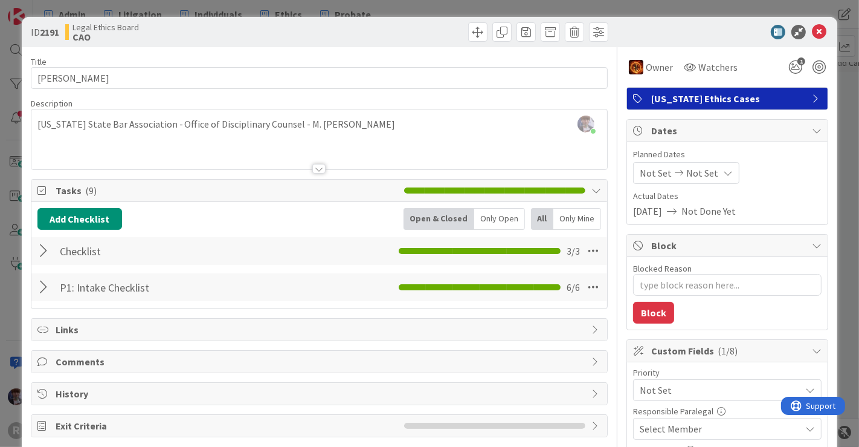
type textarea "x"
click at [841, 130] on div "ID 2191 Legal Ethics Board CAO Title 14 / 128 [PERSON_NAME] Description [PERSON…" at bounding box center [429, 223] width 859 height 447
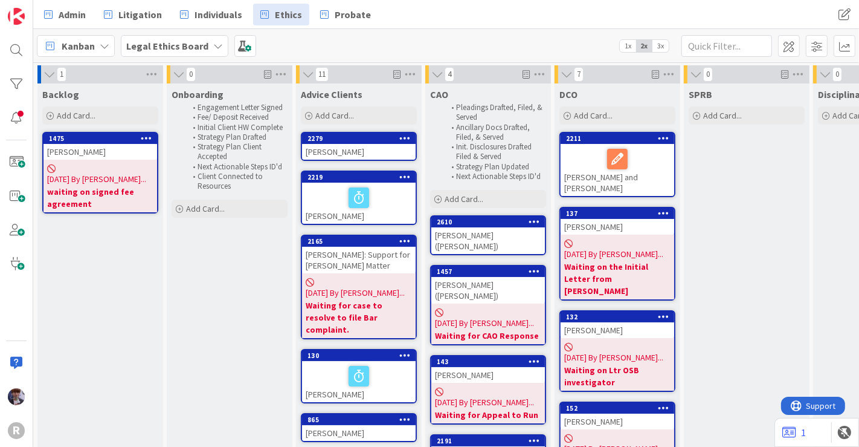
click at [661, 47] on span "3x" at bounding box center [661, 46] width 16 height 12
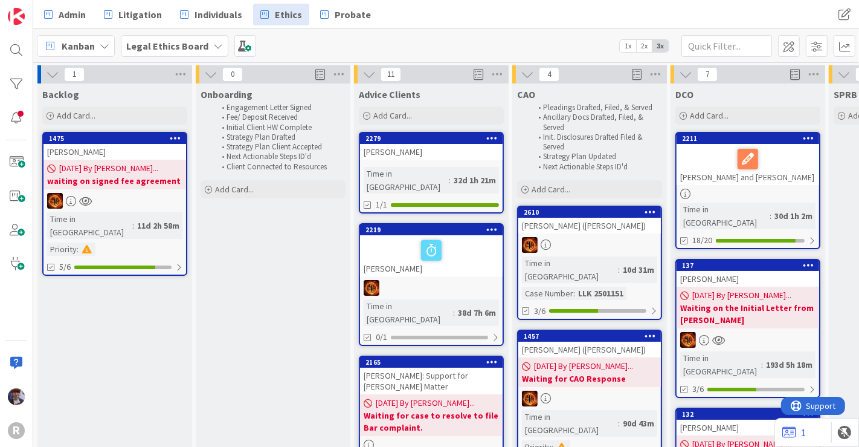
click at [645, 47] on span "2x" at bounding box center [644, 46] width 16 height 12
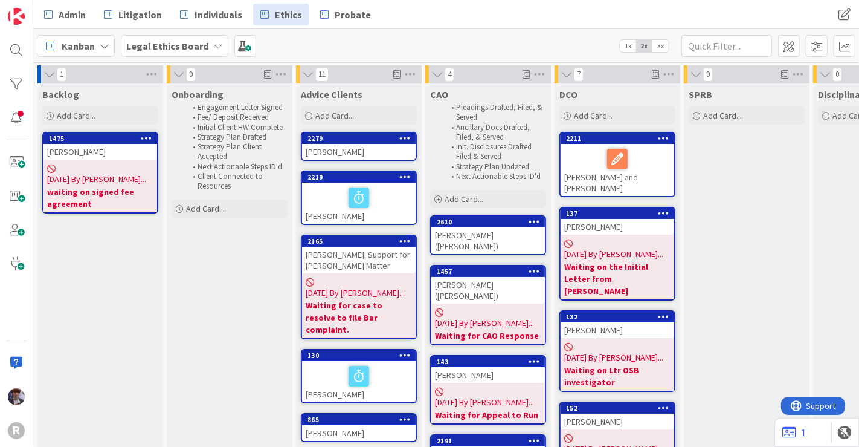
click at [253, 285] on div "Onboarding Engagement Letter Signed Fee/ Deposit Received Initial Client HW Com…" at bounding box center [230, 403] width 126 height 641
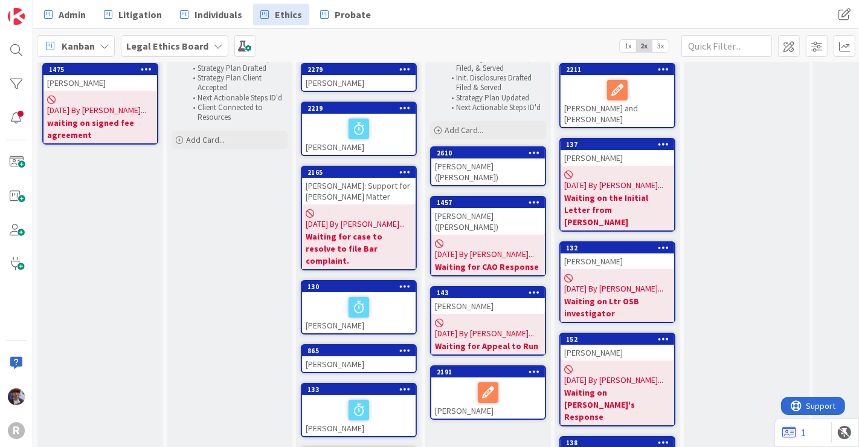
scroll to position [68, 0]
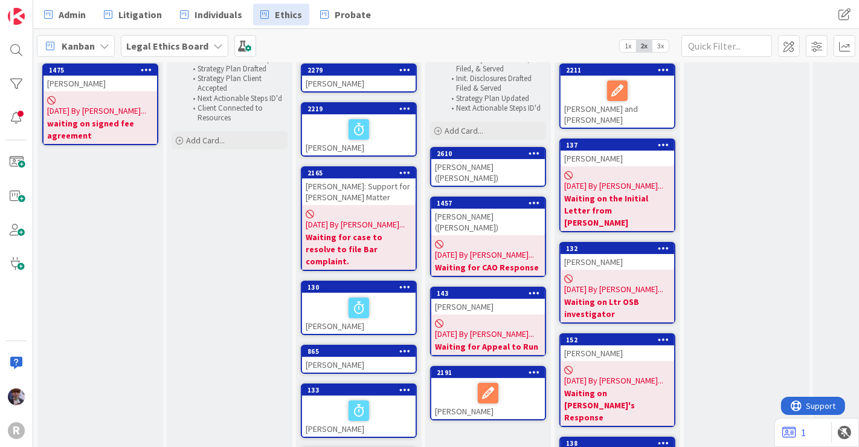
click at [515, 248] on span "[DATE] By [PERSON_NAME]..." at bounding box center [484, 254] width 99 height 13
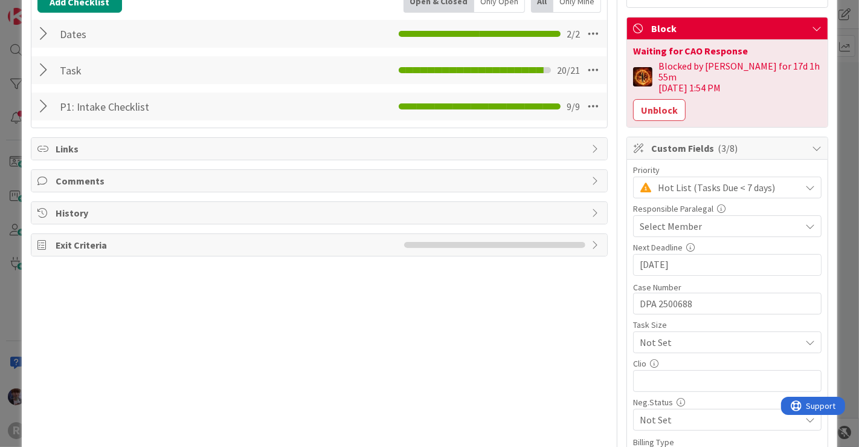
scroll to position [219, 0]
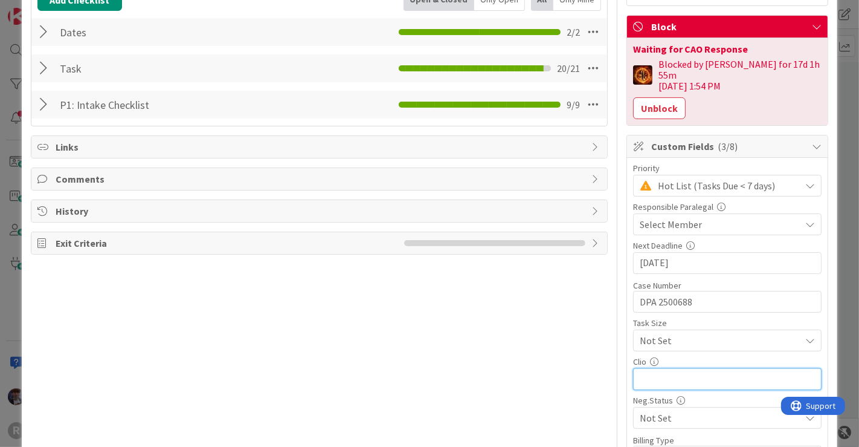
click at [662, 368] on input "text" at bounding box center [727, 379] width 189 height 22
paste input "[URL][DOMAIN_NAME]"
type input "[URL][DOMAIN_NAME]"
click at [590, 351] on div "Title 21 / 128 [PERSON_NAME] ([PERSON_NAME]) Description [PERSON_NAME] just joi…" at bounding box center [320, 199] width 578 height 742
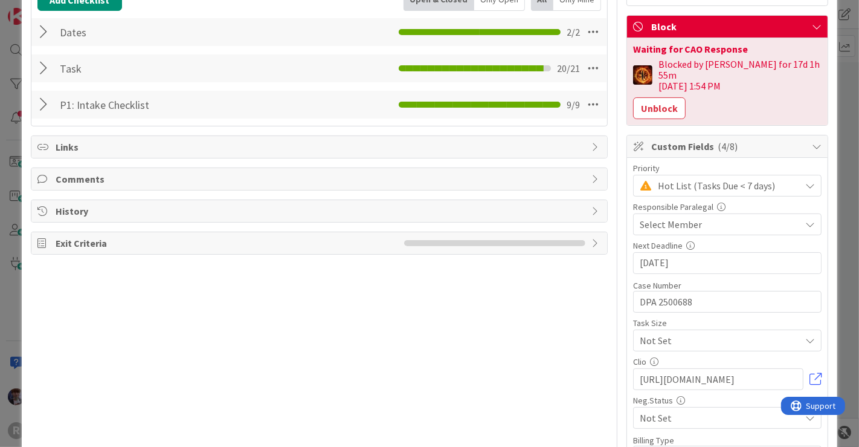
scroll to position [0, 0]
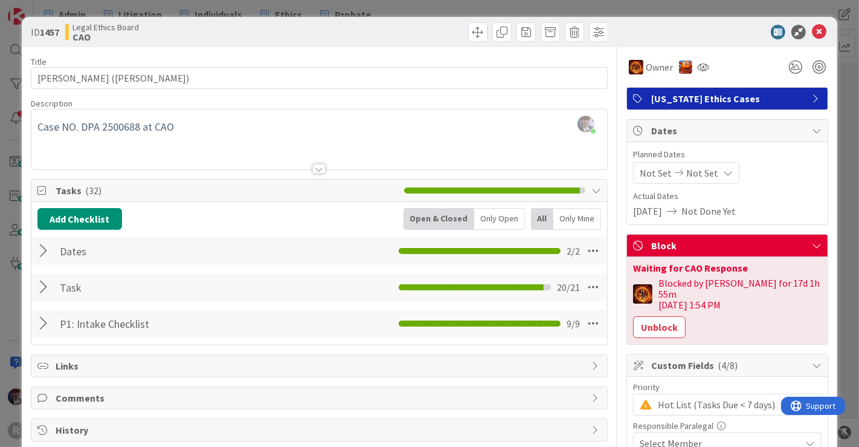
click at [841, 99] on div "ID 1457 Legal Ethics Board CAO Title 21 / 128 [PERSON_NAME] ([PERSON_NAME]) Des…" at bounding box center [429, 223] width 859 height 447
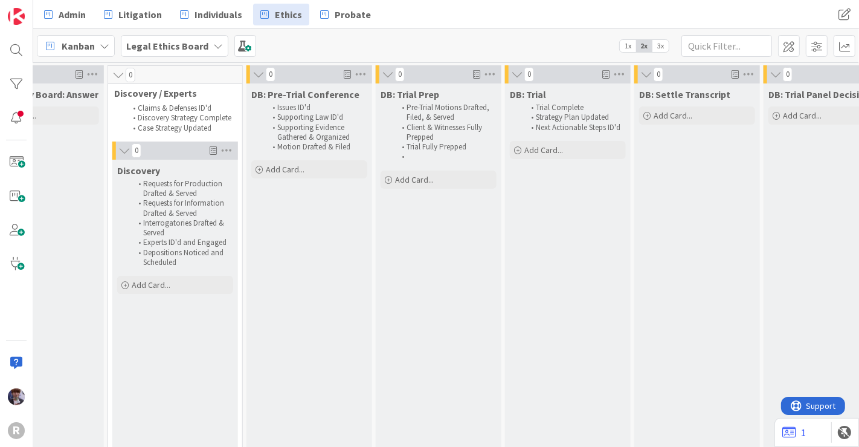
scroll to position [0, 1461]
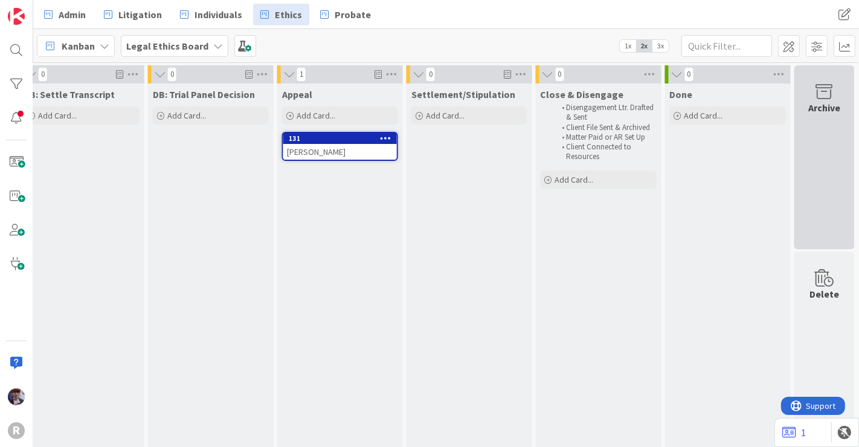
click at [823, 142] on div "Archive" at bounding box center [825, 157] width 60 height 184
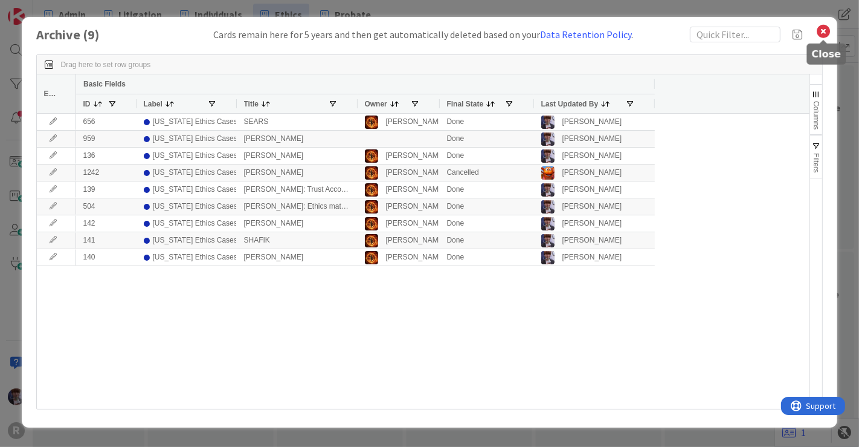
click at [823, 31] on icon at bounding box center [824, 31] width 16 height 17
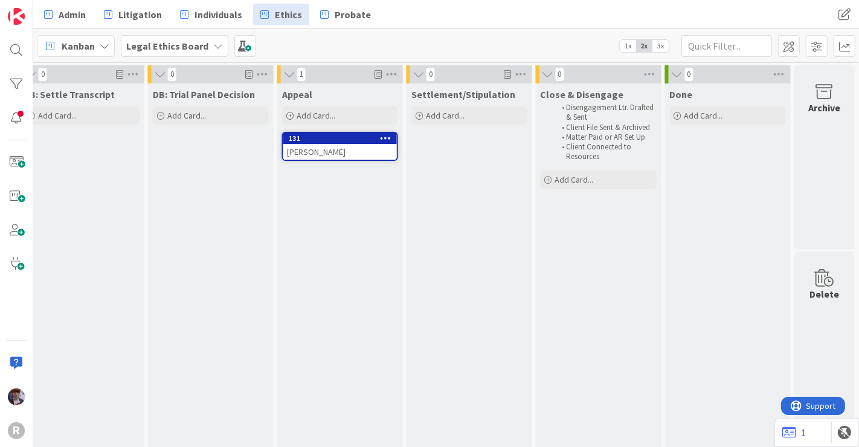
click at [170, 47] on b "Legal Ethics Board" at bounding box center [167, 46] width 82 height 12
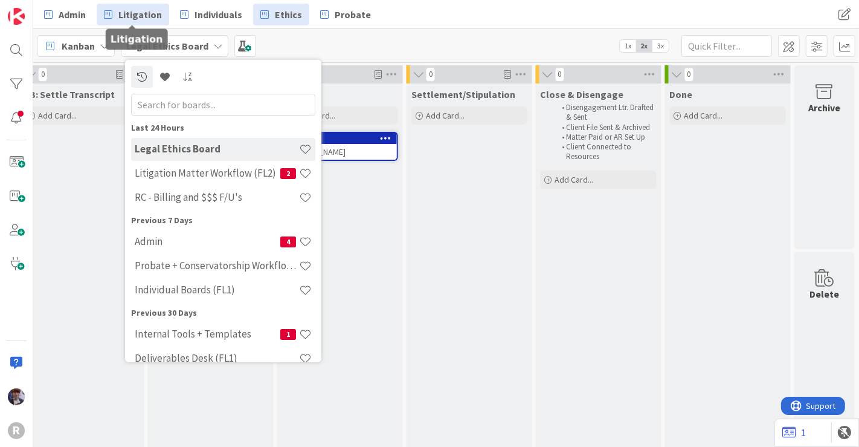
click at [129, 16] on span "Litigation" at bounding box center [140, 14] width 44 height 15
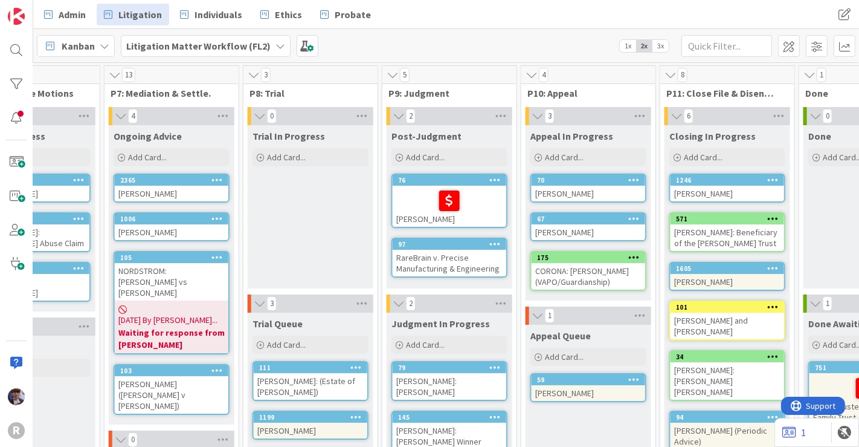
scroll to position [0, 1046]
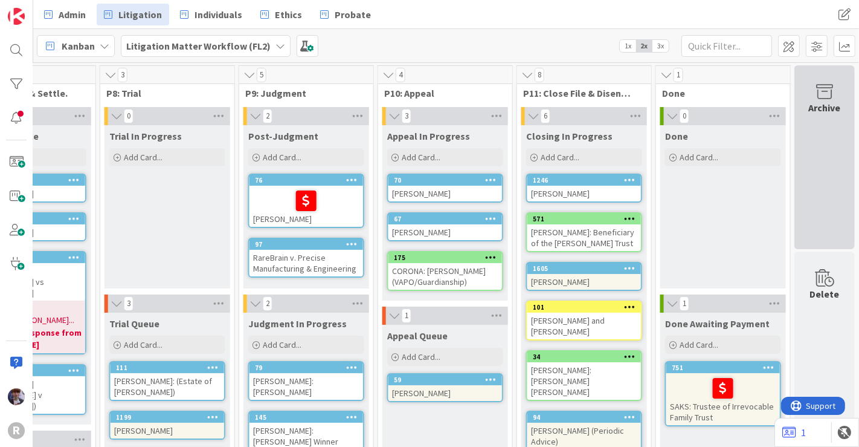
click at [807, 158] on div "Archive" at bounding box center [825, 157] width 60 height 184
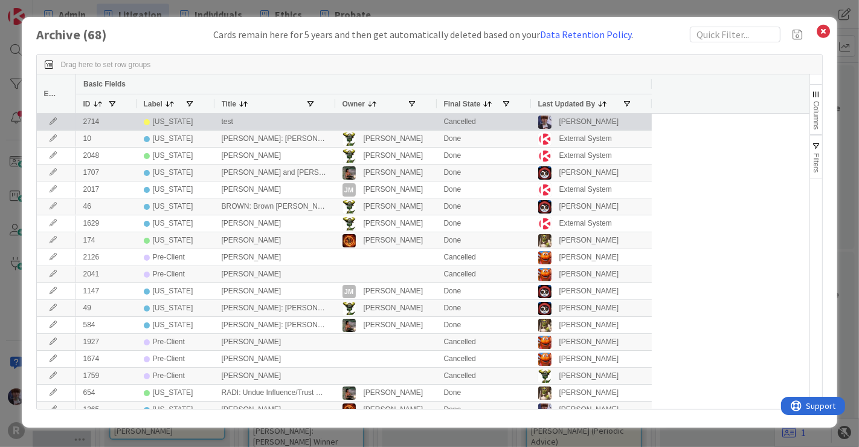
click at [248, 123] on div "test" at bounding box center [275, 122] width 121 height 16
